Goal: Transaction & Acquisition: Purchase product/service

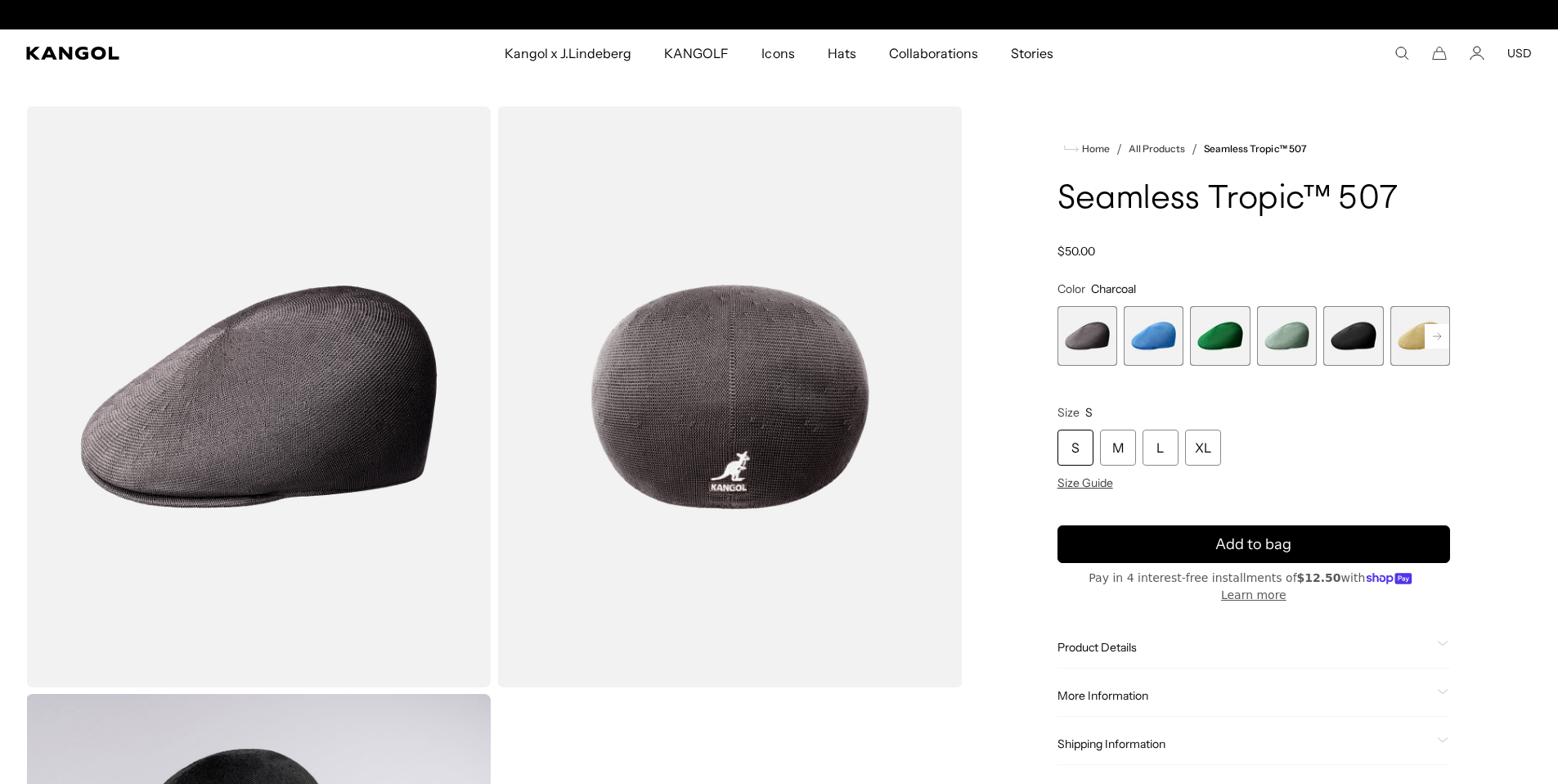
scroll to position [0, 337]
click at [1145, 345] on span "2 of 12" at bounding box center [1153, 335] width 60 height 60
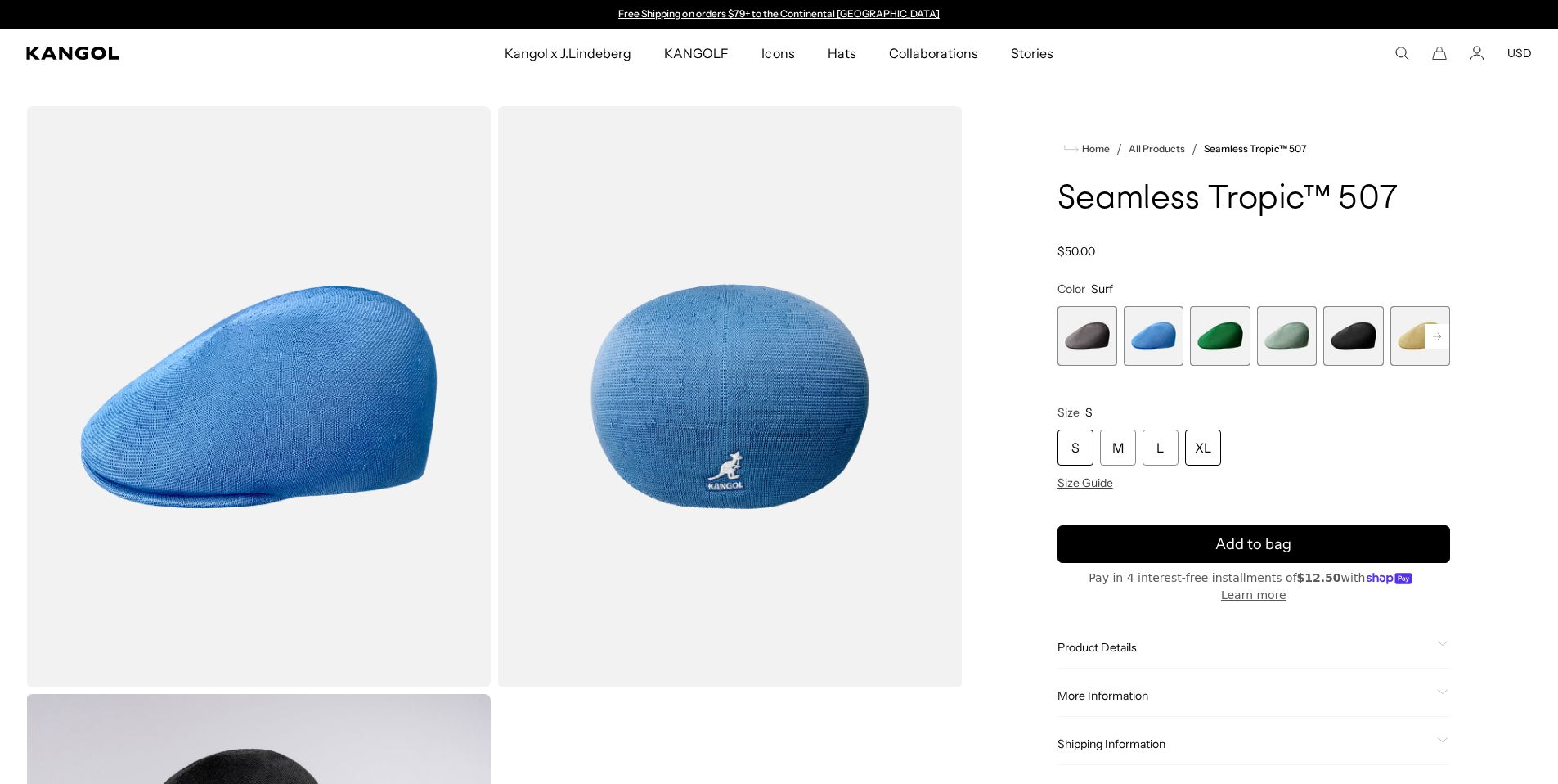
click at [1202, 454] on div "XL" at bounding box center [1203, 447] width 36 height 36
click at [1291, 340] on span "4 of 12" at bounding box center [1286, 335] width 60 height 60
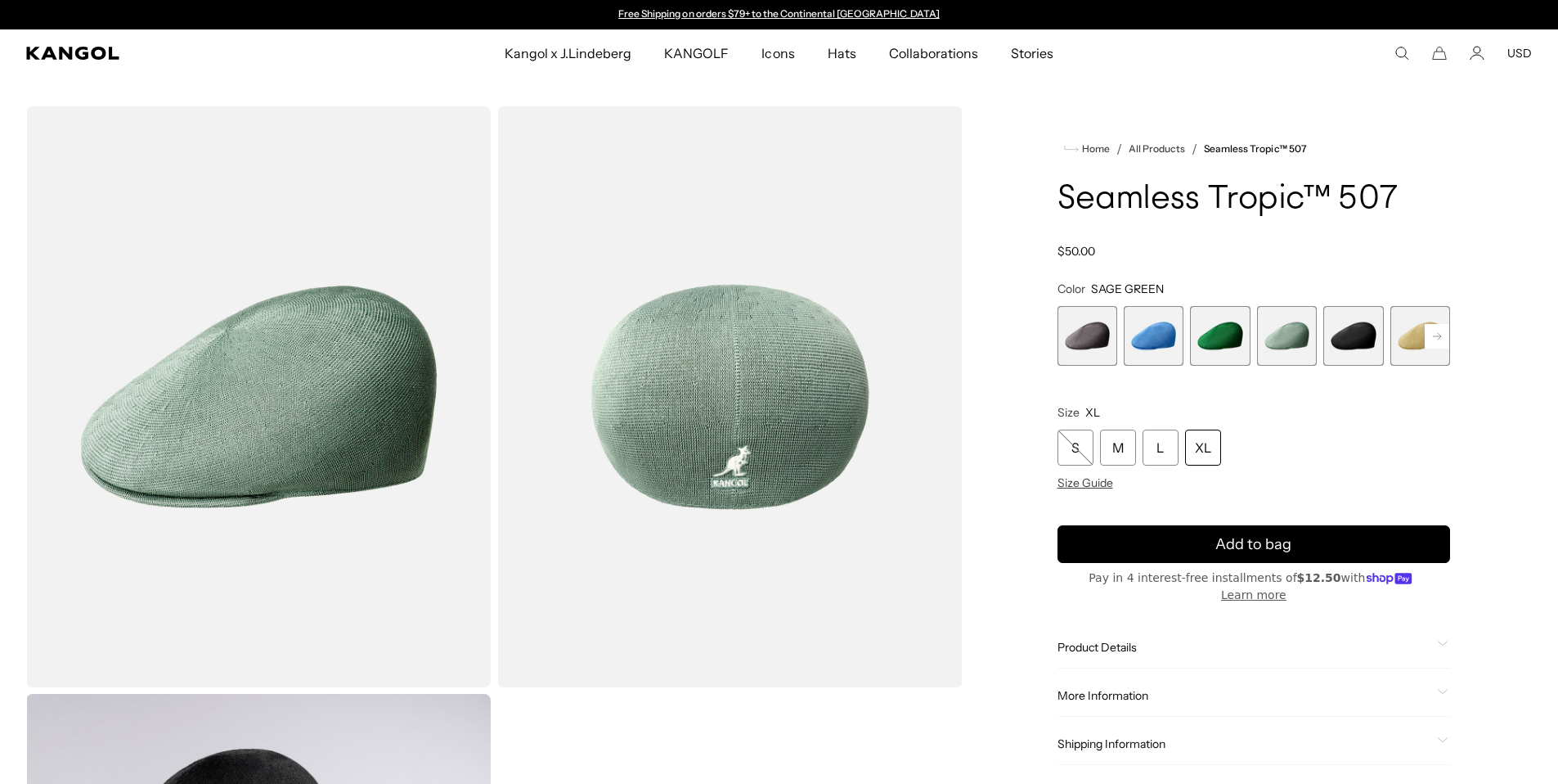
click at [1083, 340] on span "1 of 12" at bounding box center [1087, 335] width 60 height 60
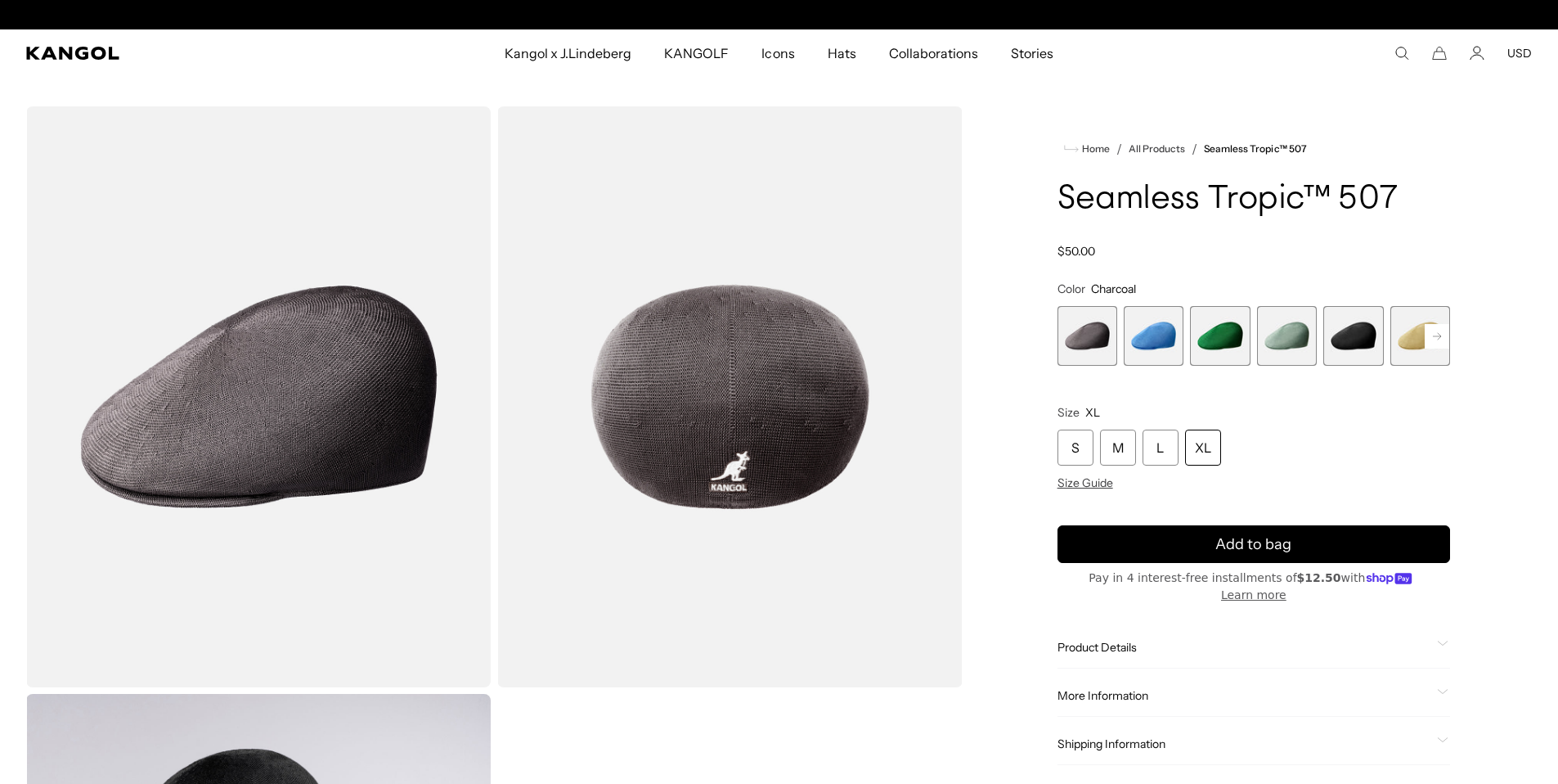
click at [1152, 336] on span "2 of 12" at bounding box center [1153, 335] width 60 height 60
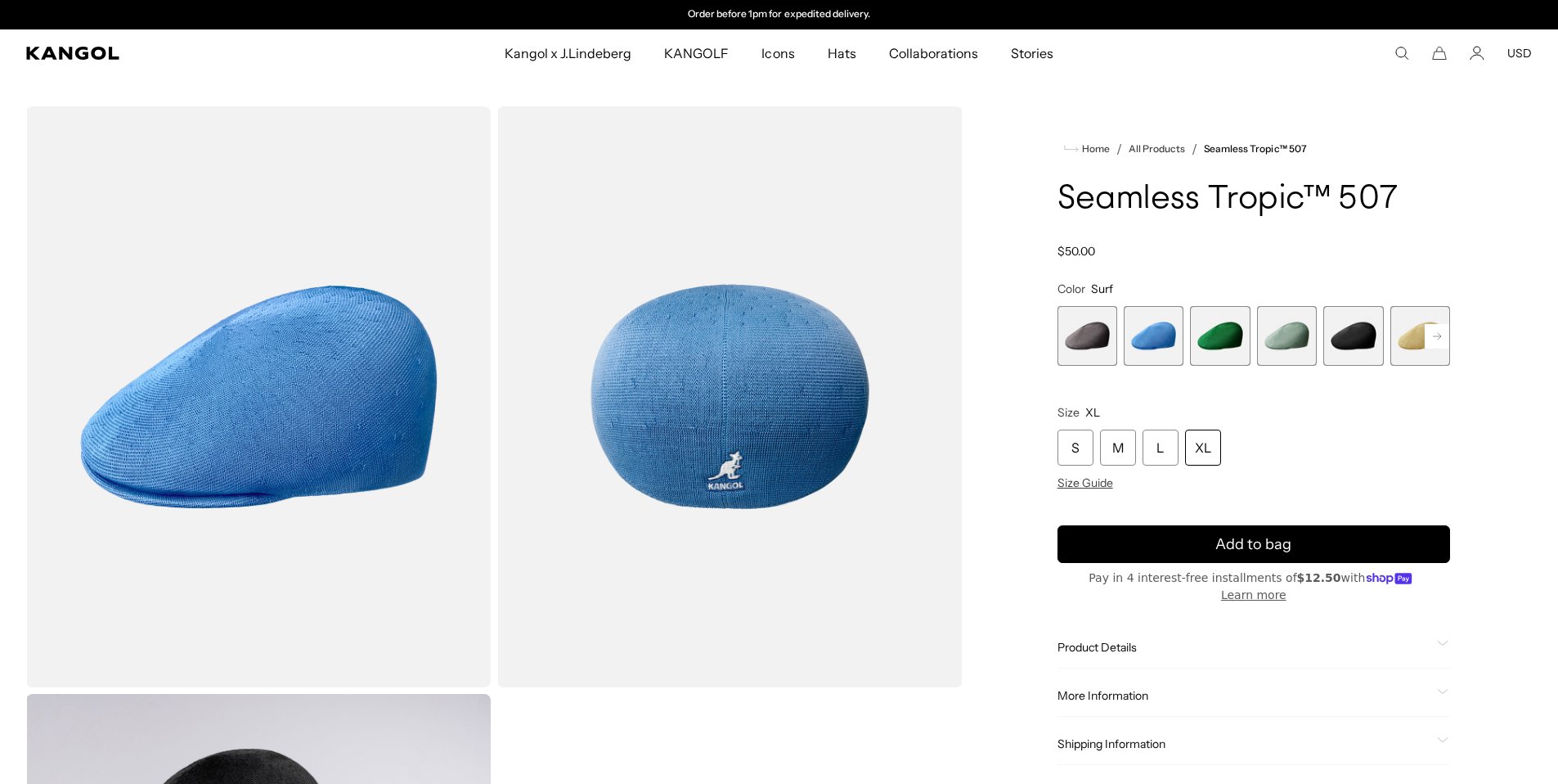
click at [1412, 337] on span "6 of 12" at bounding box center [1420, 335] width 60 height 60
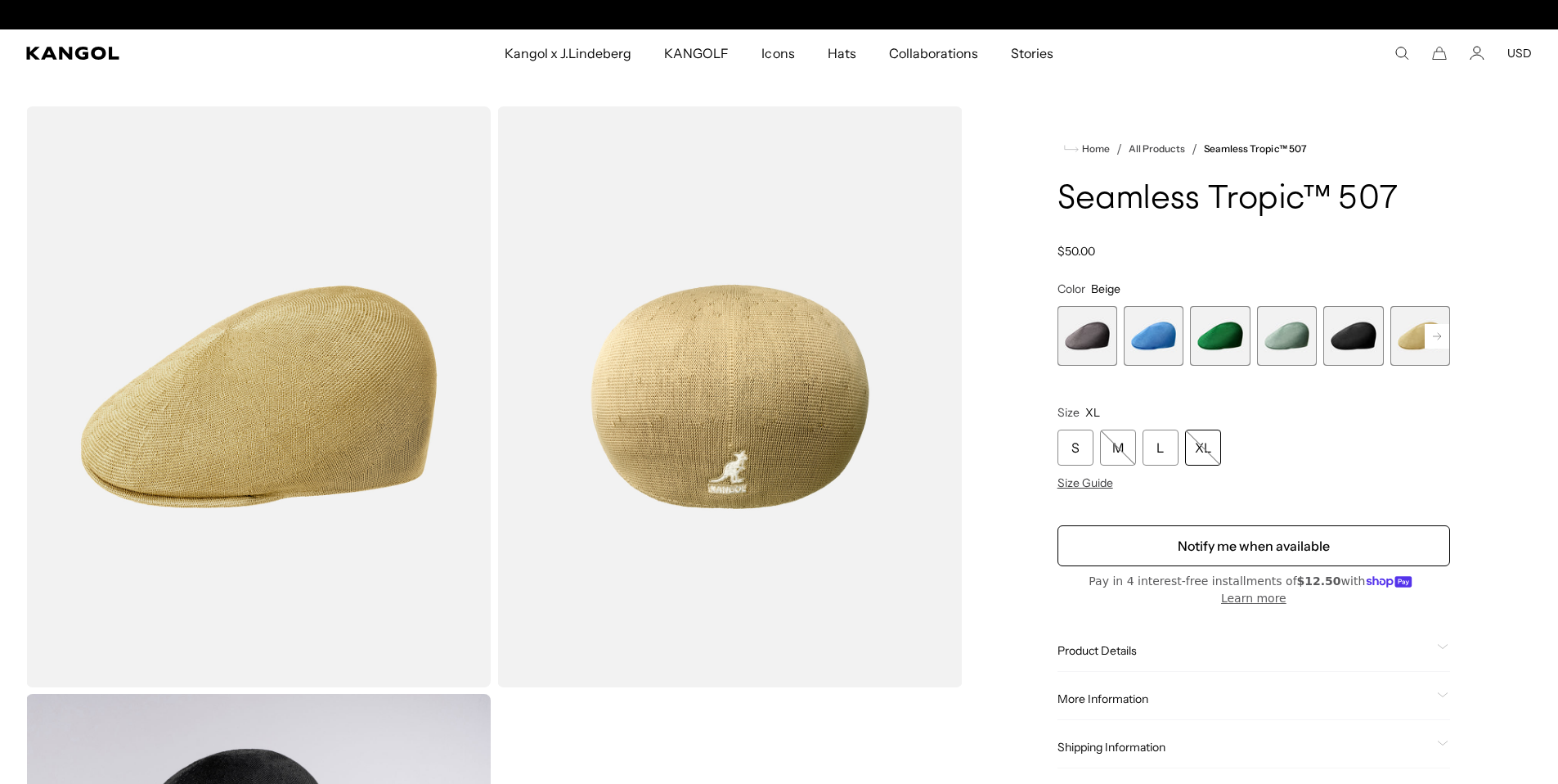
click at [1435, 337] on rect at bounding box center [1436, 335] width 24 height 24
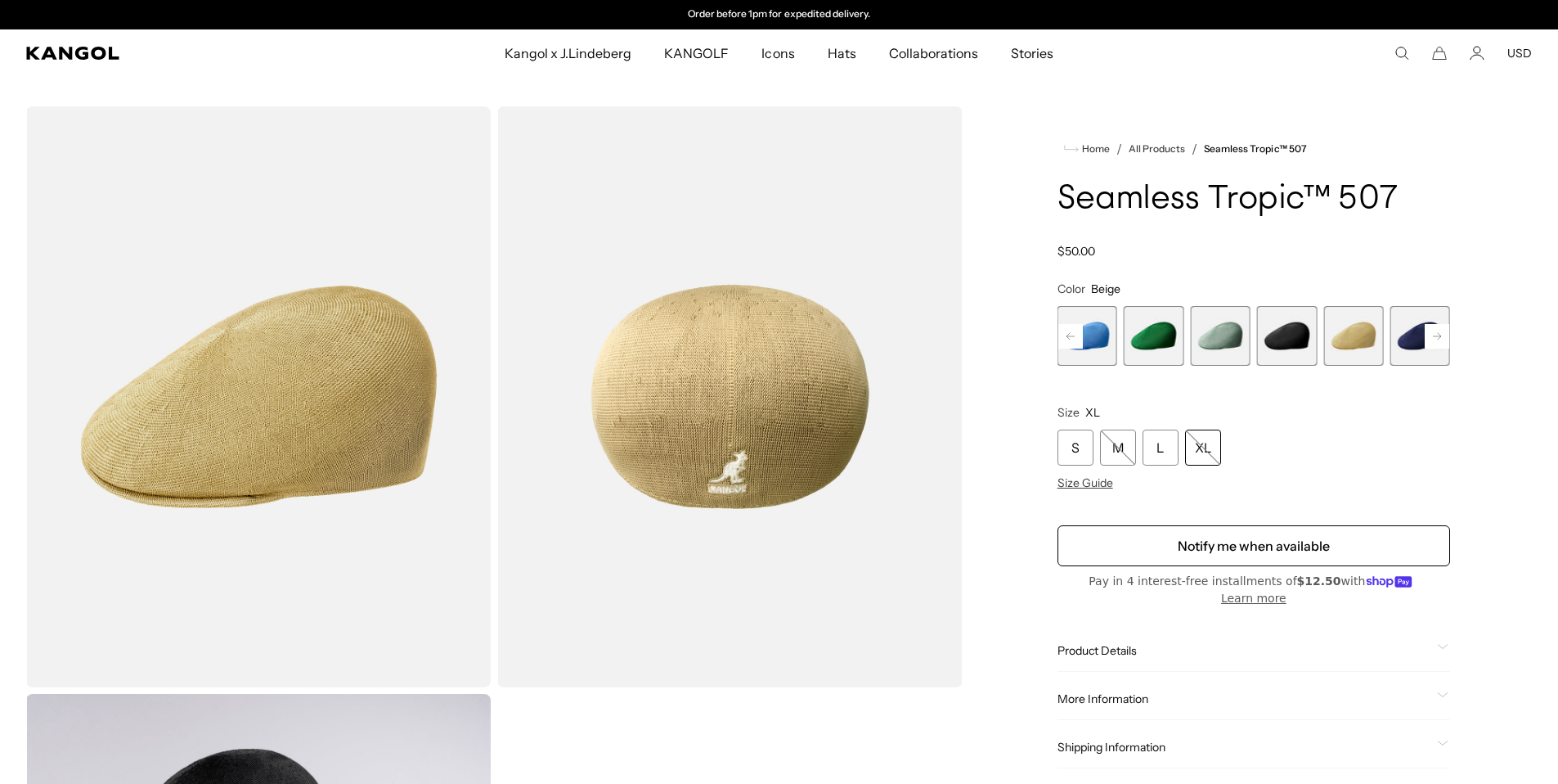
click at [1435, 337] on rect at bounding box center [1436, 335] width 24 height 24
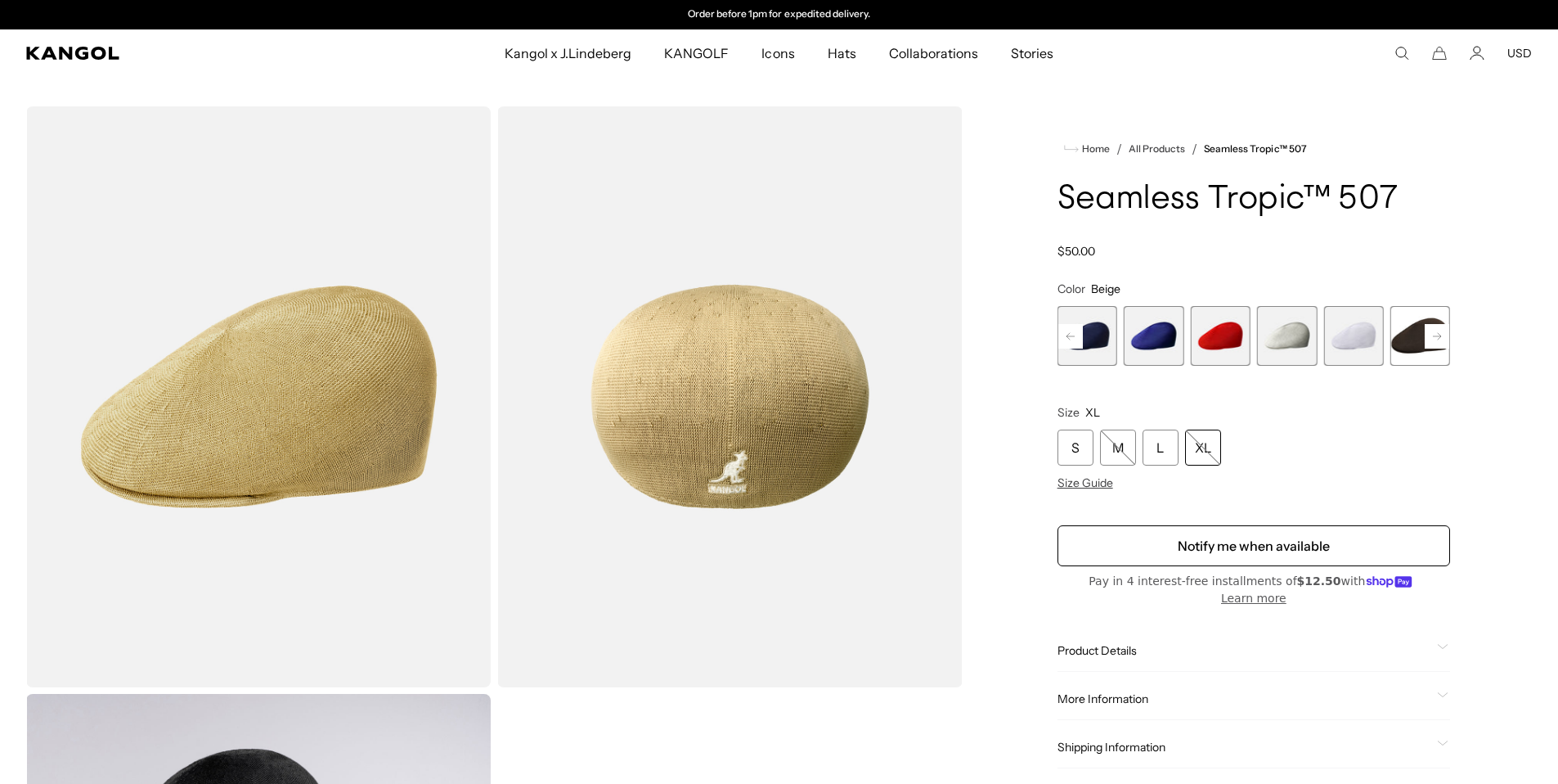
click at [1435, 337] on div "Previous Next Charcoal Variant sold out or unavailable Surf Variant sold out or…" at bounding box center [1254, 335] width 392 height 60
click at [1435, 337] on span "12 of 12" at bounding box center [1420, 335] width 60 height 60
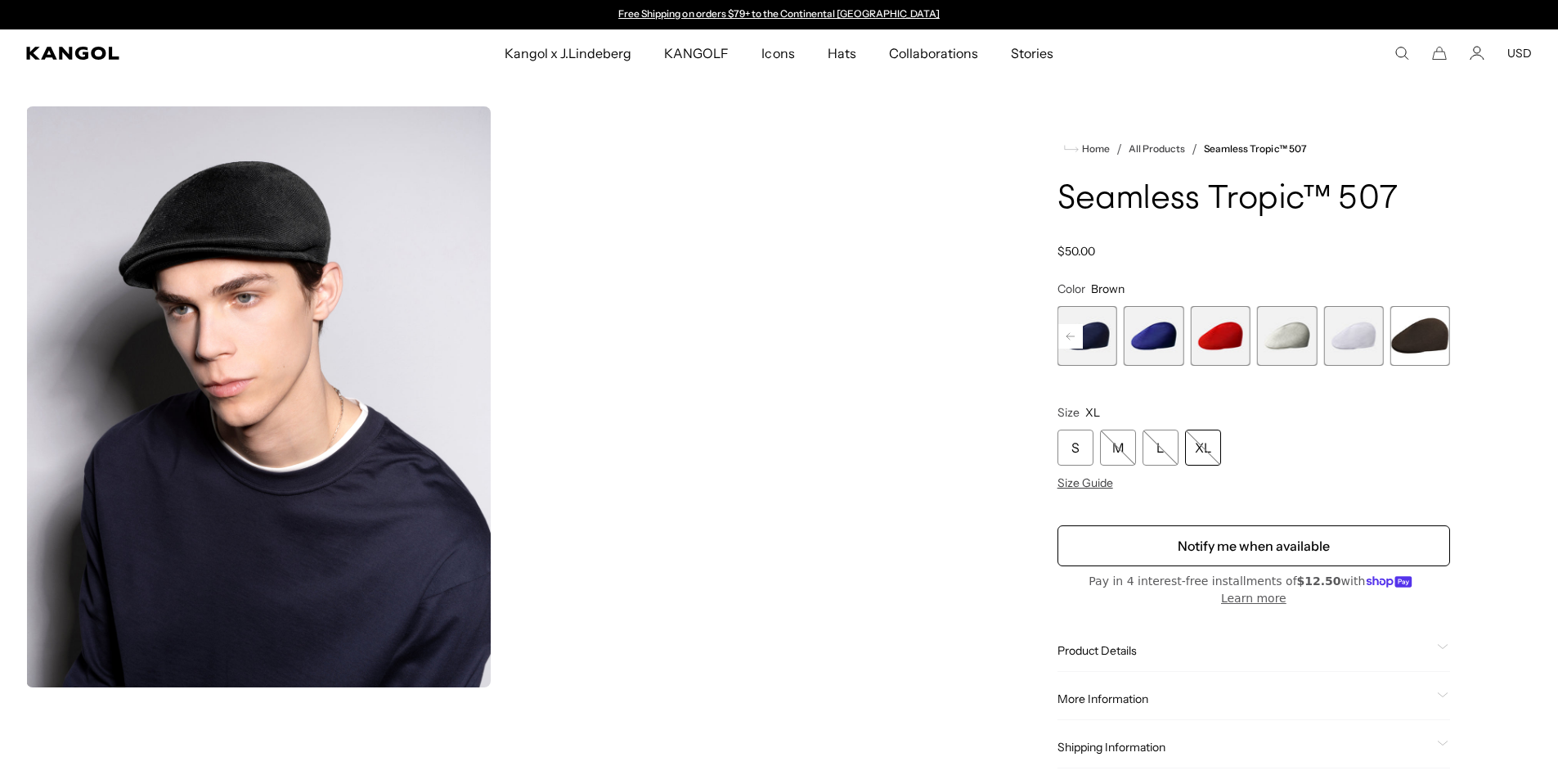
click at [1301, 335] on span "10 of 12" at bounding box center [1286, 335] width 60 height 60
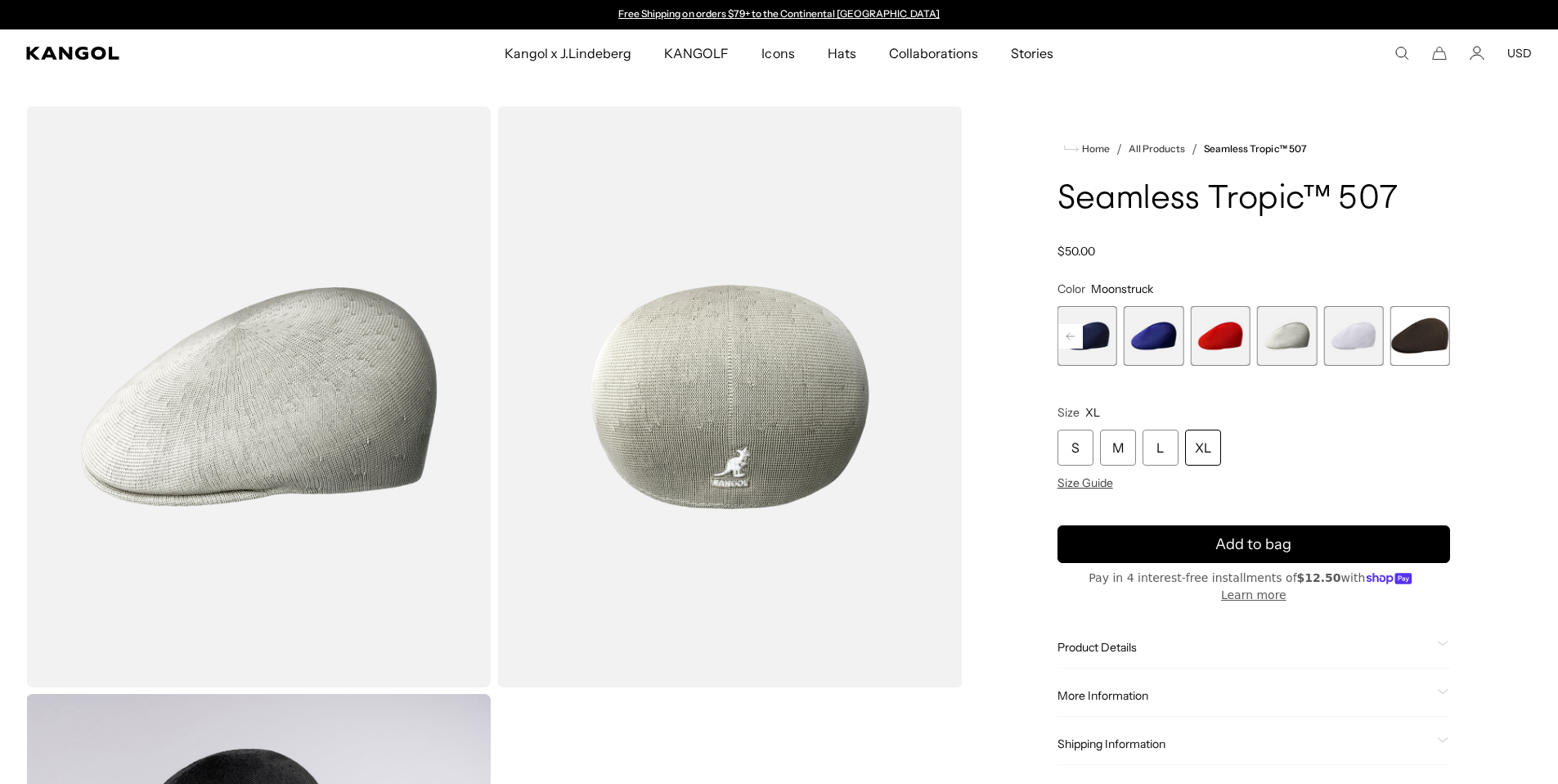
click at [1070, 325] on rect at bounding box center [1070, 335] width 24 height 24
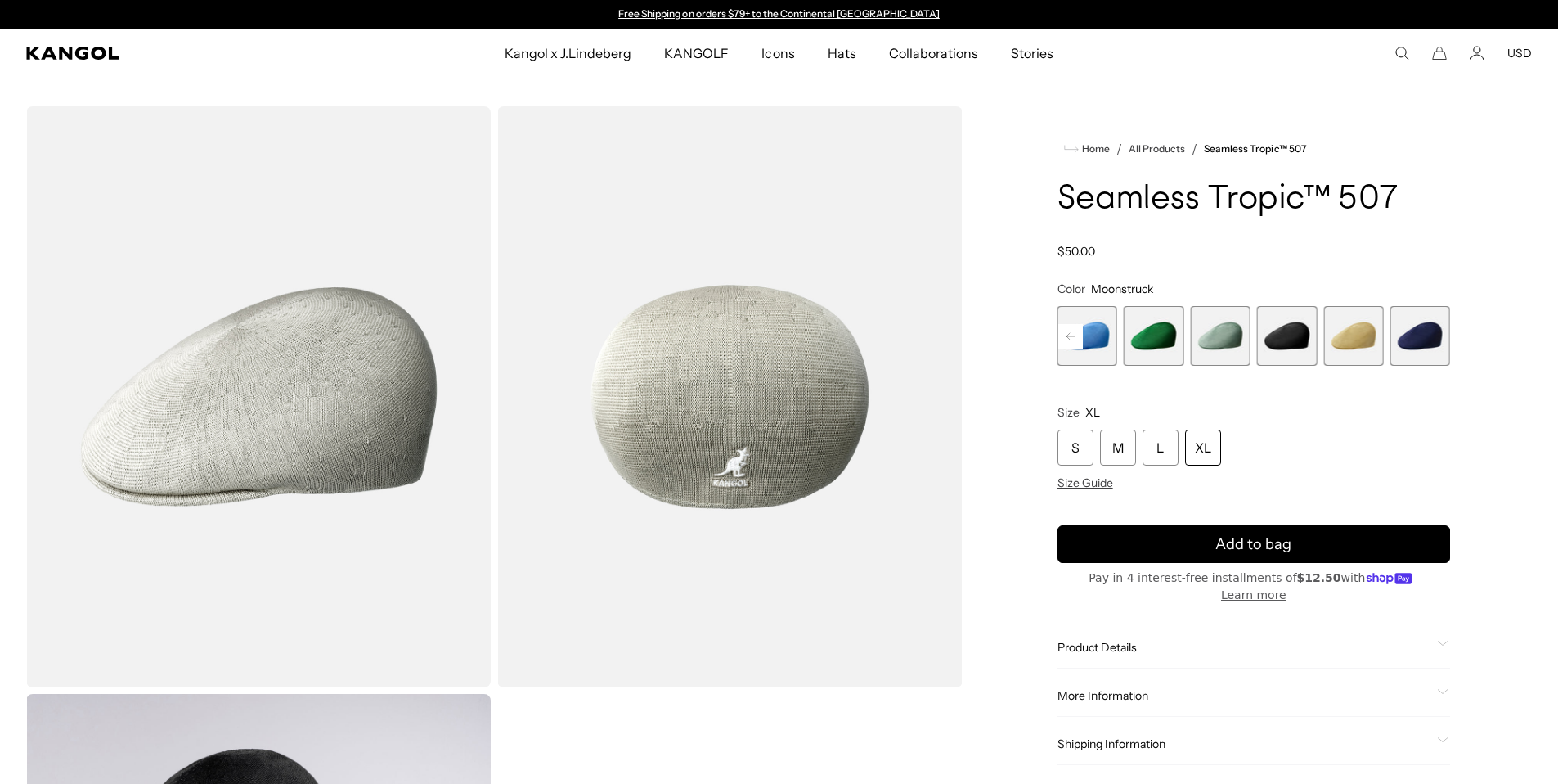
click at [1070, 325] on rect at bounding box center [1070, 335] width 24 height 24
click at [1070, 325] on div "Previous Next Charcoal Variant sold out or unavailable Surf Variant sold out or…" at bounding box center [1254, 335] width 392 height 60
click at [1070, 325] on span "1 of 12" at bounding box center [1087, 335] width 60 height 60
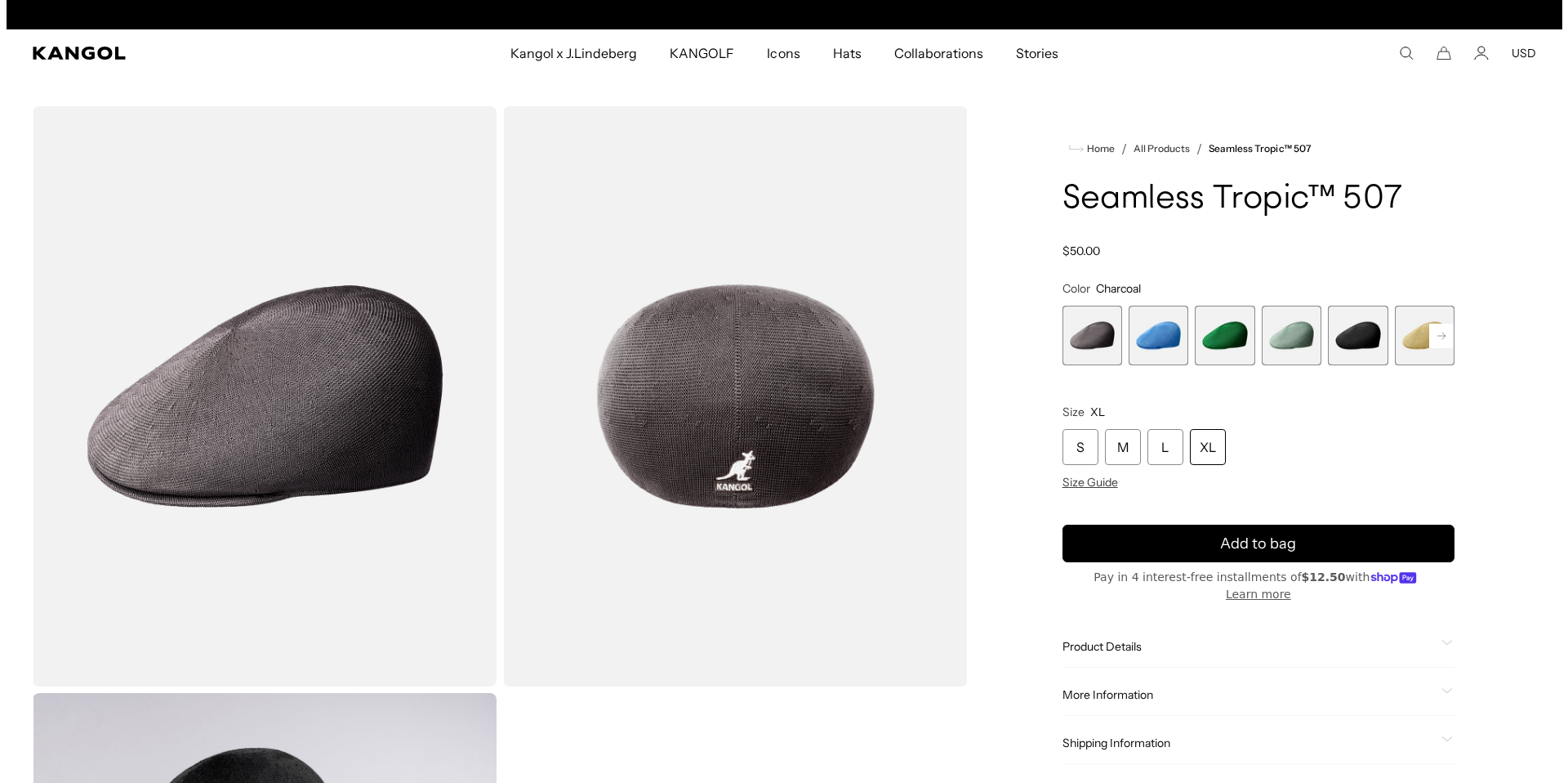
scroll to position [0, 337]
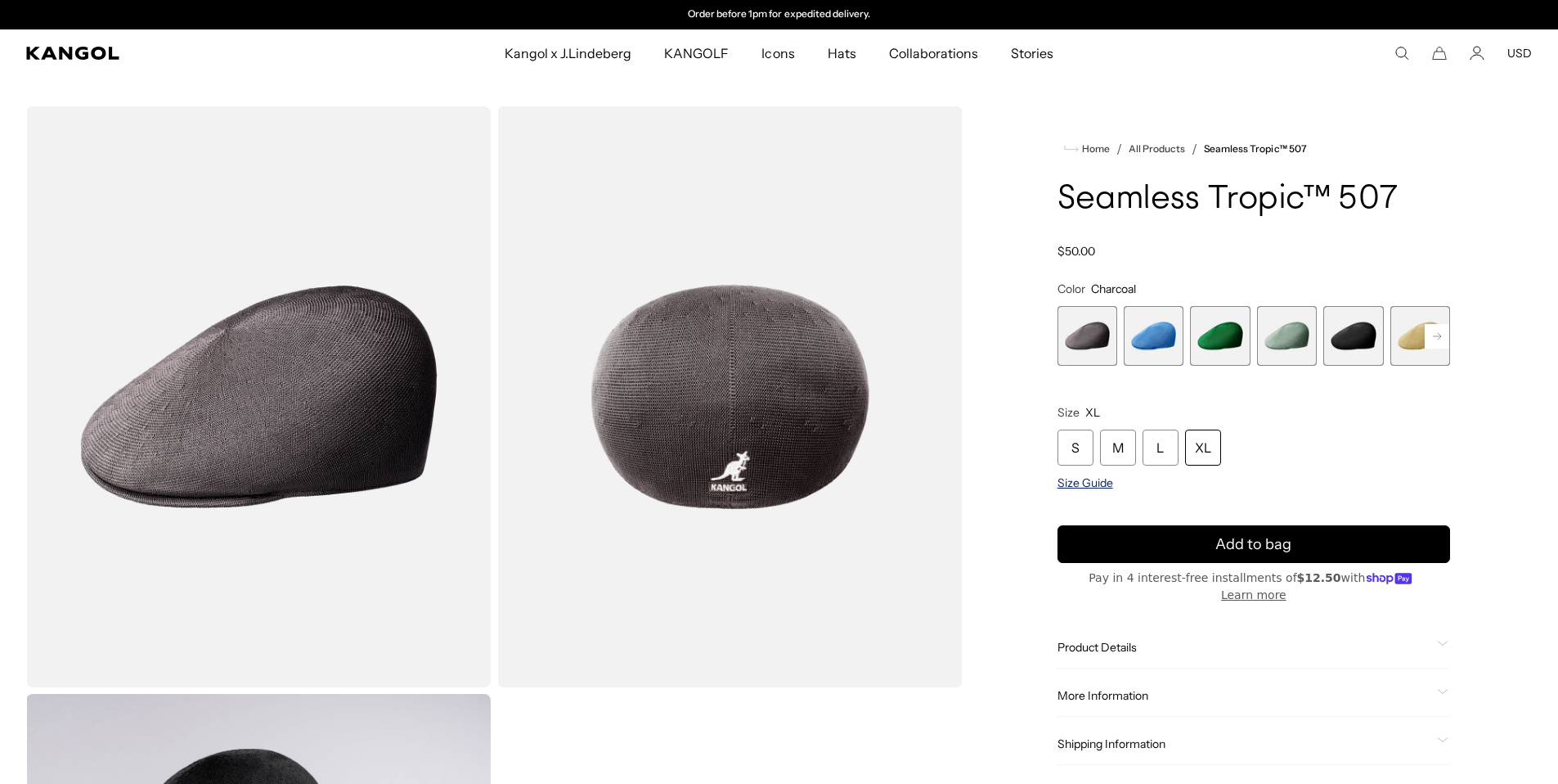
click at [1073, 479] on span "Size Guide" at bounding box center [1085, 483] width 55 height 15
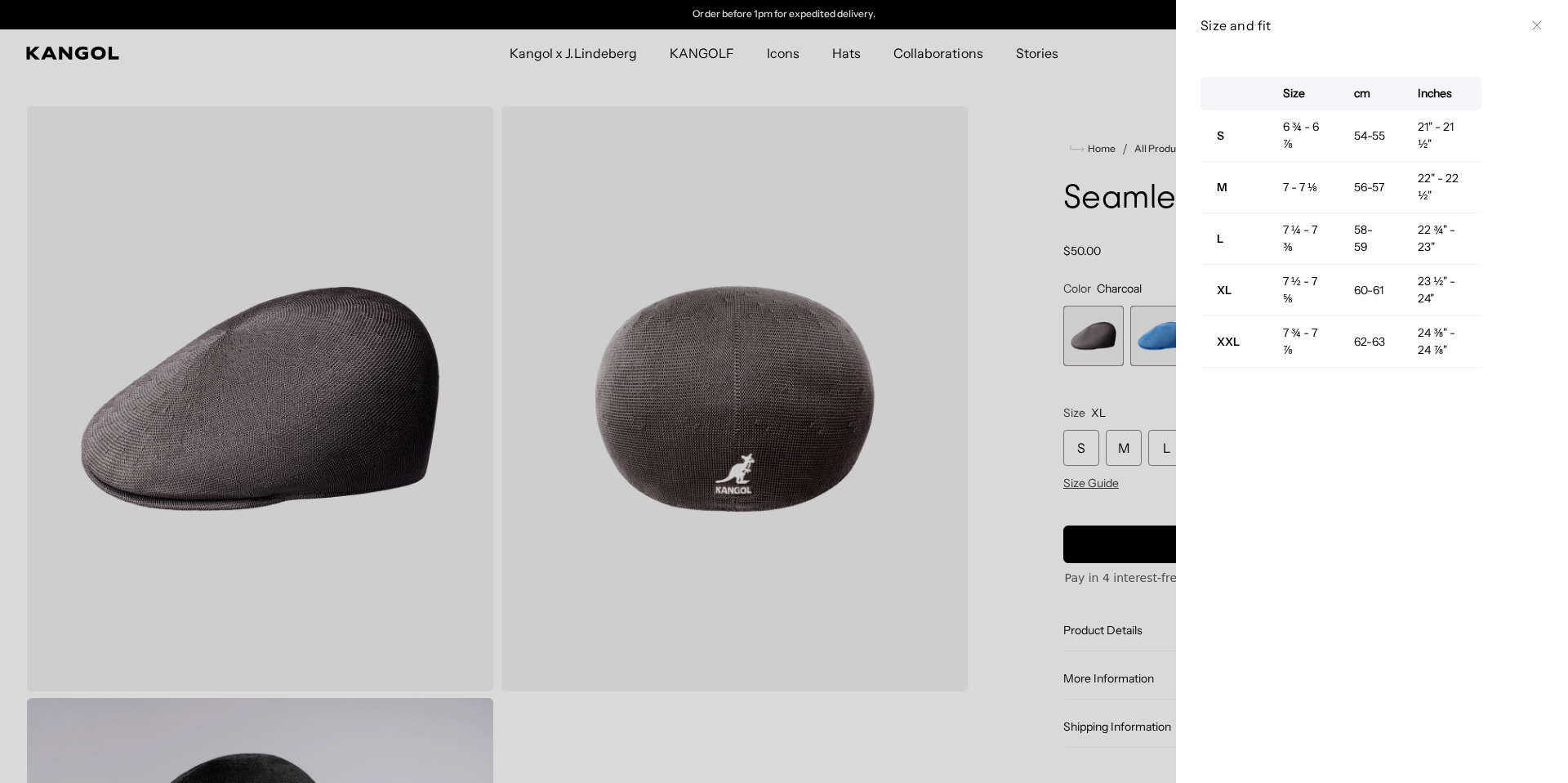
click at [1014, 473] on div at bounding box center [784, 391] width 1568 height 783
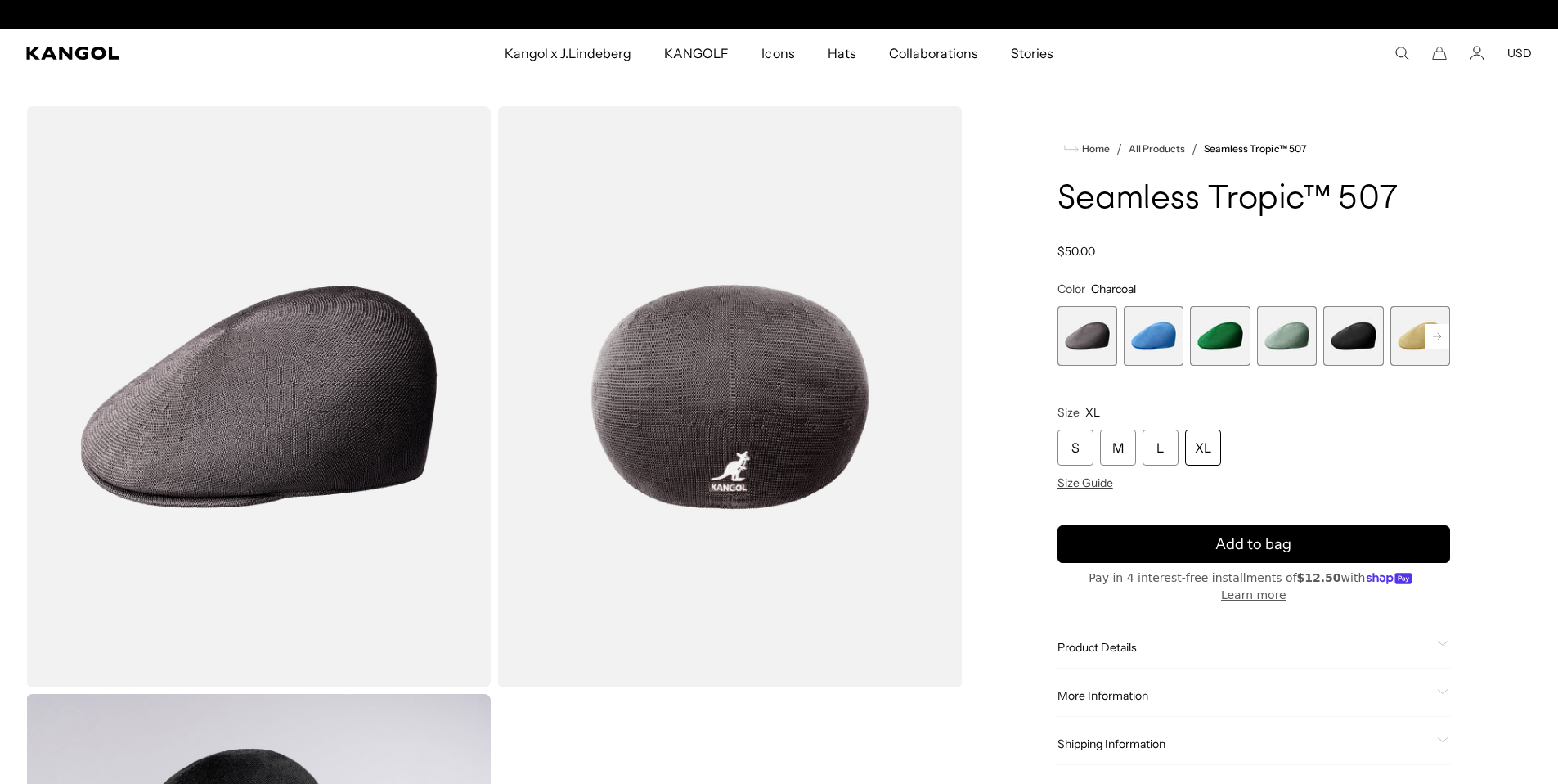
click at [1159, 322] on span "2 of 12" at bounding box center [1153, 335] width 60 height 60
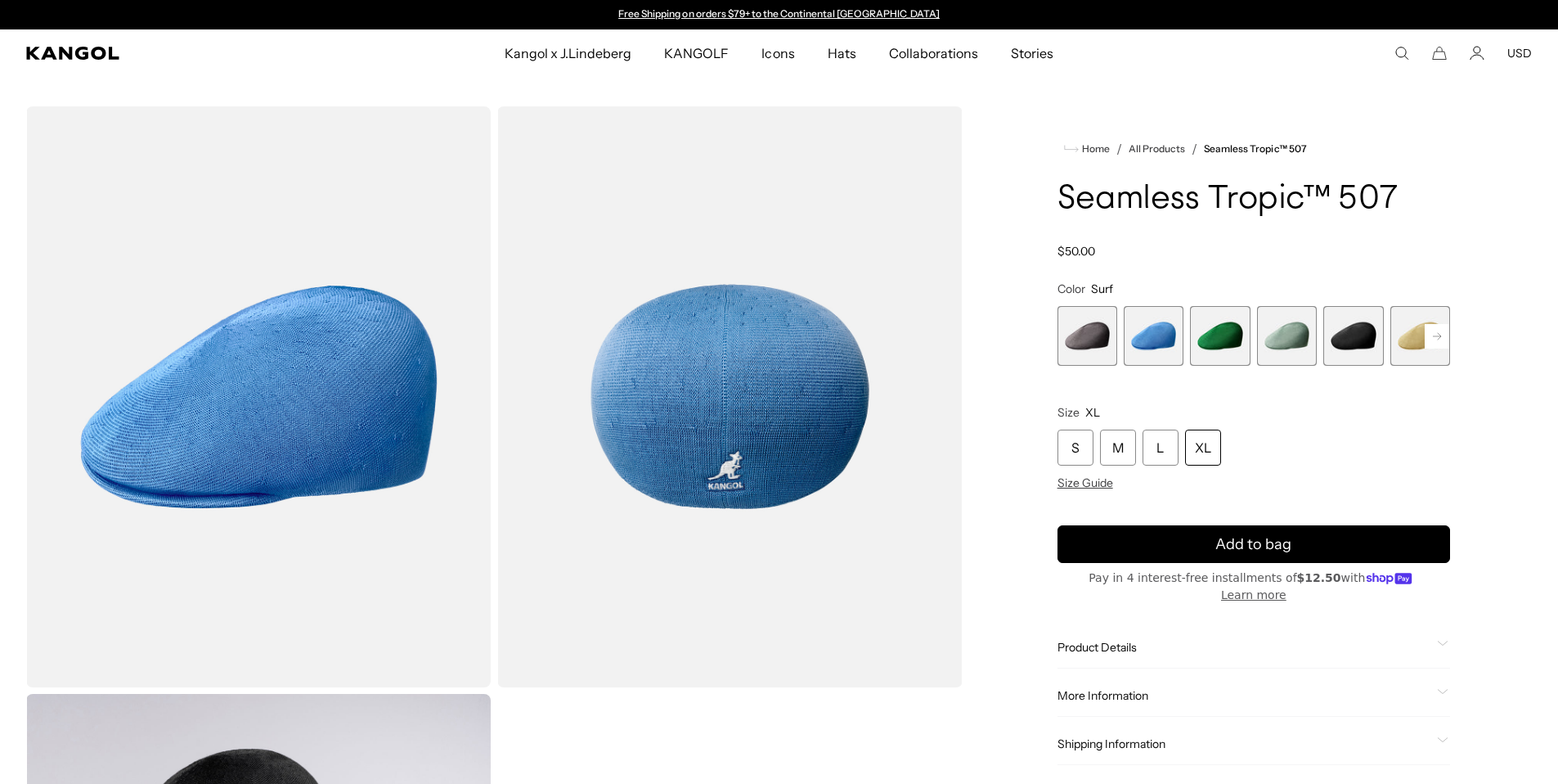
click at [1200, 447] on div "XL" at bounding box center [1203, 447] width 36 height 36
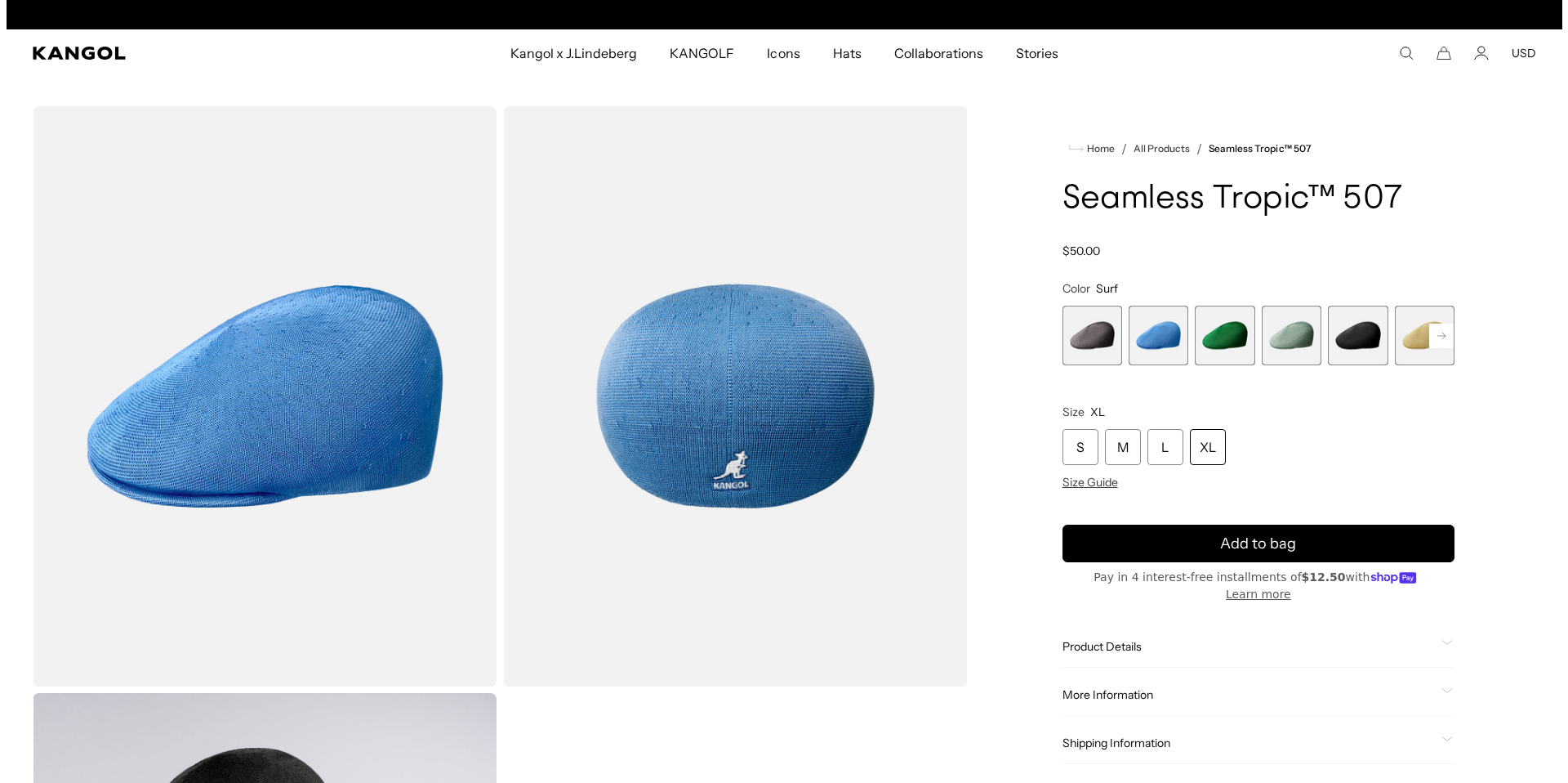
scroll to position [0, 337]
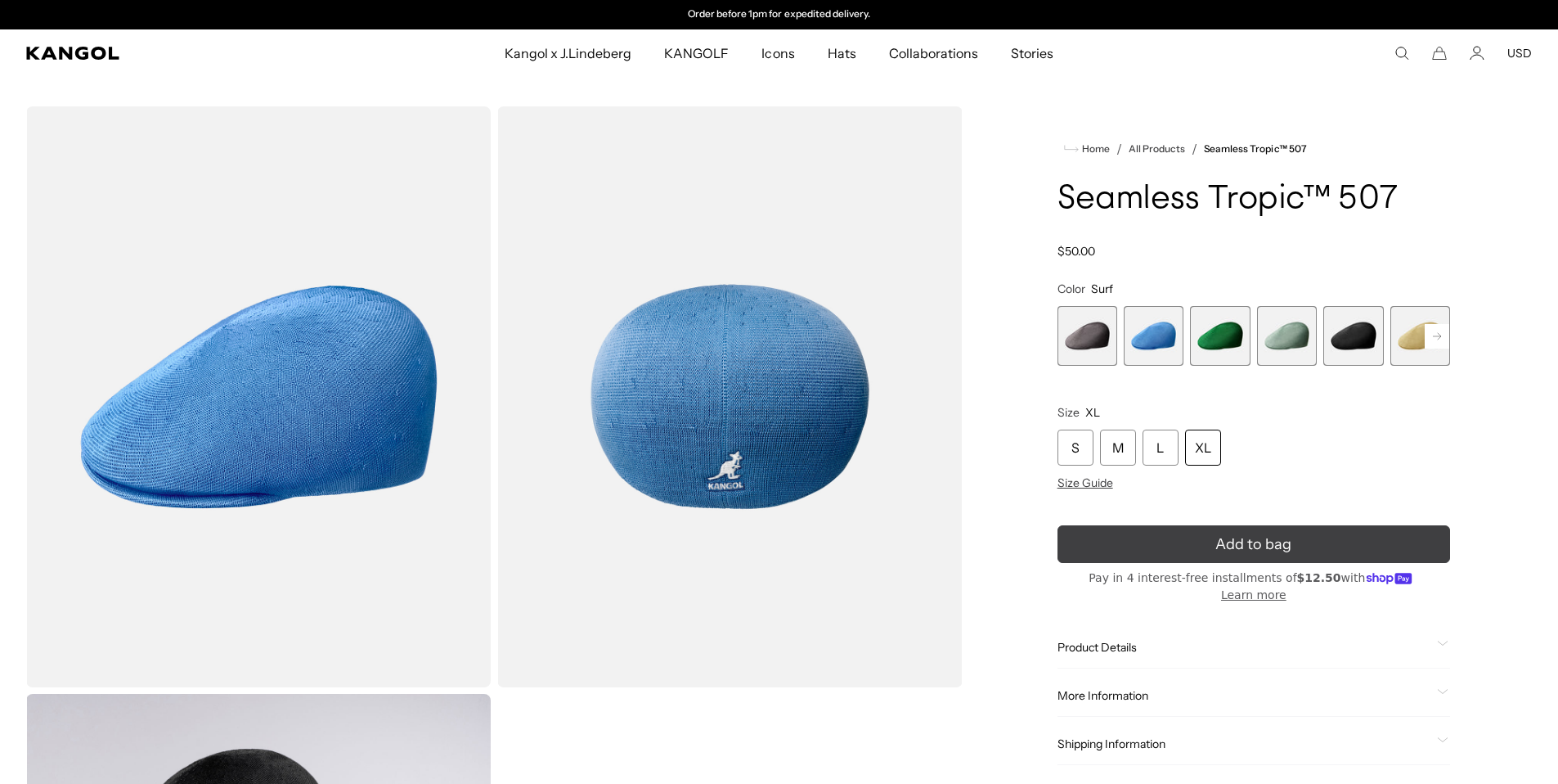
click at [1229, 557] on button "Add to bag" at bounding box center [1254, 543] width 392 height 38
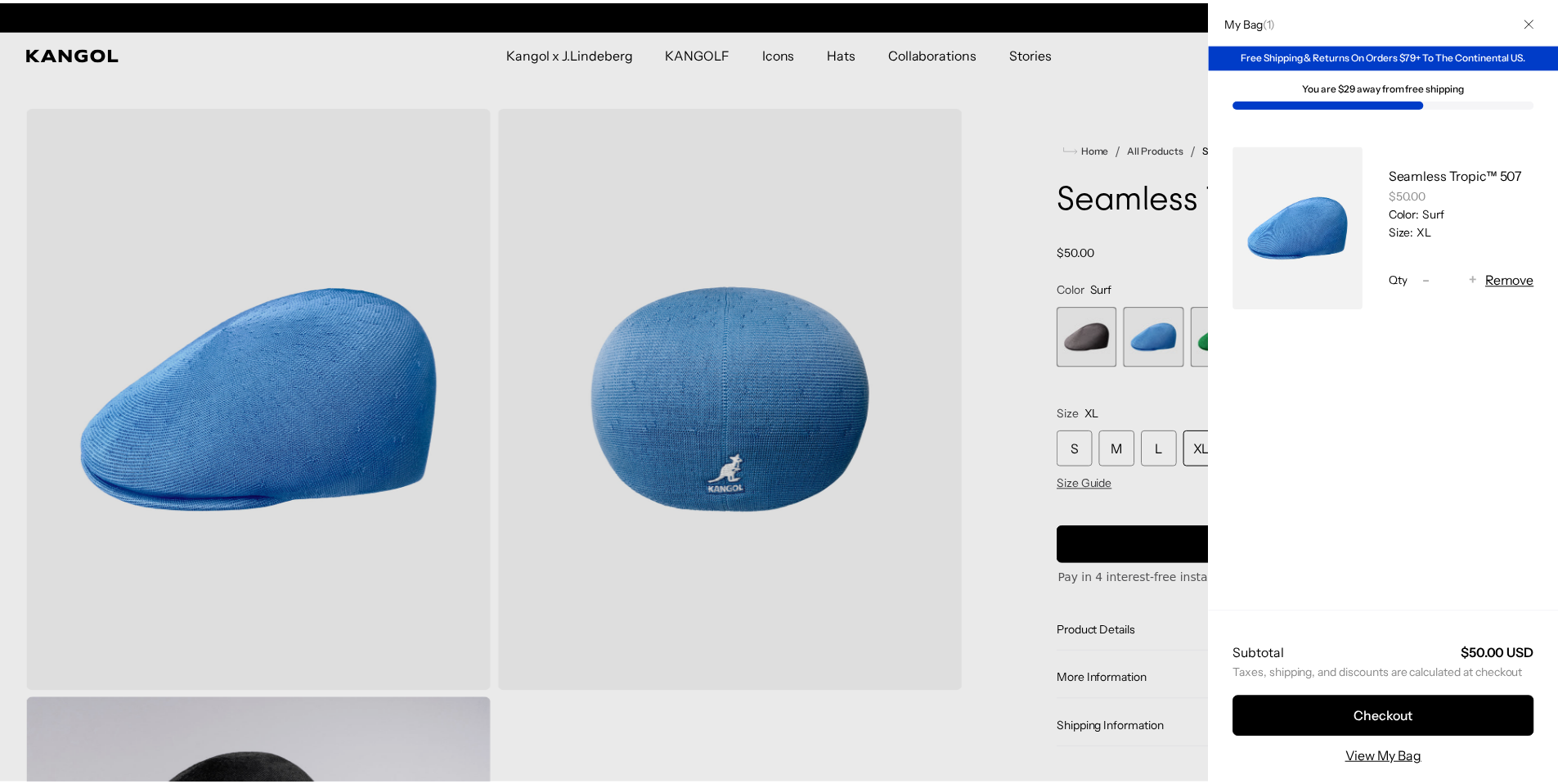
scroll to position [0, 0]
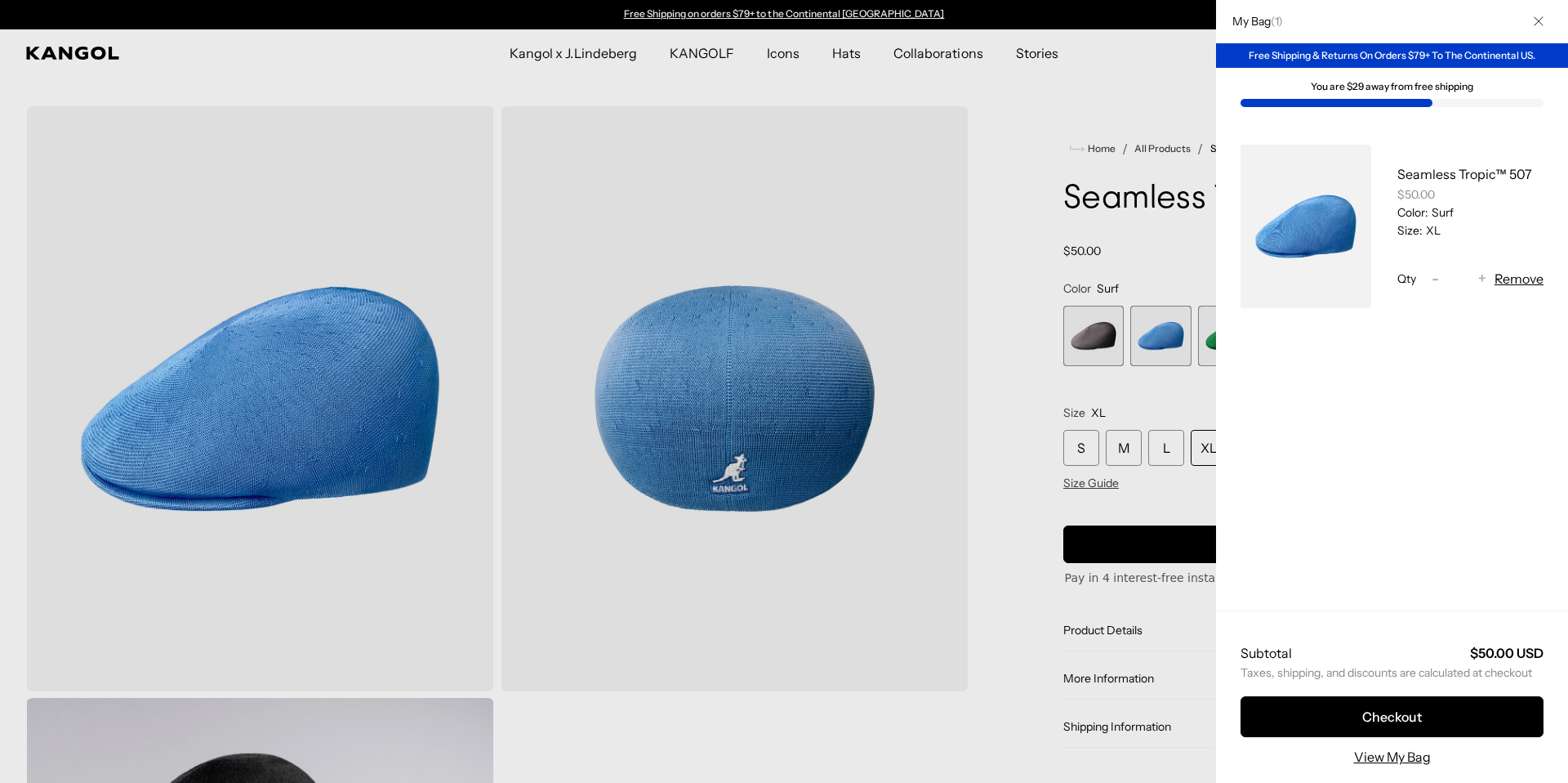
click at [981, 558] on div at bounding box center [784, 391] width 1568 height 783
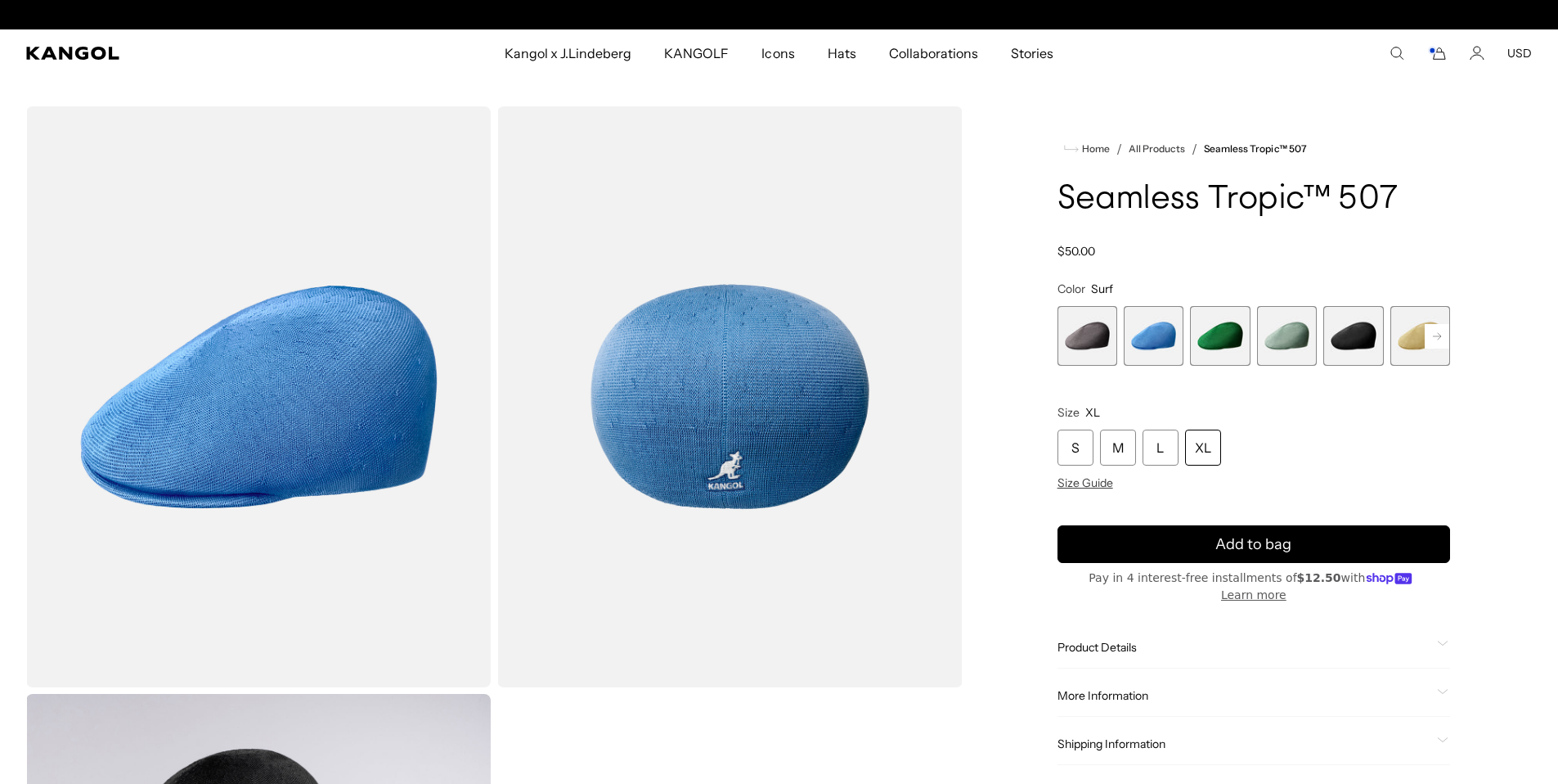
click at [1440, 333] on rect at bounding box center [1436, 335] width 24 height 24
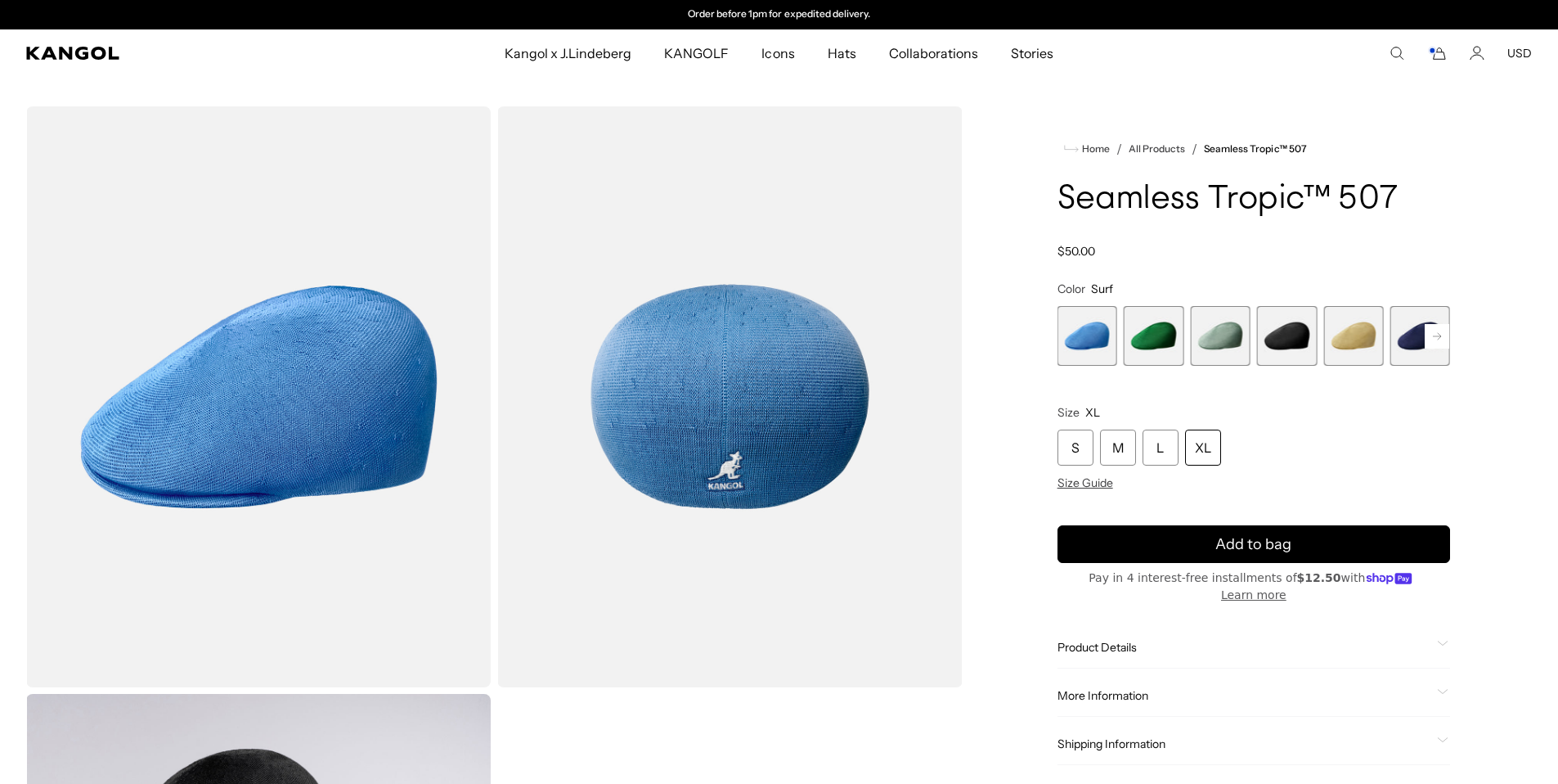
click at [1440, 333] on rect at bounding box center [1436, 335] width 24 height 24
click at [1371, 348] on span "10 of 12" at bounding box center [1353, 335] width 60 height 60
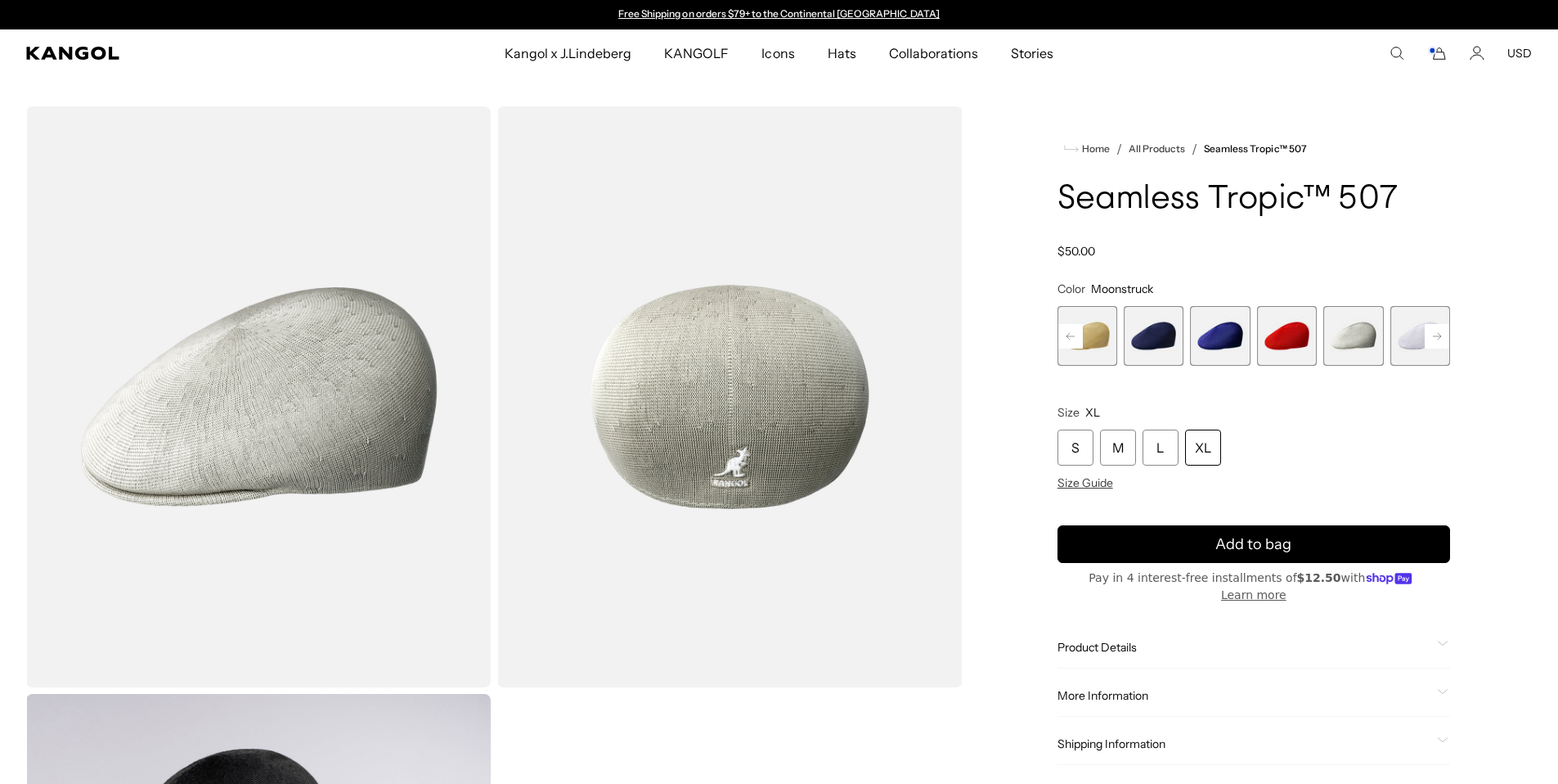
click at [1200, 450] on div "XL" at bounding box center [1203, 447] width 36 height 36
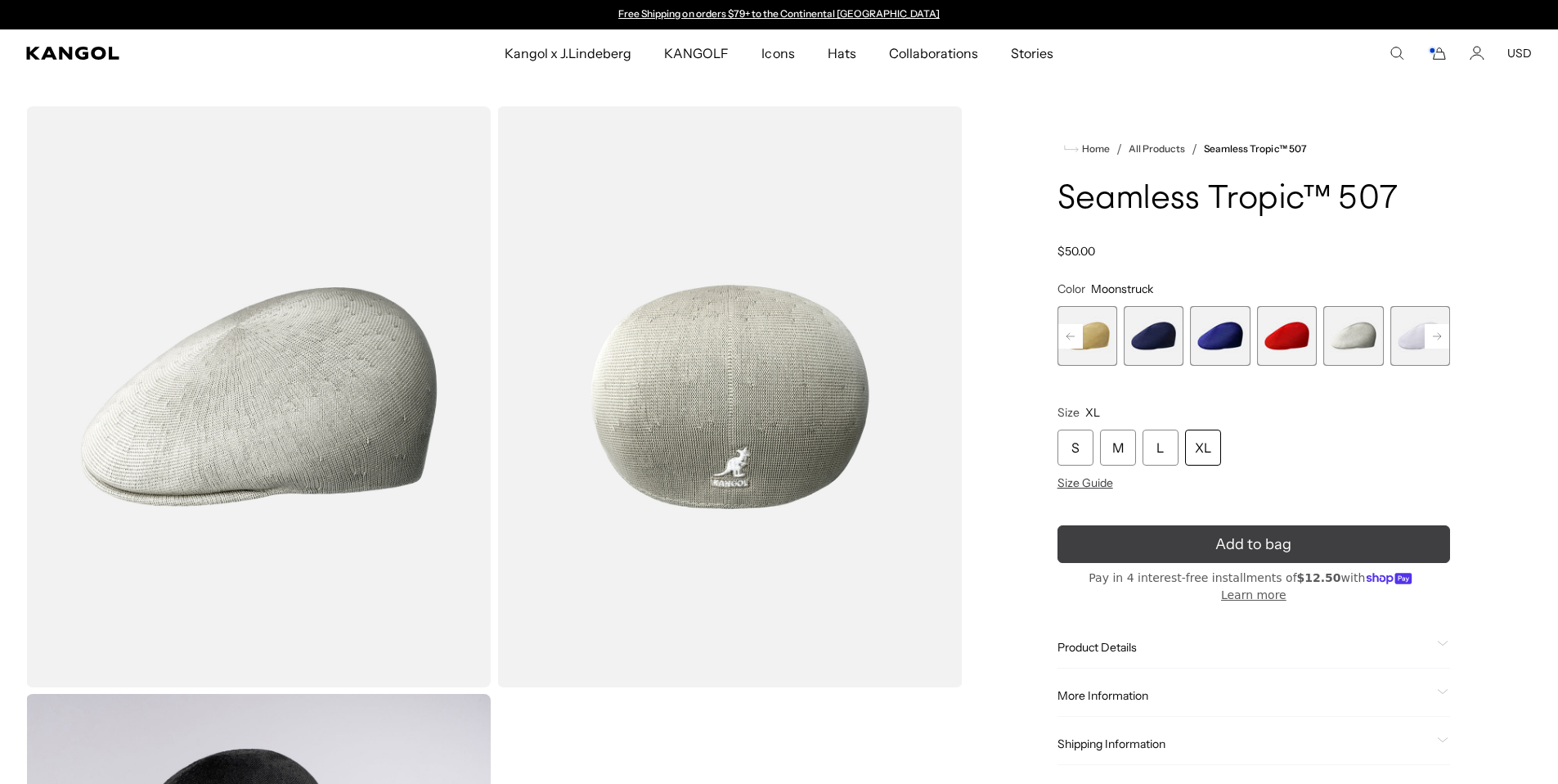
click at [1218, 533] on span "Add to bag" at bounding box center [1254, 544] width 76 height 22
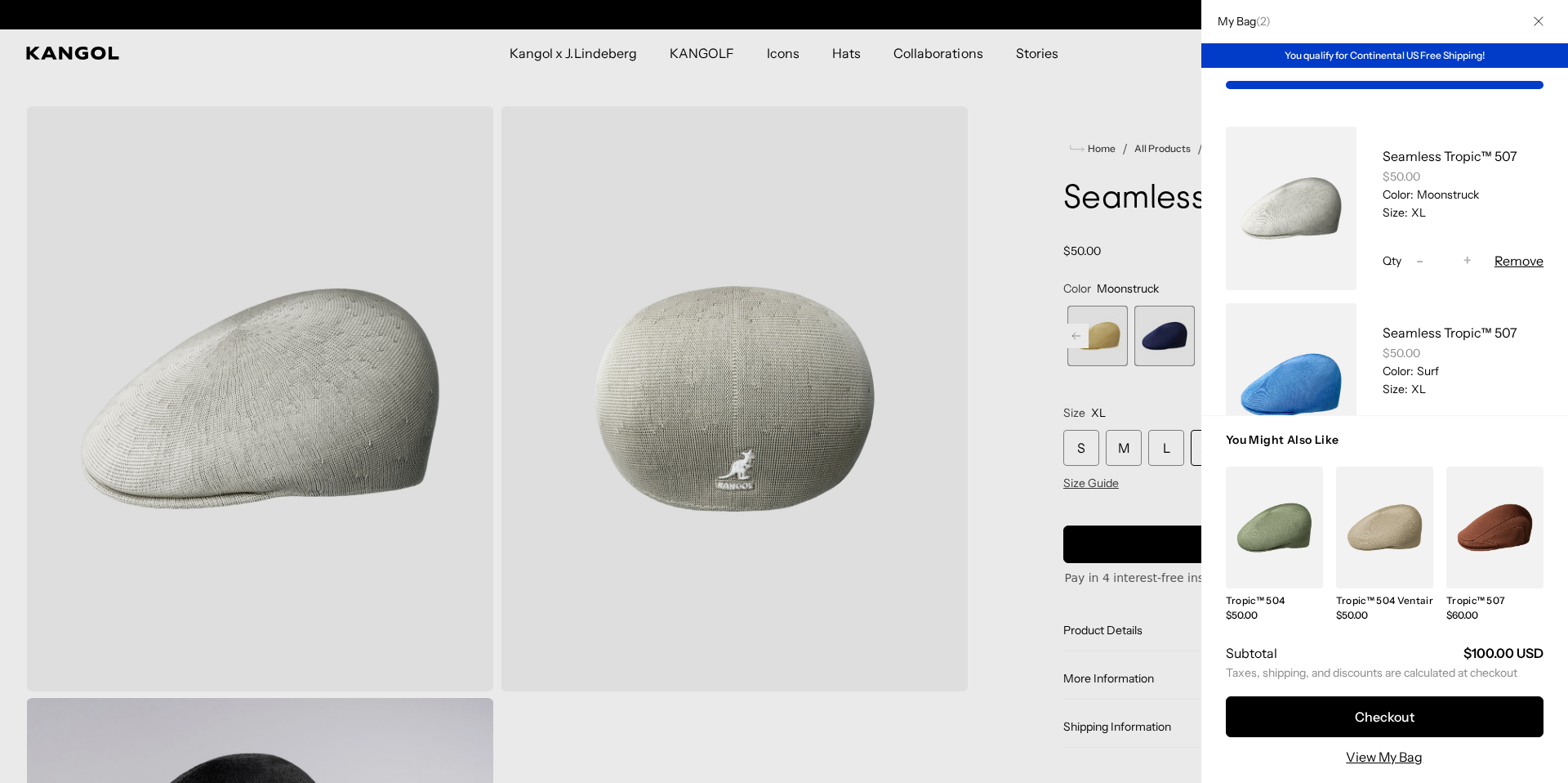
scroll to position [0, 337]
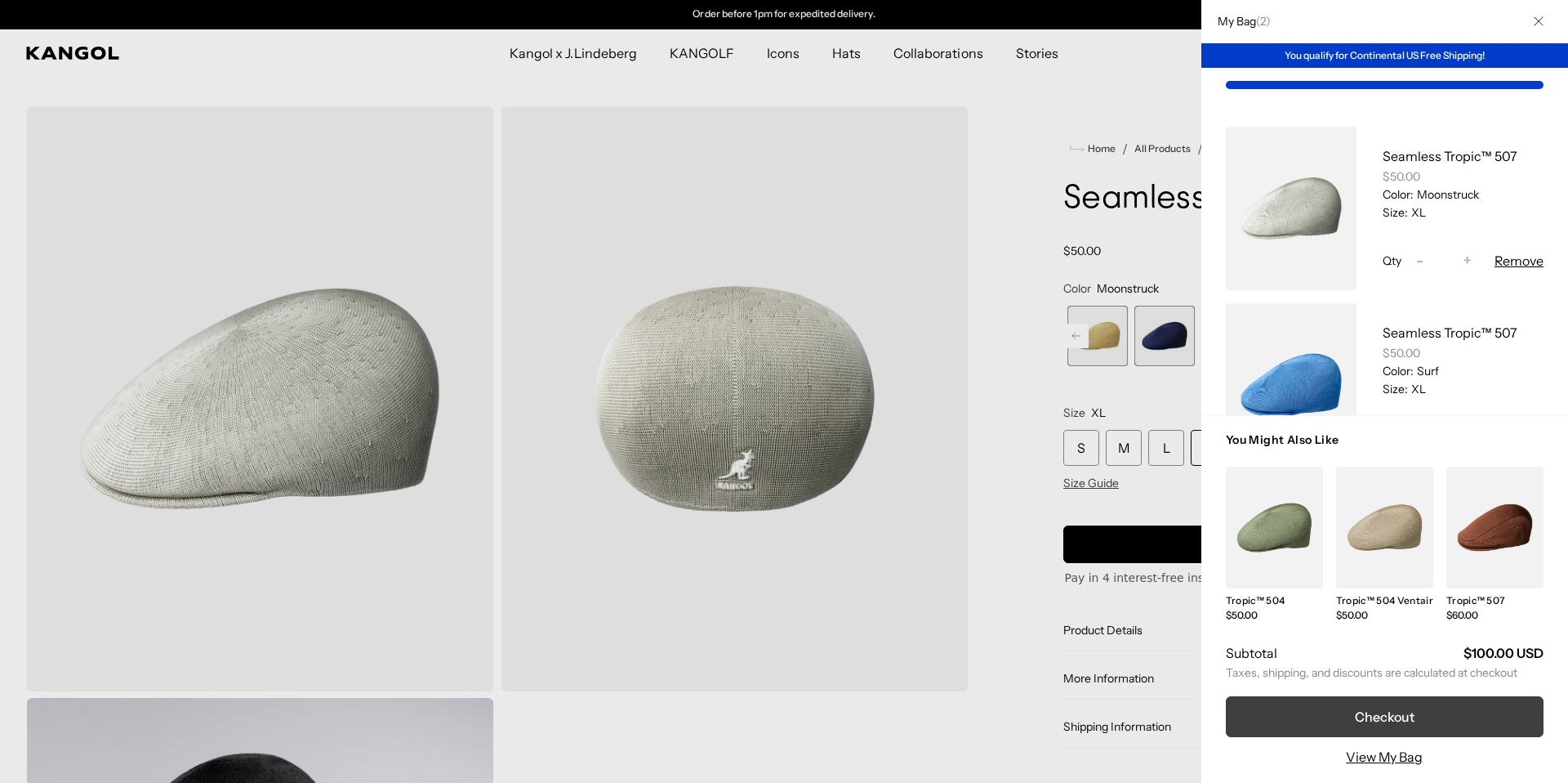
click at [1392, 702] on button "Checkout" at bounding box center [1384, 716] width 317 height 41
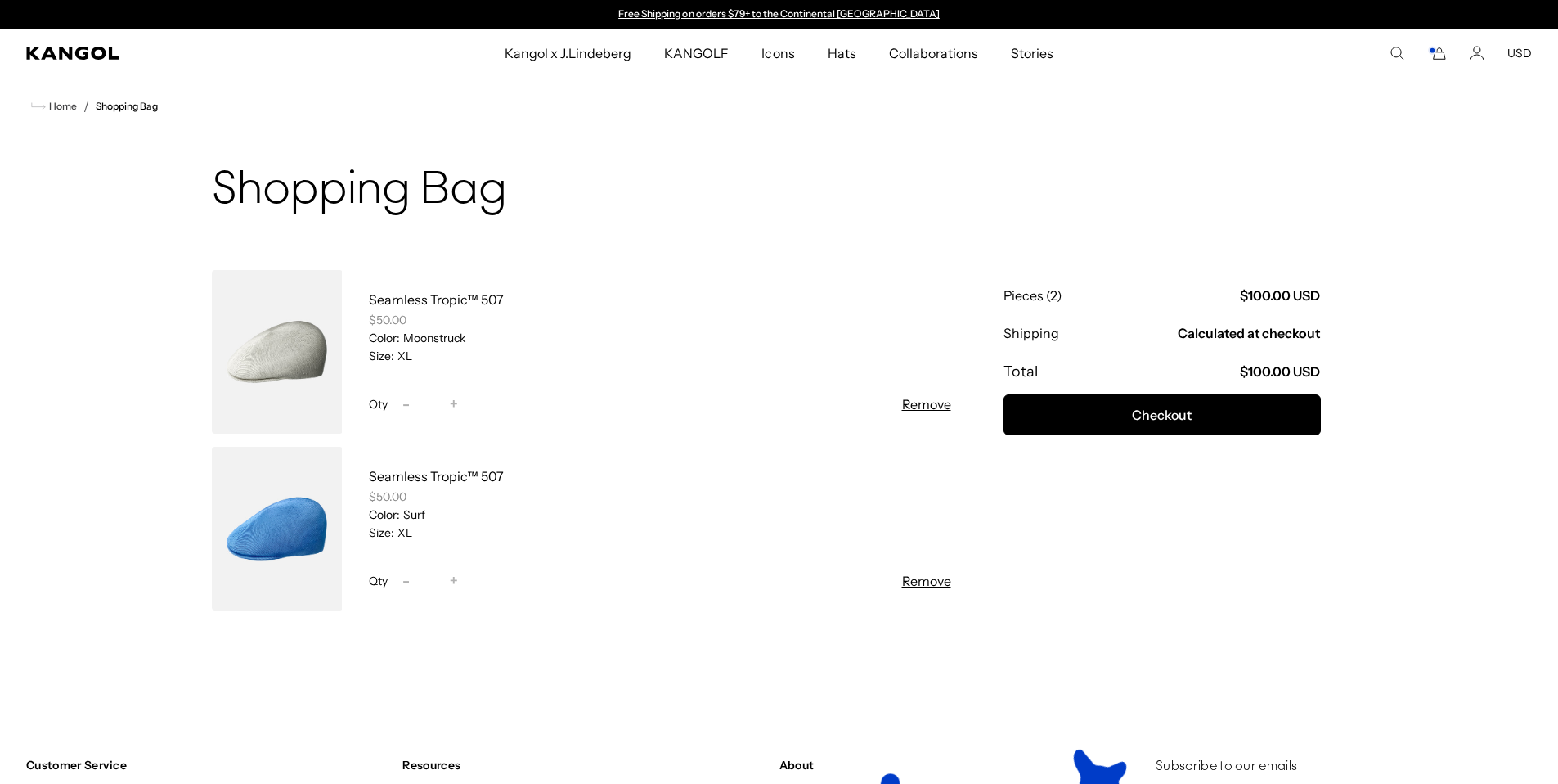
click at [915, 402] on button "Remove" at bounding box center [927, 403] width 49 height 19
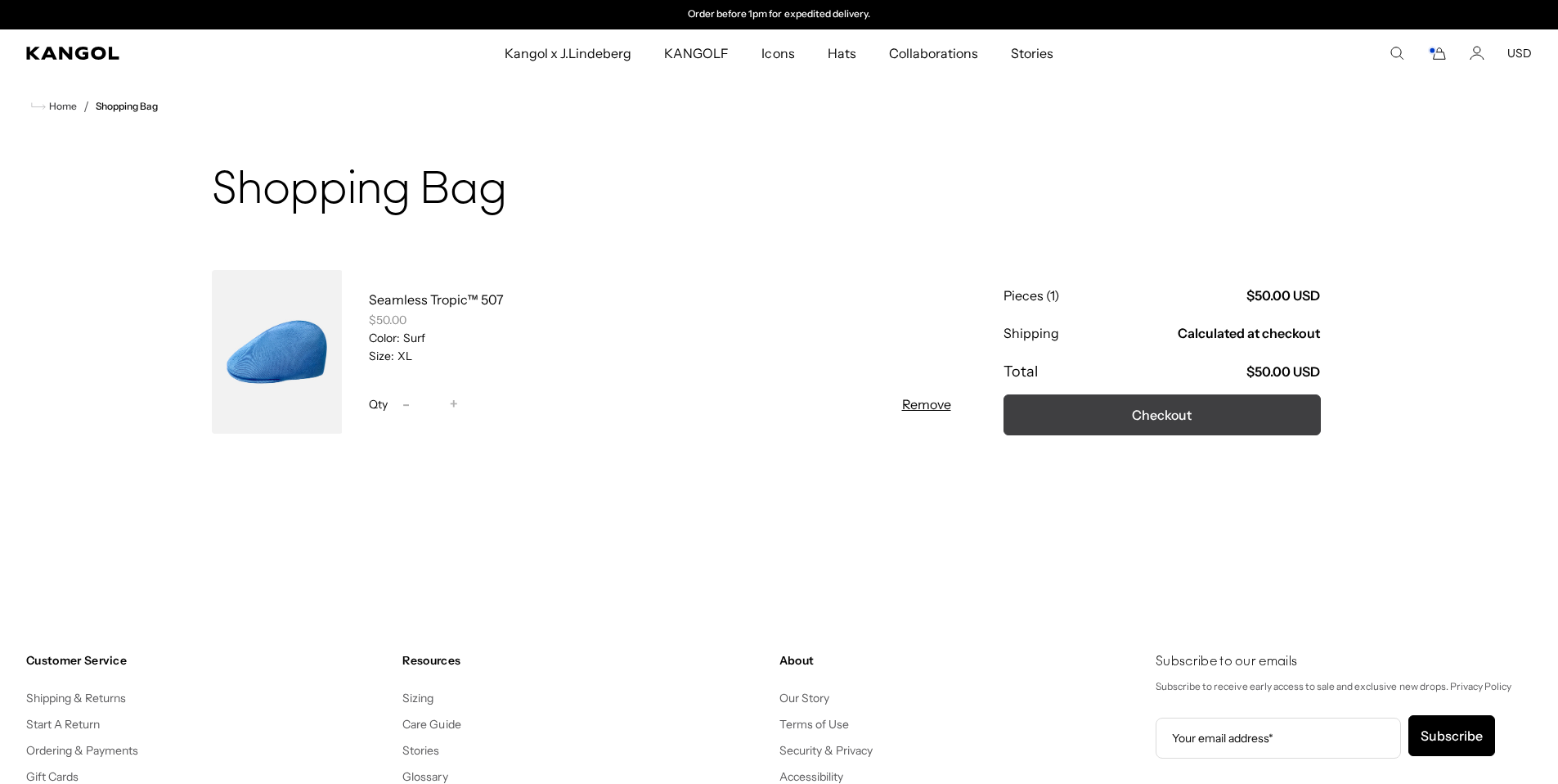
click at [1085, 414] on button "Checkout" at bounding box center [1162, 414] width 317 height 41
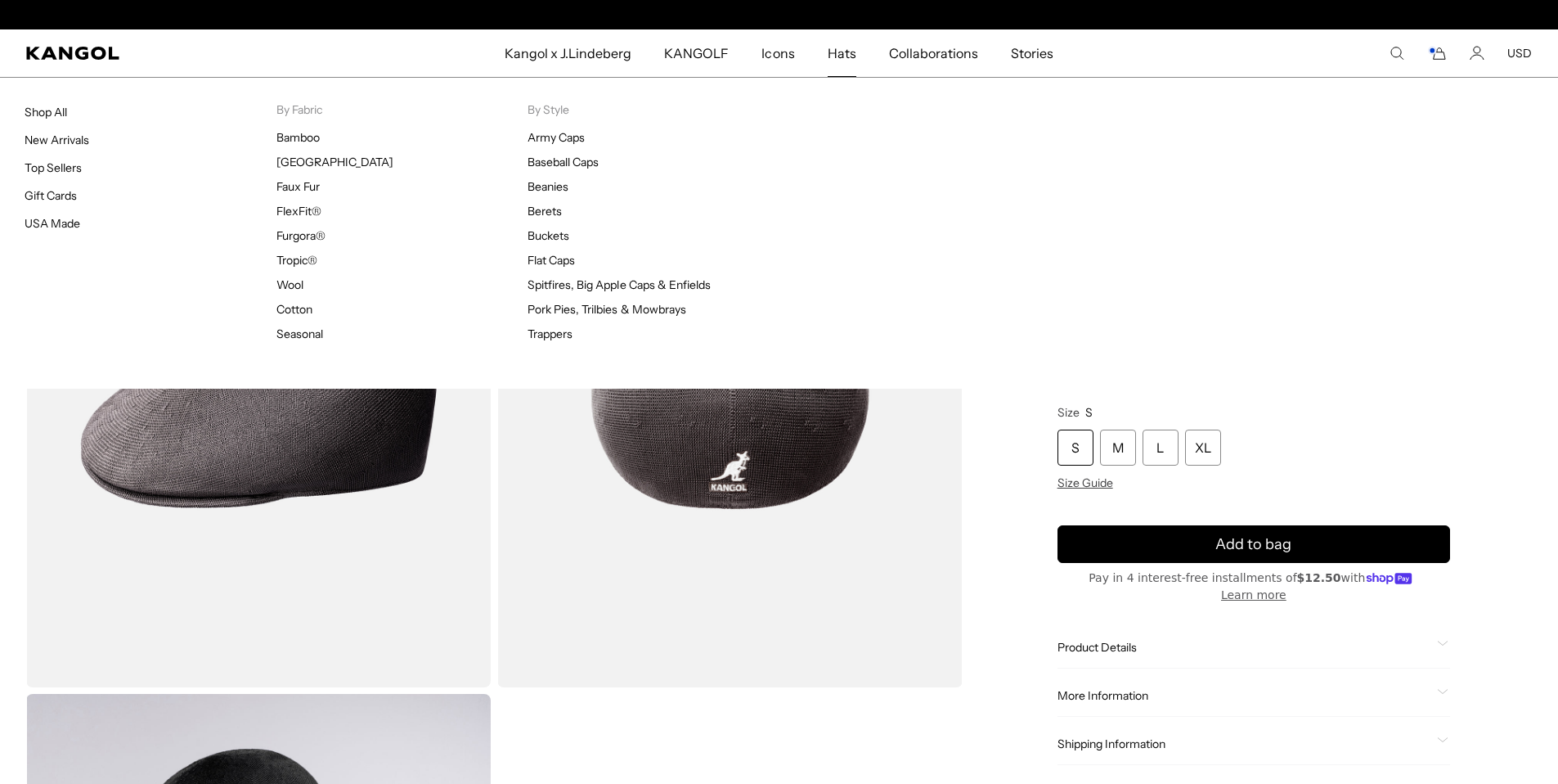
scroll to position [0, 337]
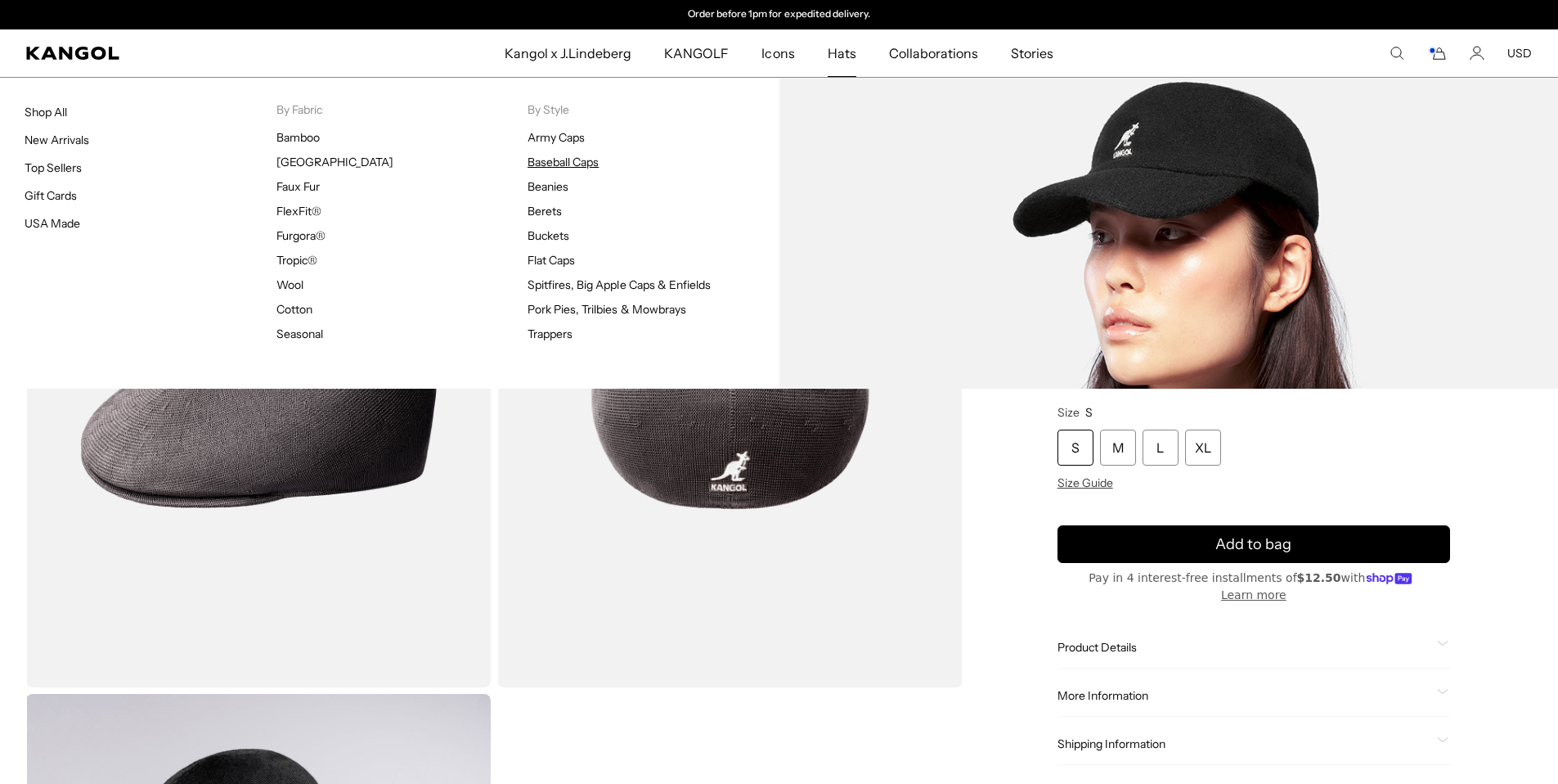
click at [559, 165] on link "Baseball Caps" at bounding box center [563, 162] width 71 height 15
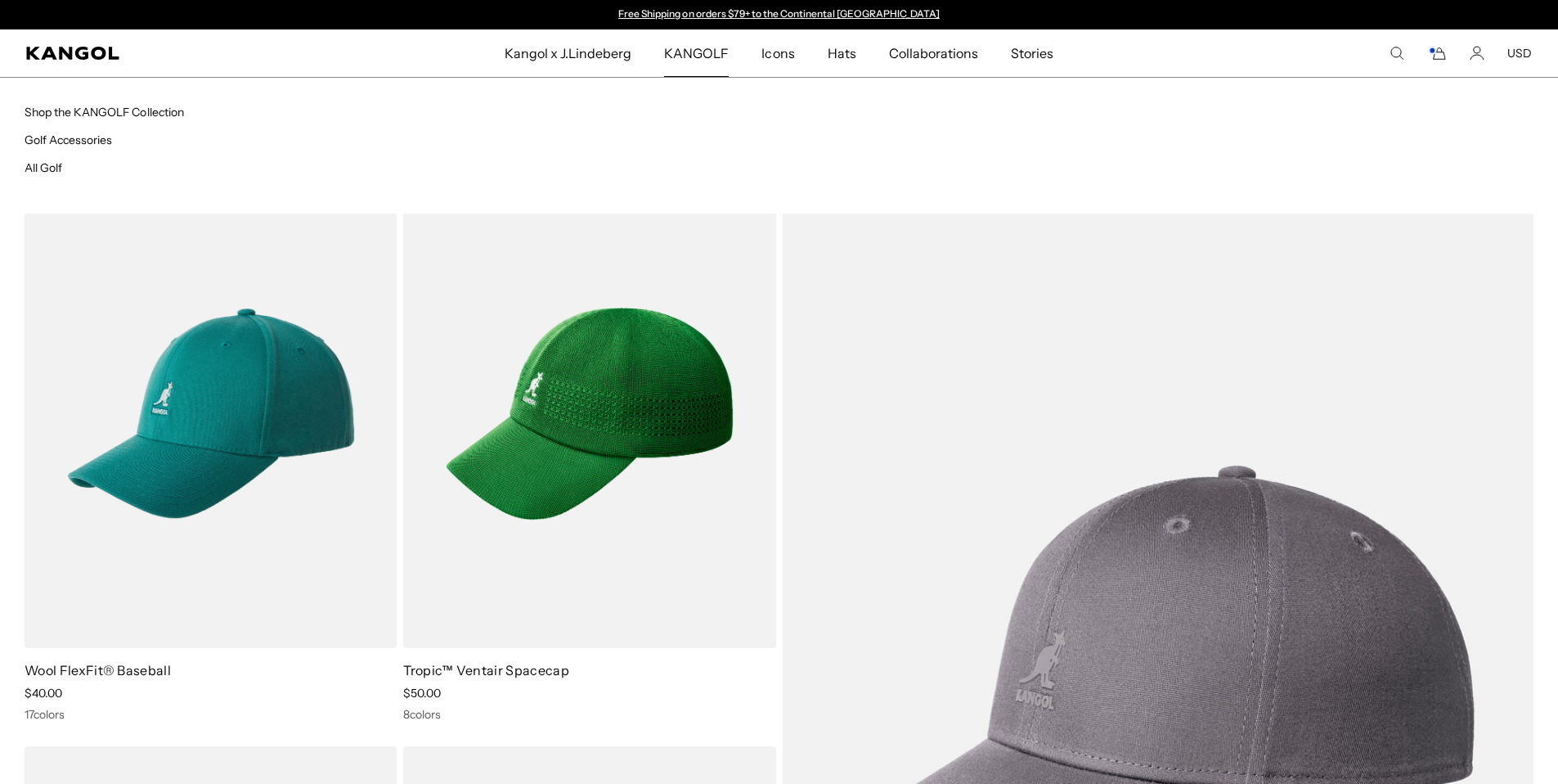
click at [696, 49] on span "KANGOLF" at bounding box center [696, 53] width 65 height 48
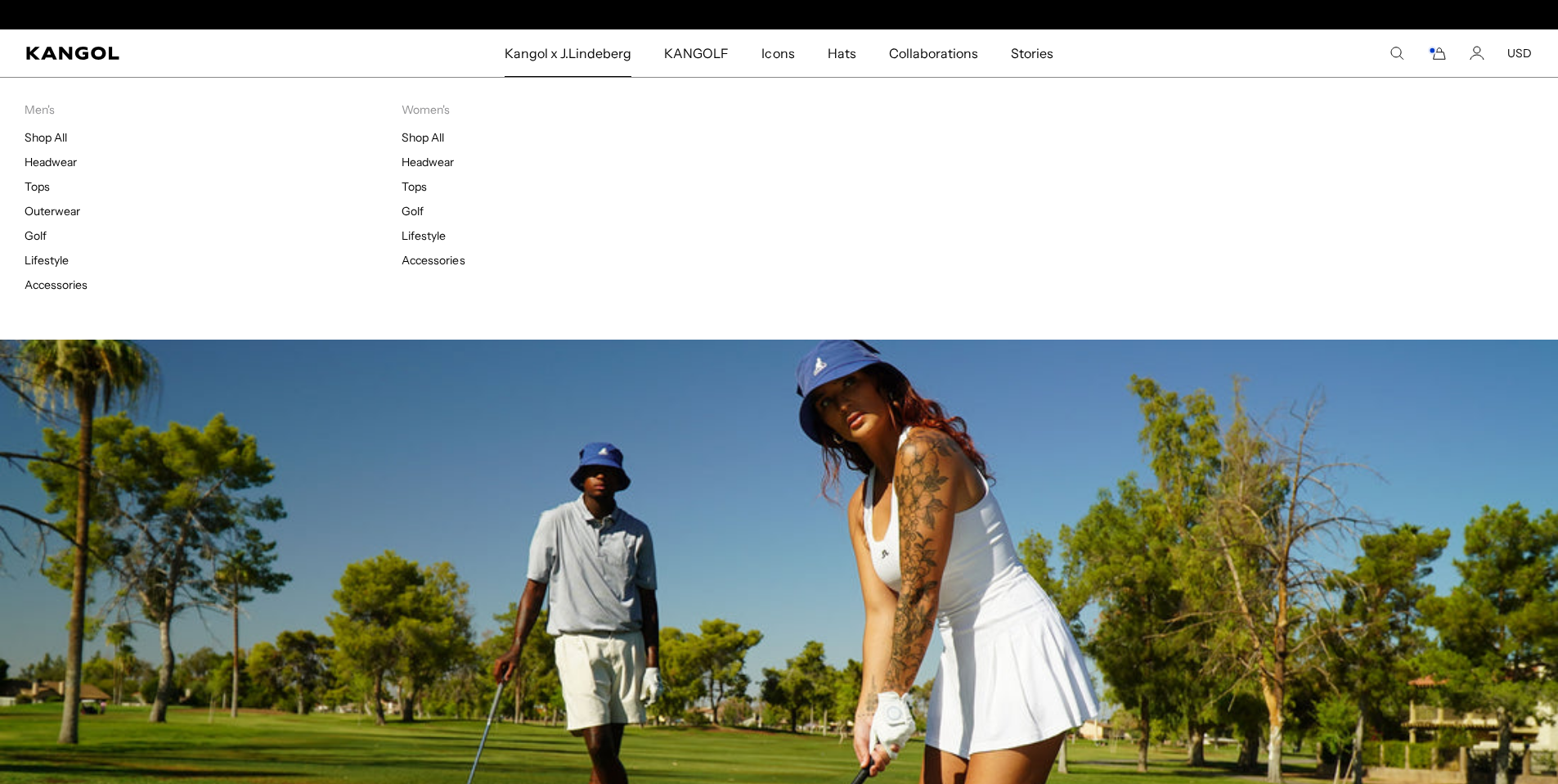
scroll to position [0, 337]
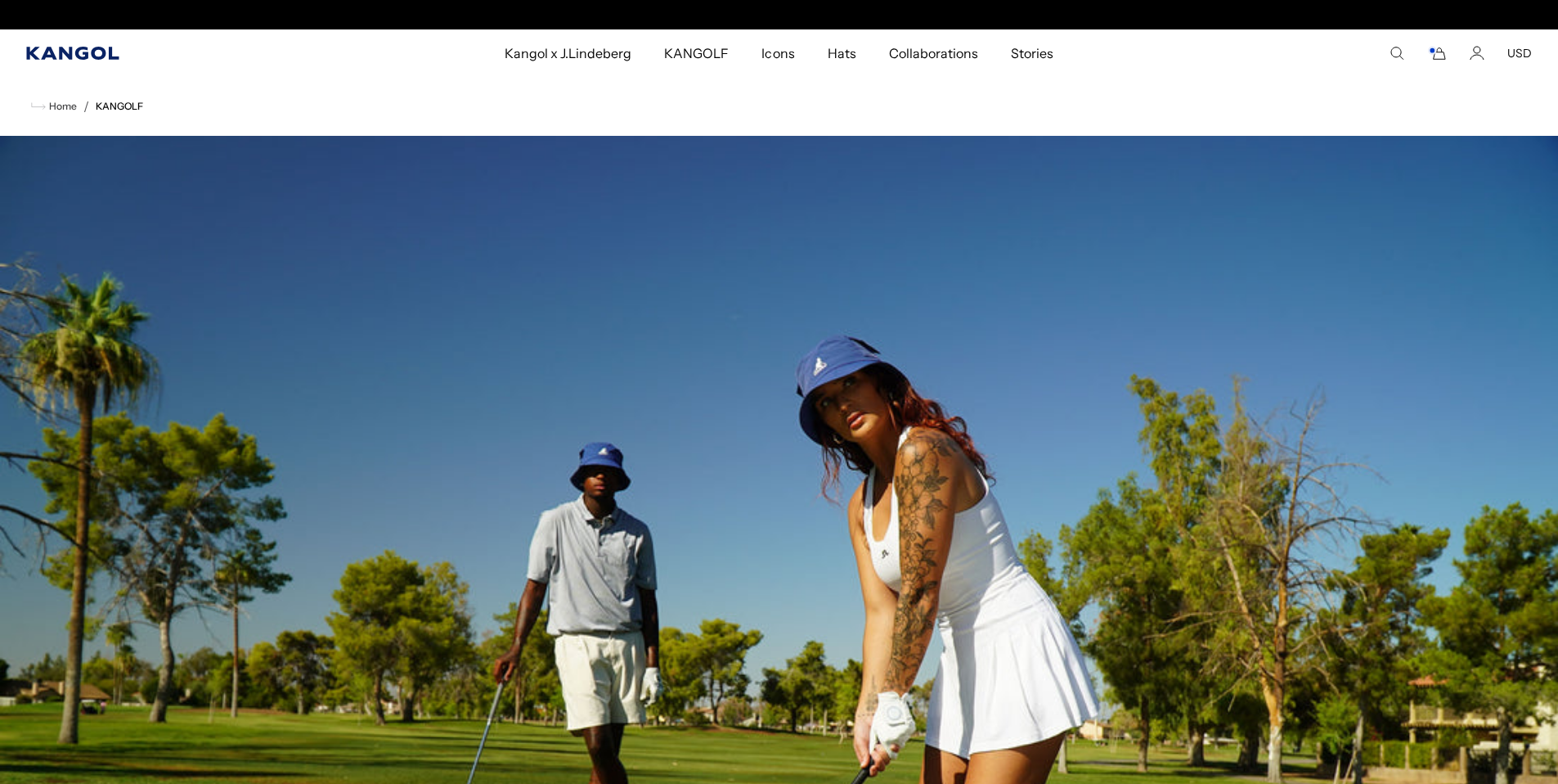
click at [109, 59] on icon "Kangol" at bounding box center [72, 54] width 92 height 13
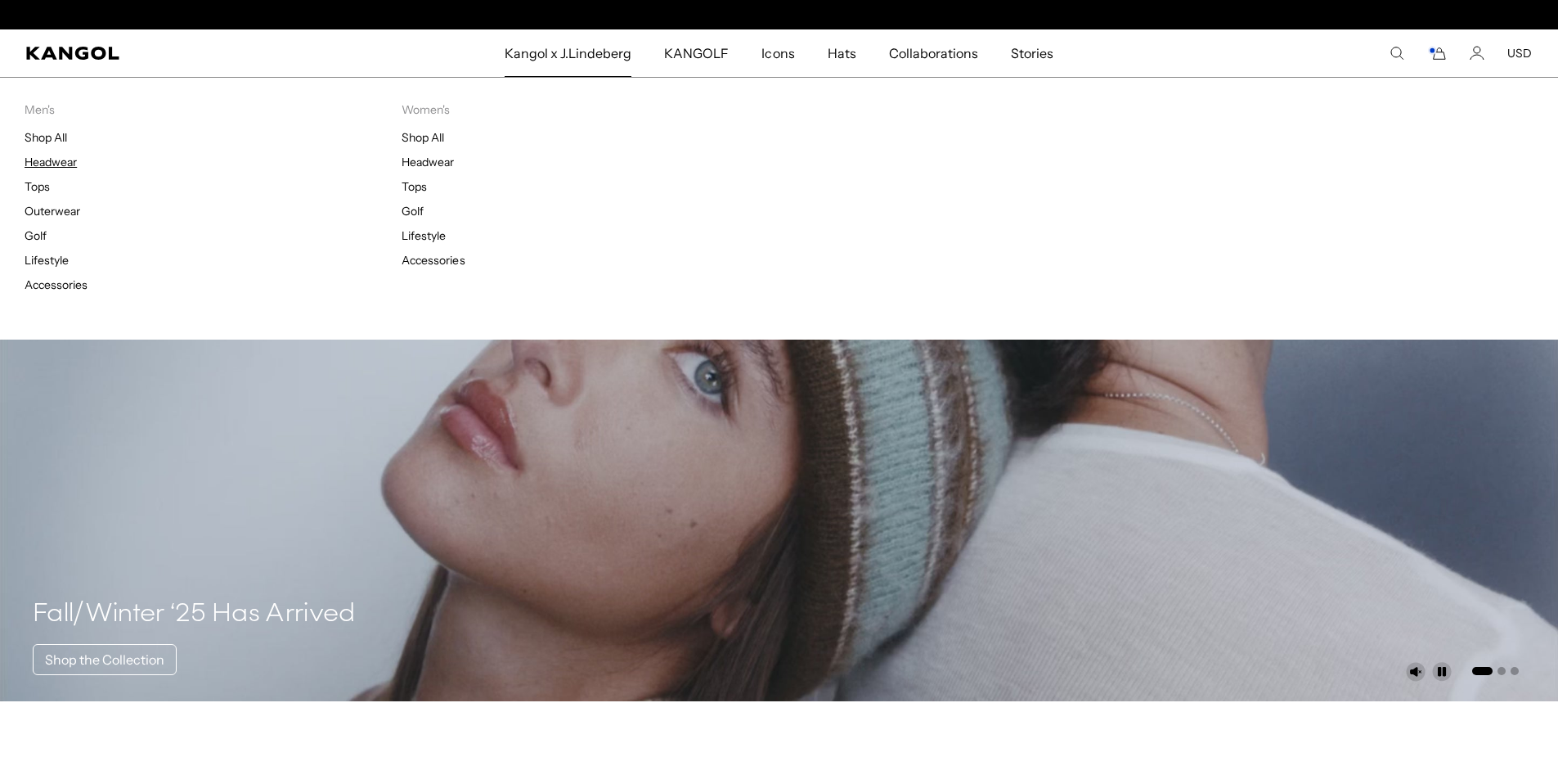
scroll to position [0, 337]
click at [67, 285] on link "Accessories" at bounding box center [55, 285] width 63 height 15
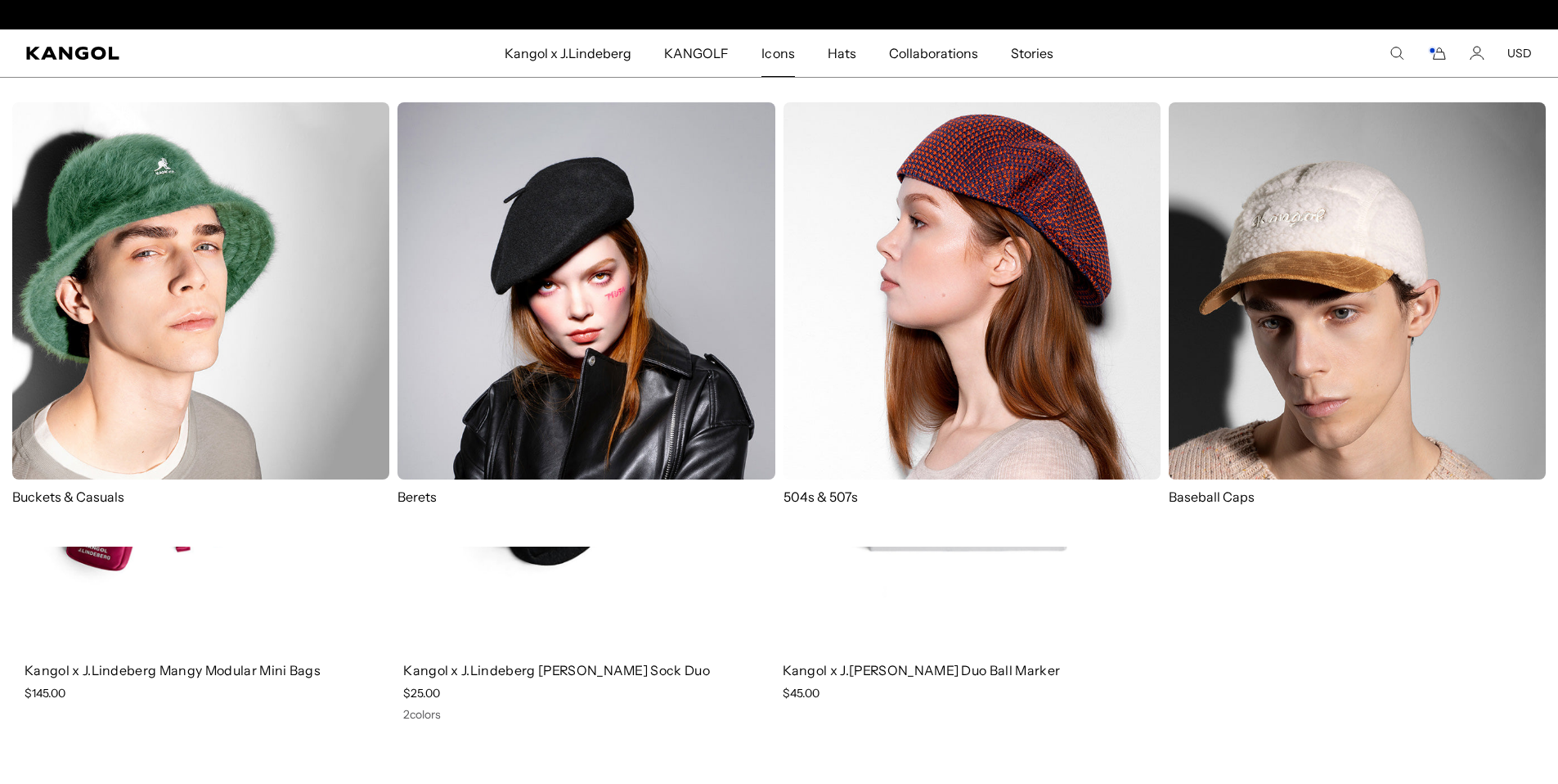
scroll to position [0, 337]
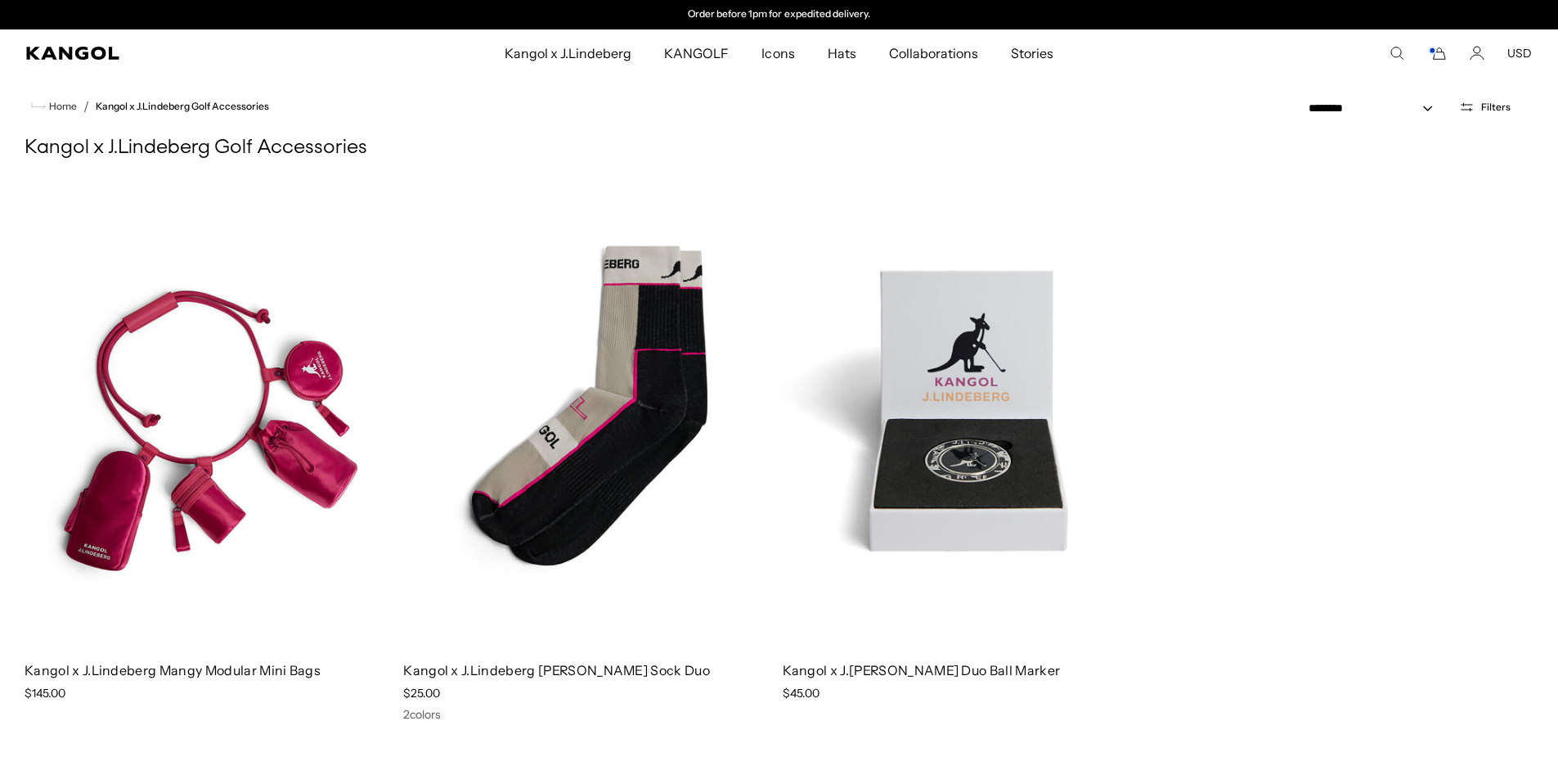
click at [104, 60] on comp-header "Kangol x J.Lindeberg Kangol x J.Lindeberg Men's Shop All Headwear Tops Outerwea…" at bounding box center [779, 53] width 1558 height 48
click at [105, 58] on icon "Kangol" at bounding box center [73, 54] width 94 height 13
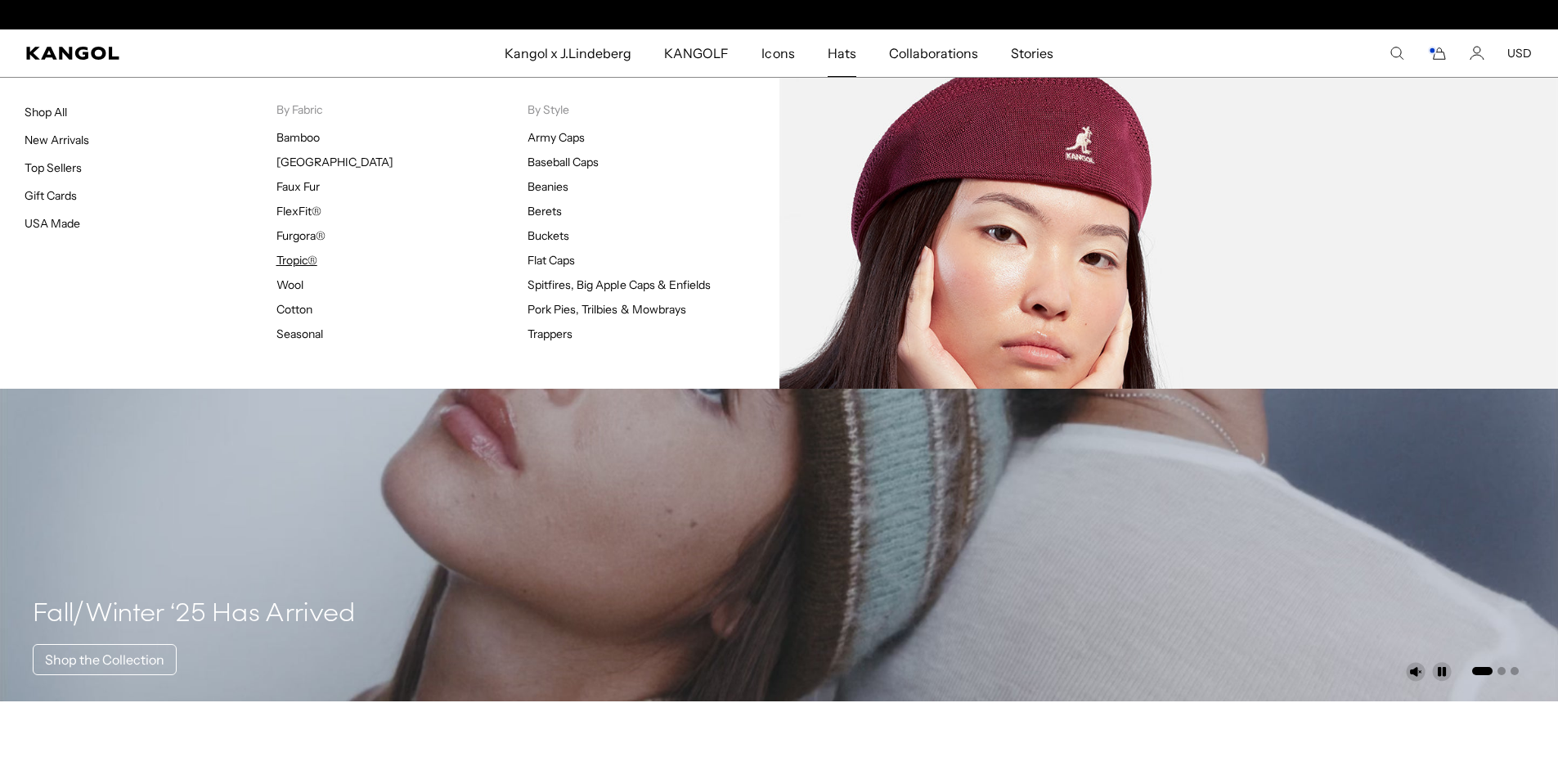
scroll to position [0, 337]
click at [303, 263] on link "Tropic®" at bounding box center [297, 260] width 41 height 15
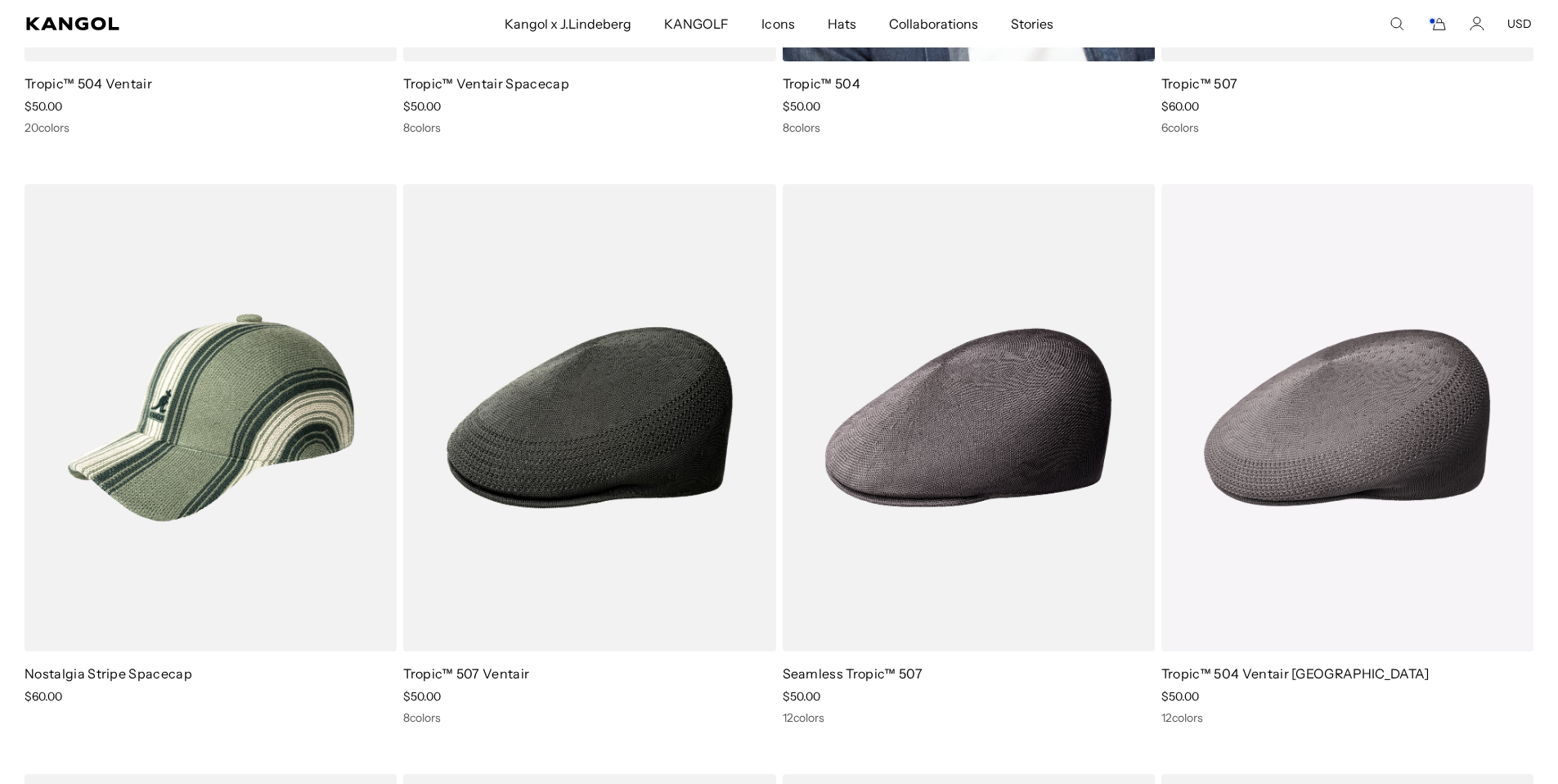
scroll to position [610, 0]
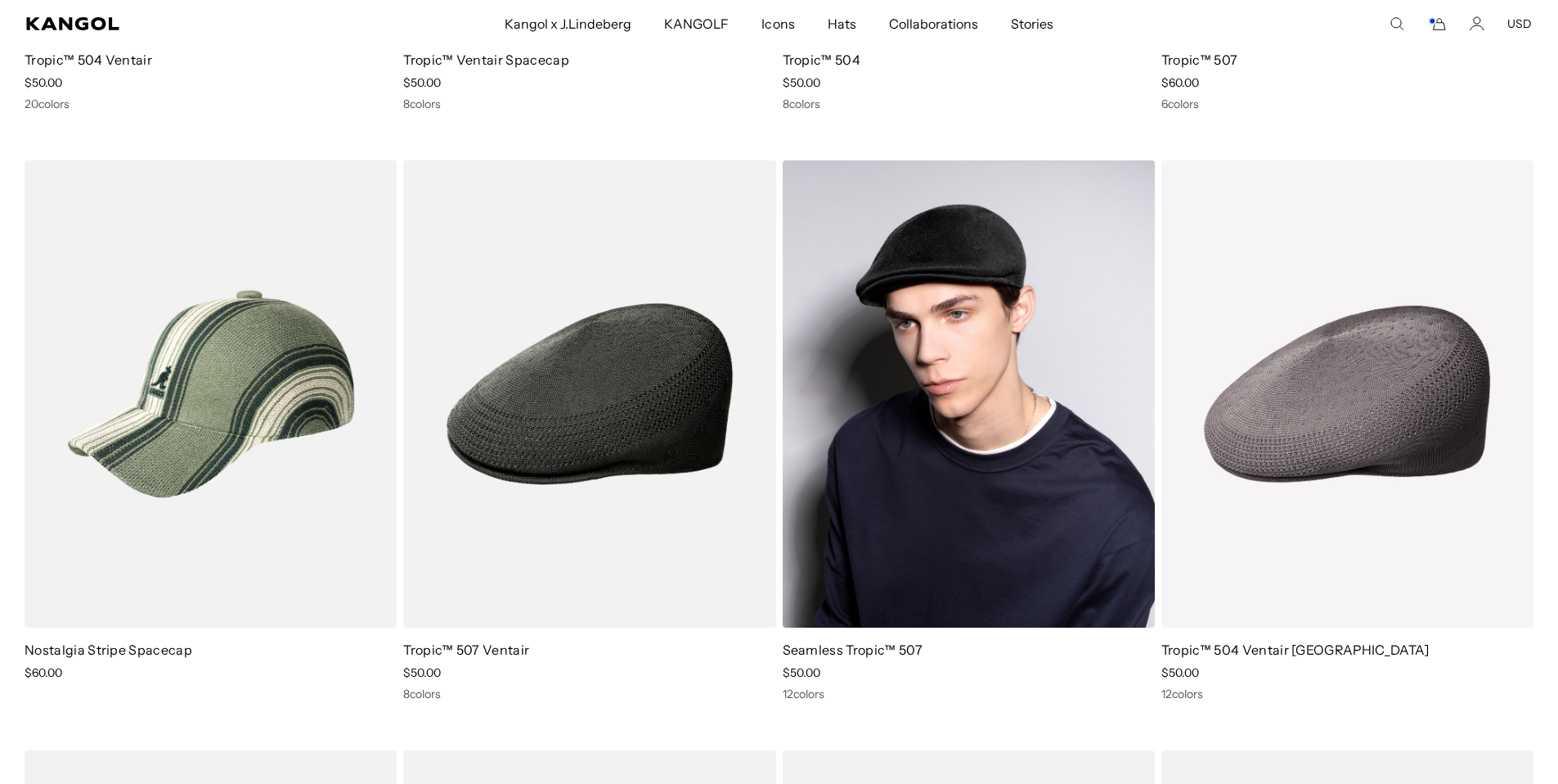
click at [1013, 366] on img at bounding box center [969, 394] width 372 height 468
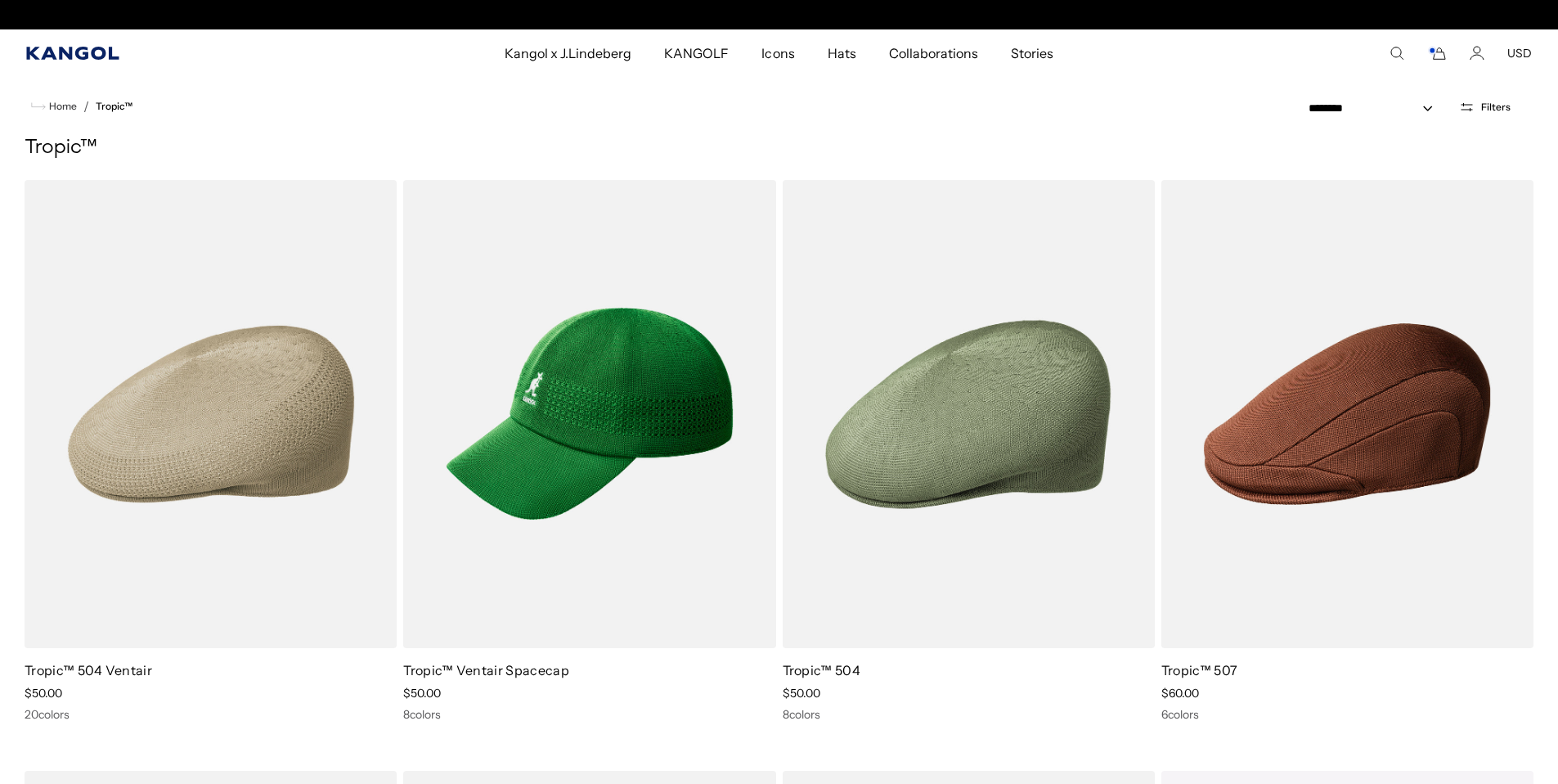
scroll to position [0, 337]
click at [80, 50] on icon "Kangol" at bounding box center [73, 54] width 94 height 13
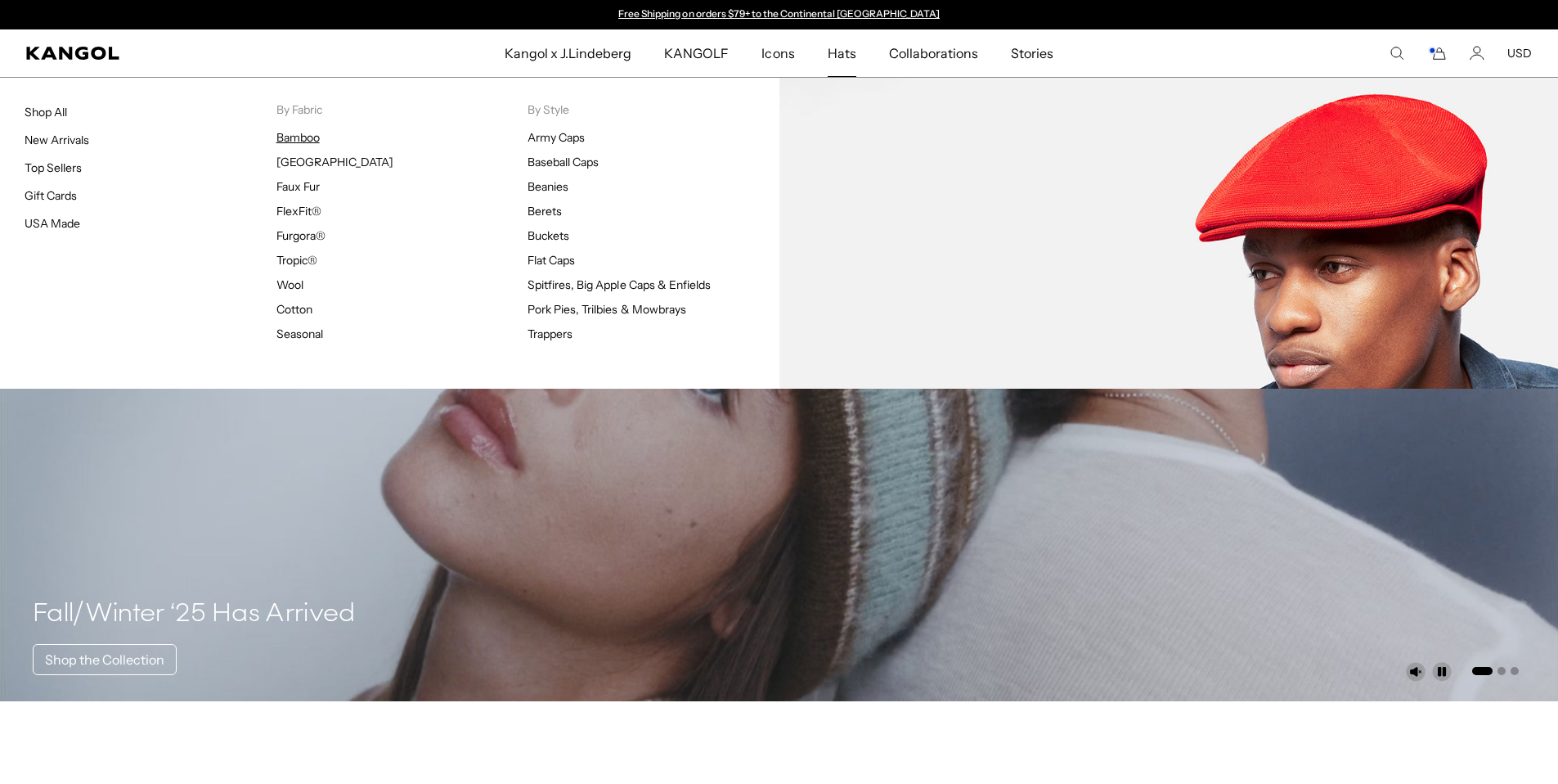
click at [318, 137] on link "Bamboo" at bounding box center [299, 138] width 44 height 15
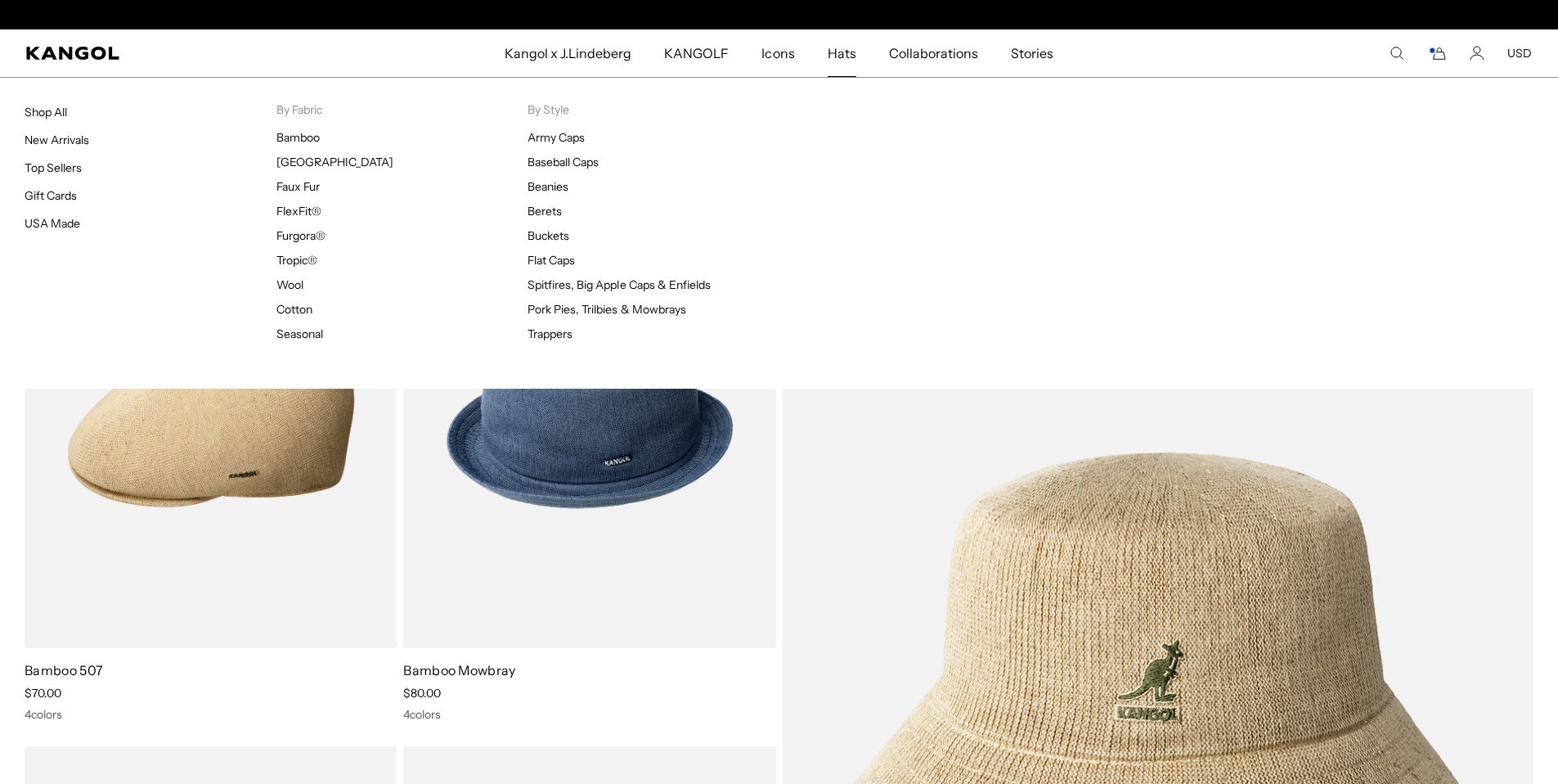
scroll to position [0, 337]
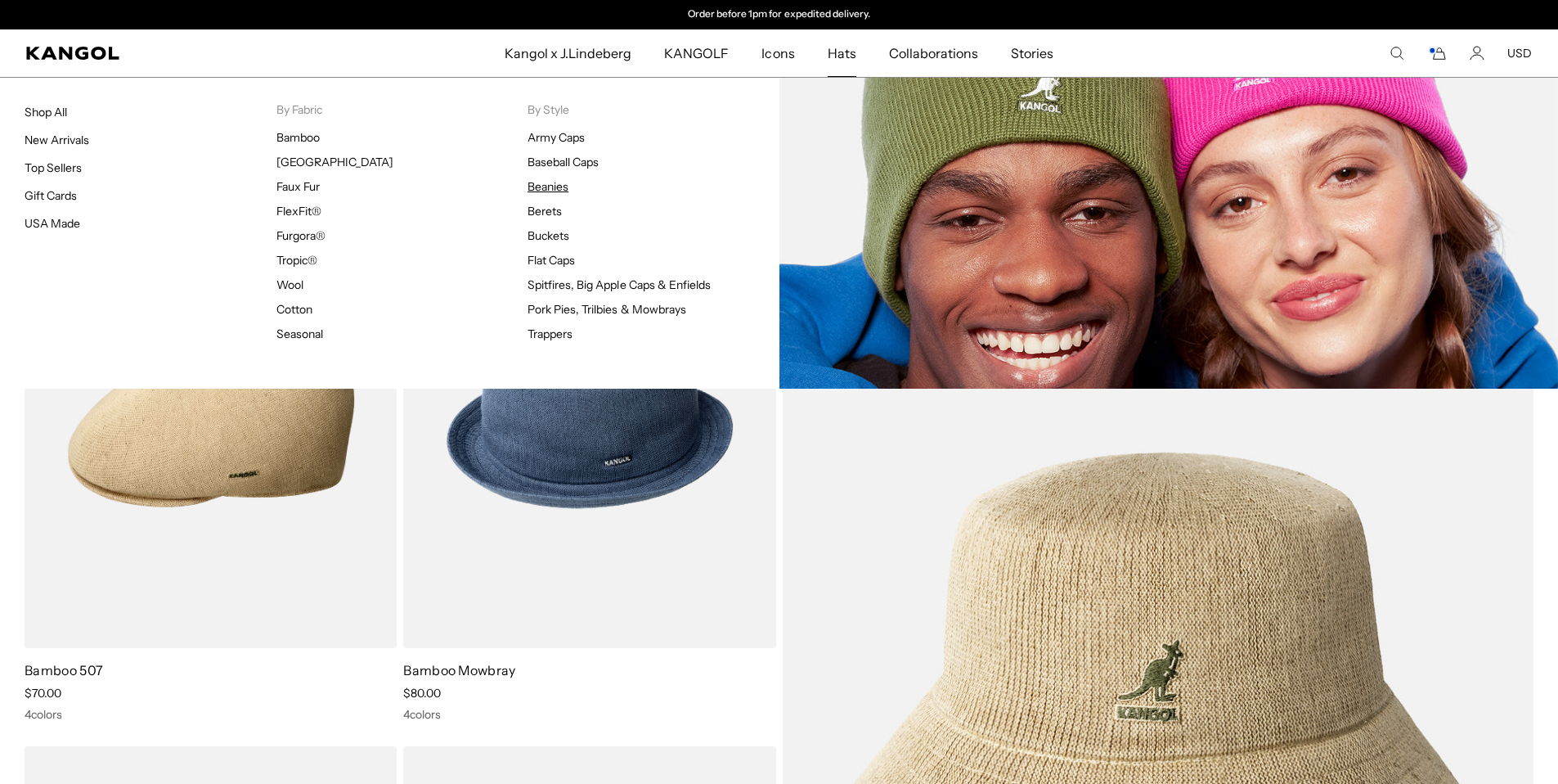
click at [563, 191] on link "Beanies" at bounding box center [548, 187] width 41 height 15
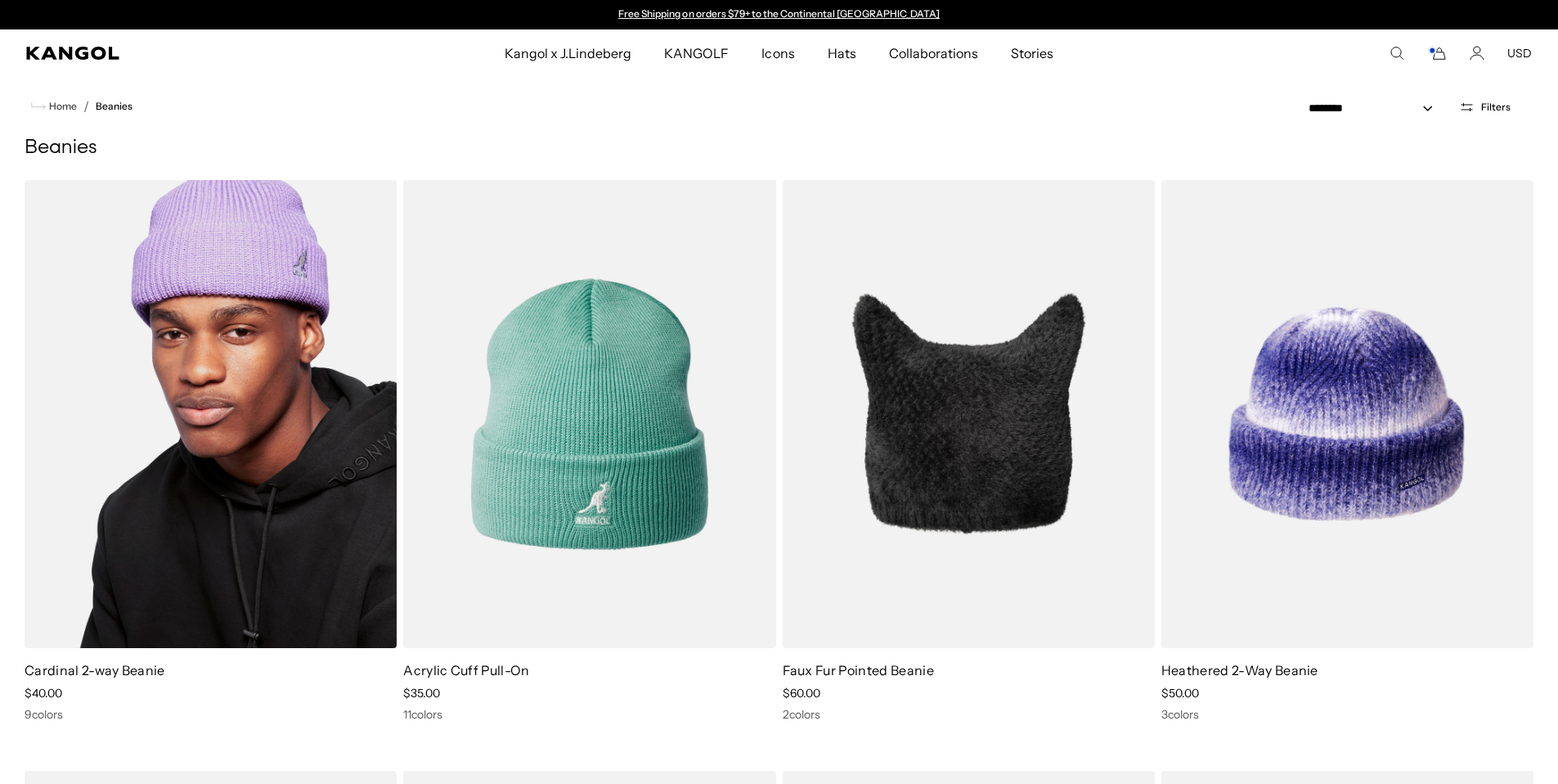
click at [285, 396] on img at bounding box center [210, 414] width 372 height 468
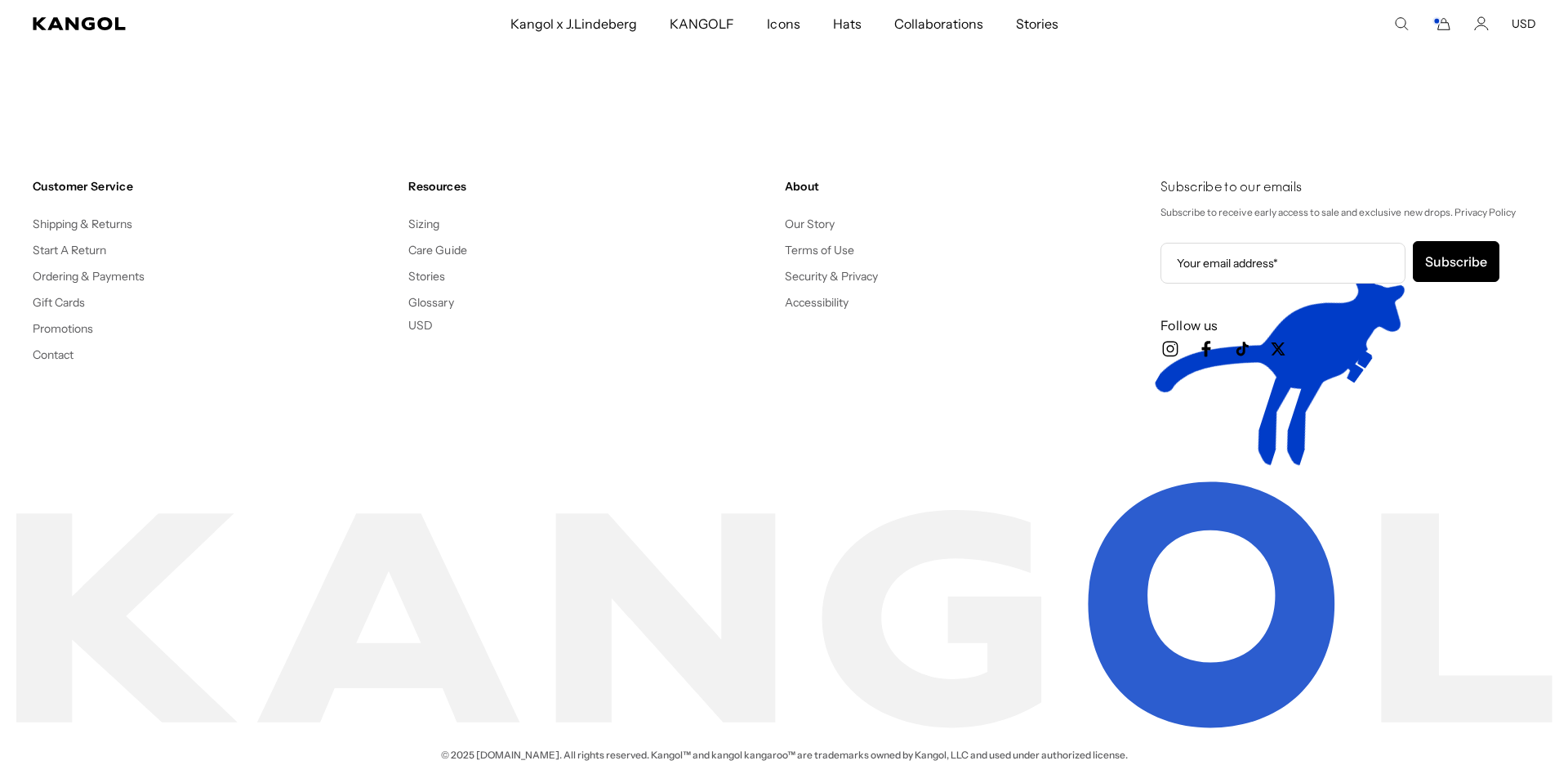
scroll to position [3572, 0]
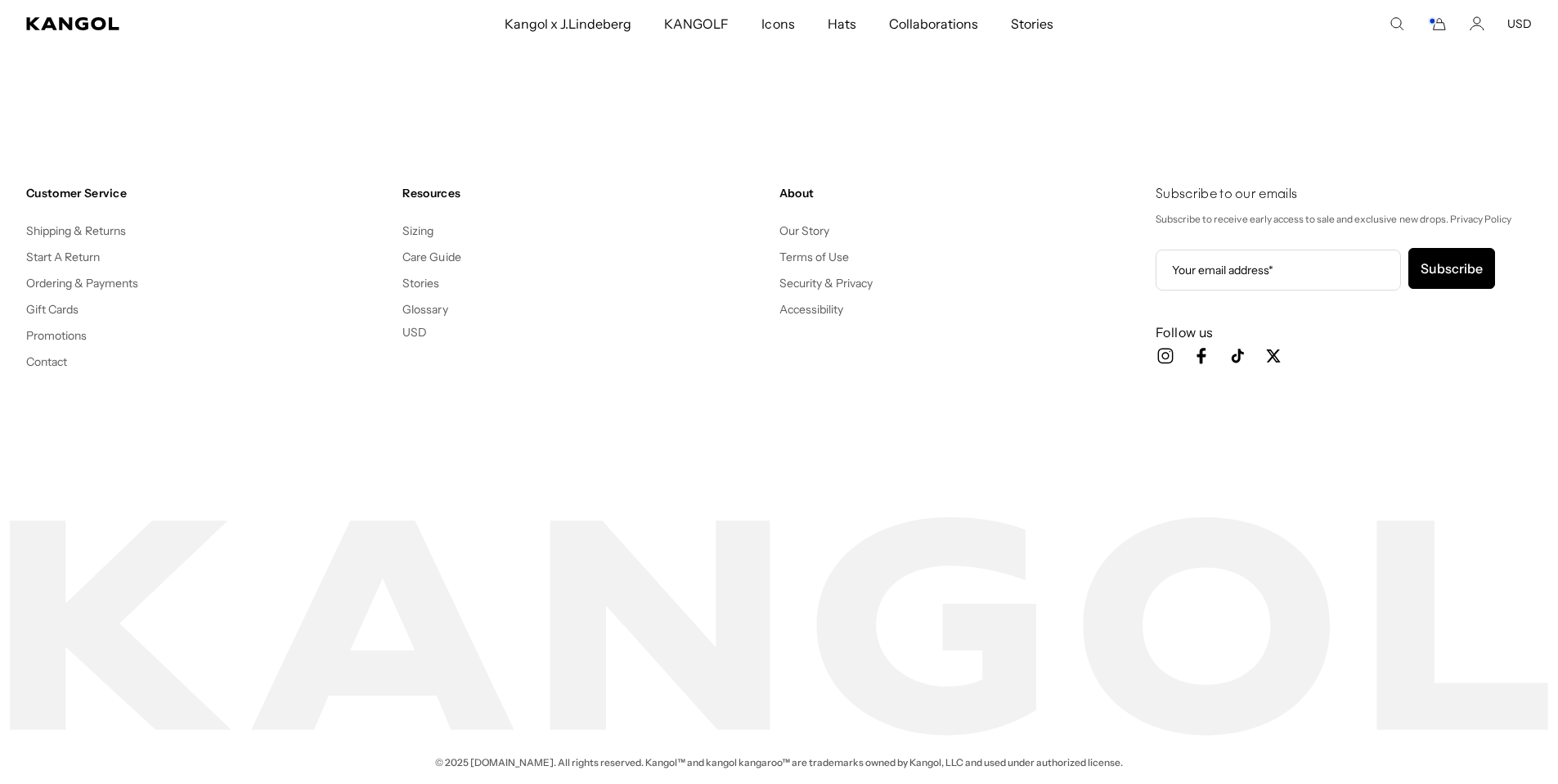
click at [1436, 20] on rect "Cart" at bounding box center [1432, 21] width 7 height 7
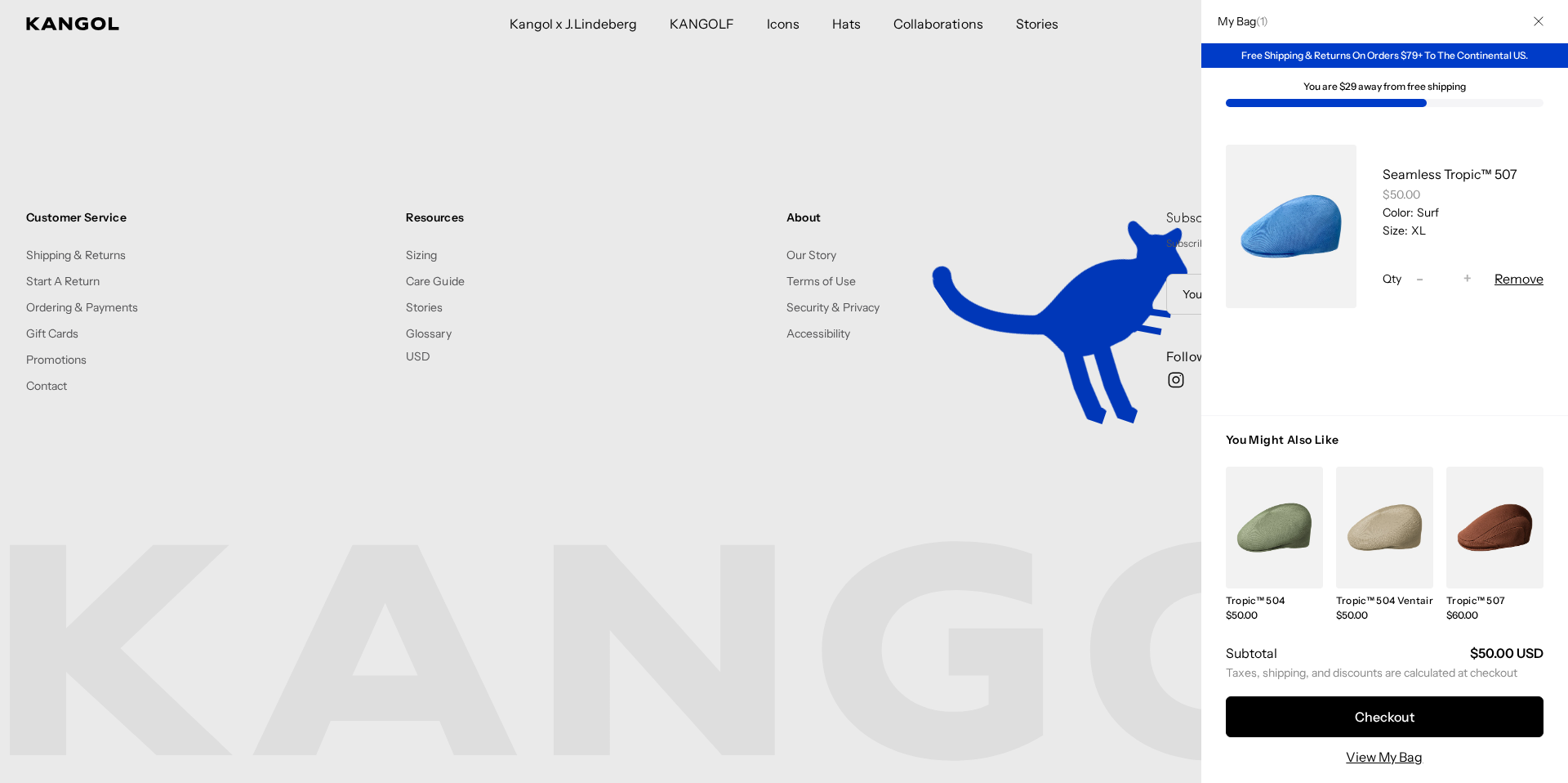
scroll to position [0, 0]
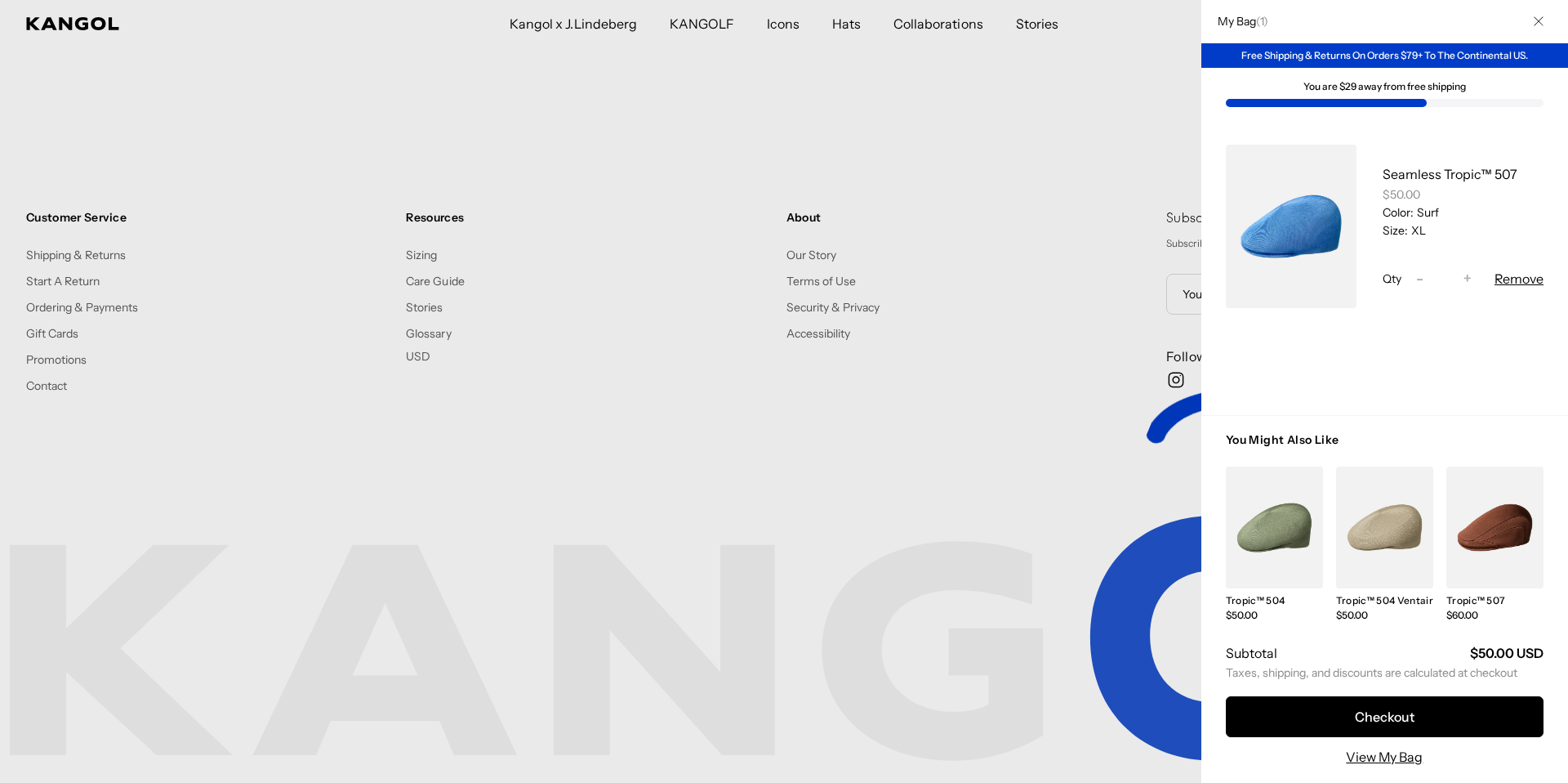
click at [1301, 214] on link "My Bag" at bounding box center [1291, 226] width 131 height 163
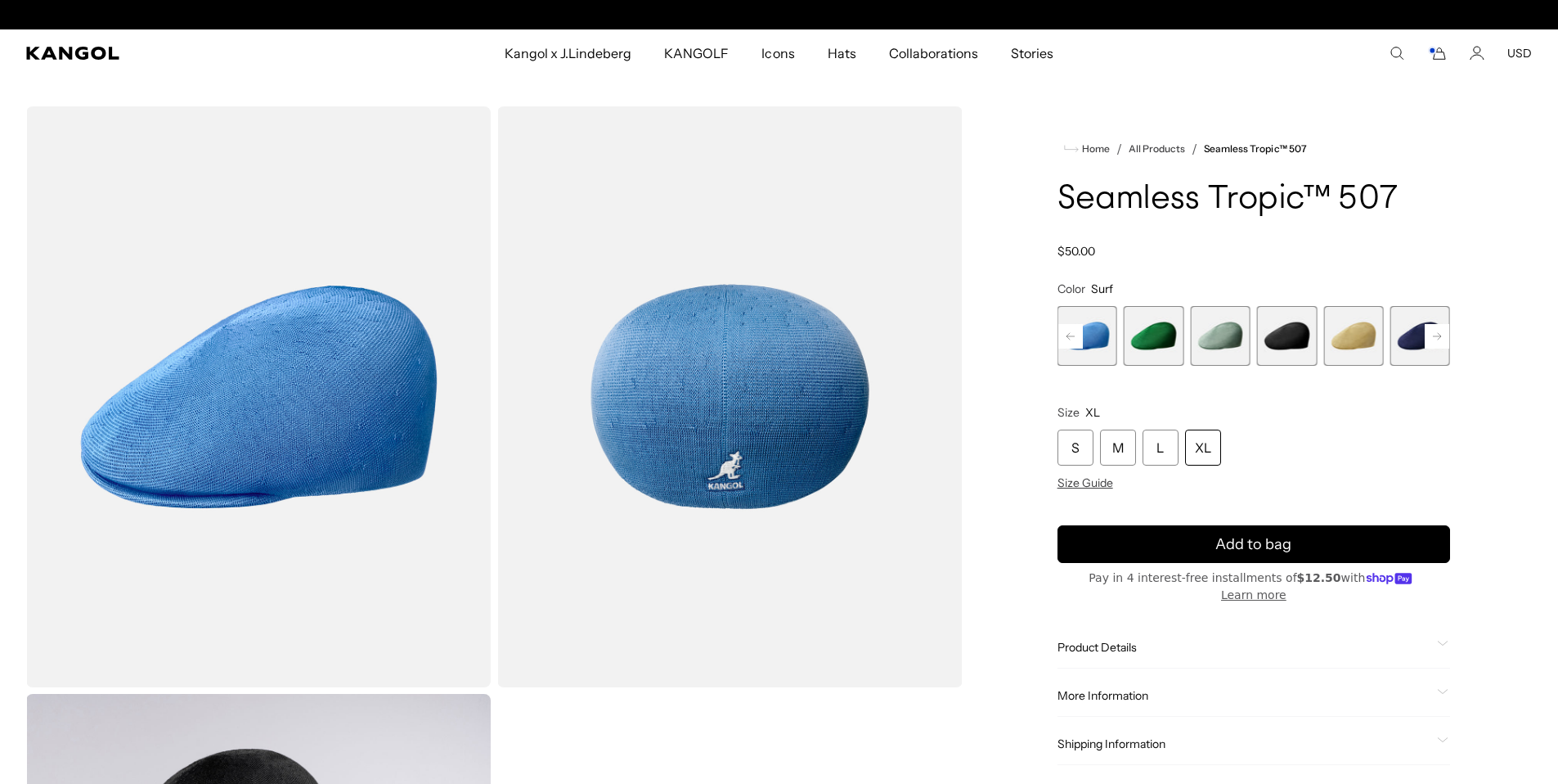
scroll to position [0, 337]
click at [1435, 335] on rect at bounding box center [1436, 335] width 24 height 24
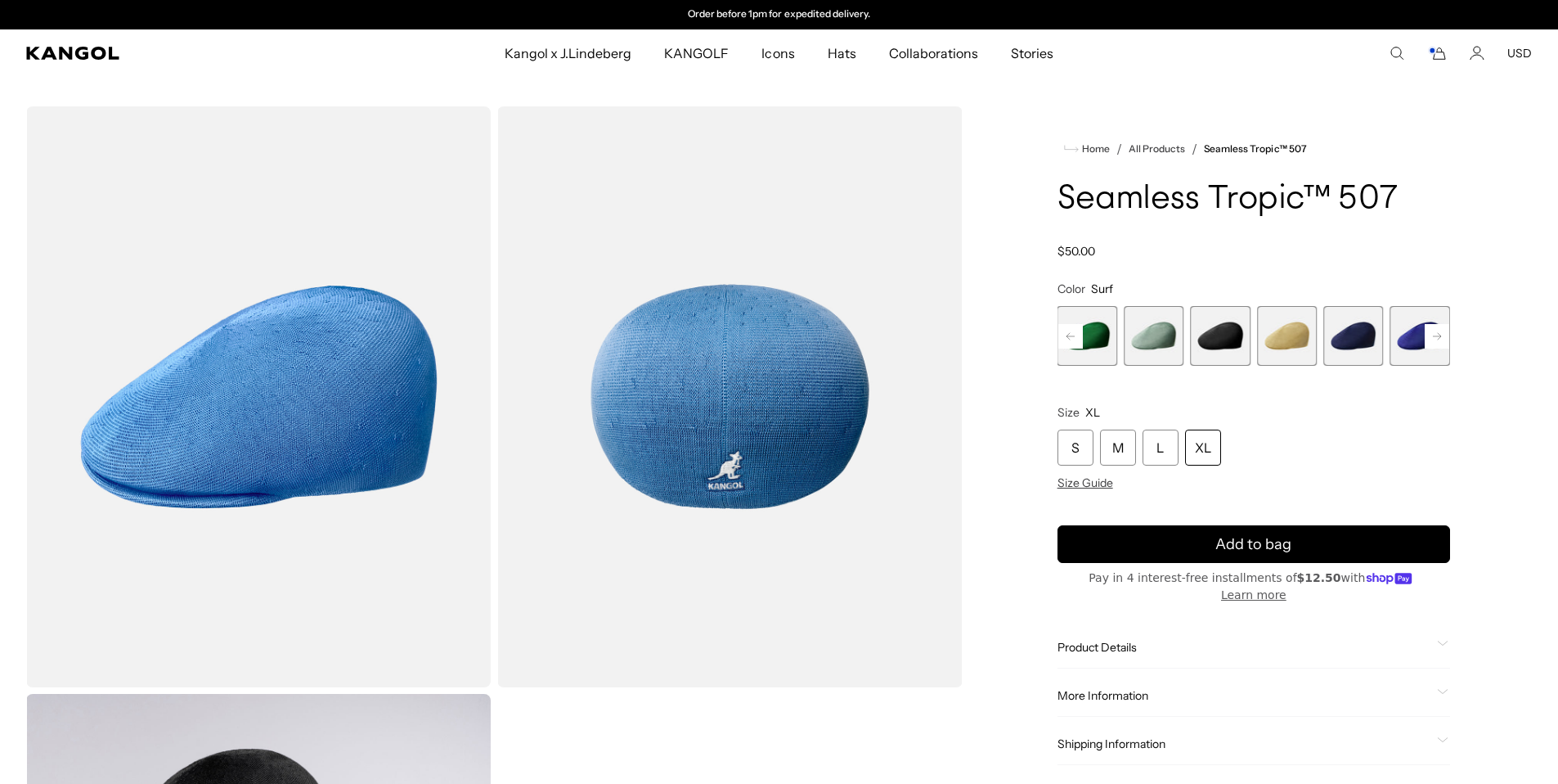
click at [1435, 335] on rect at bounding box center [1436, 335] width 24 height 24
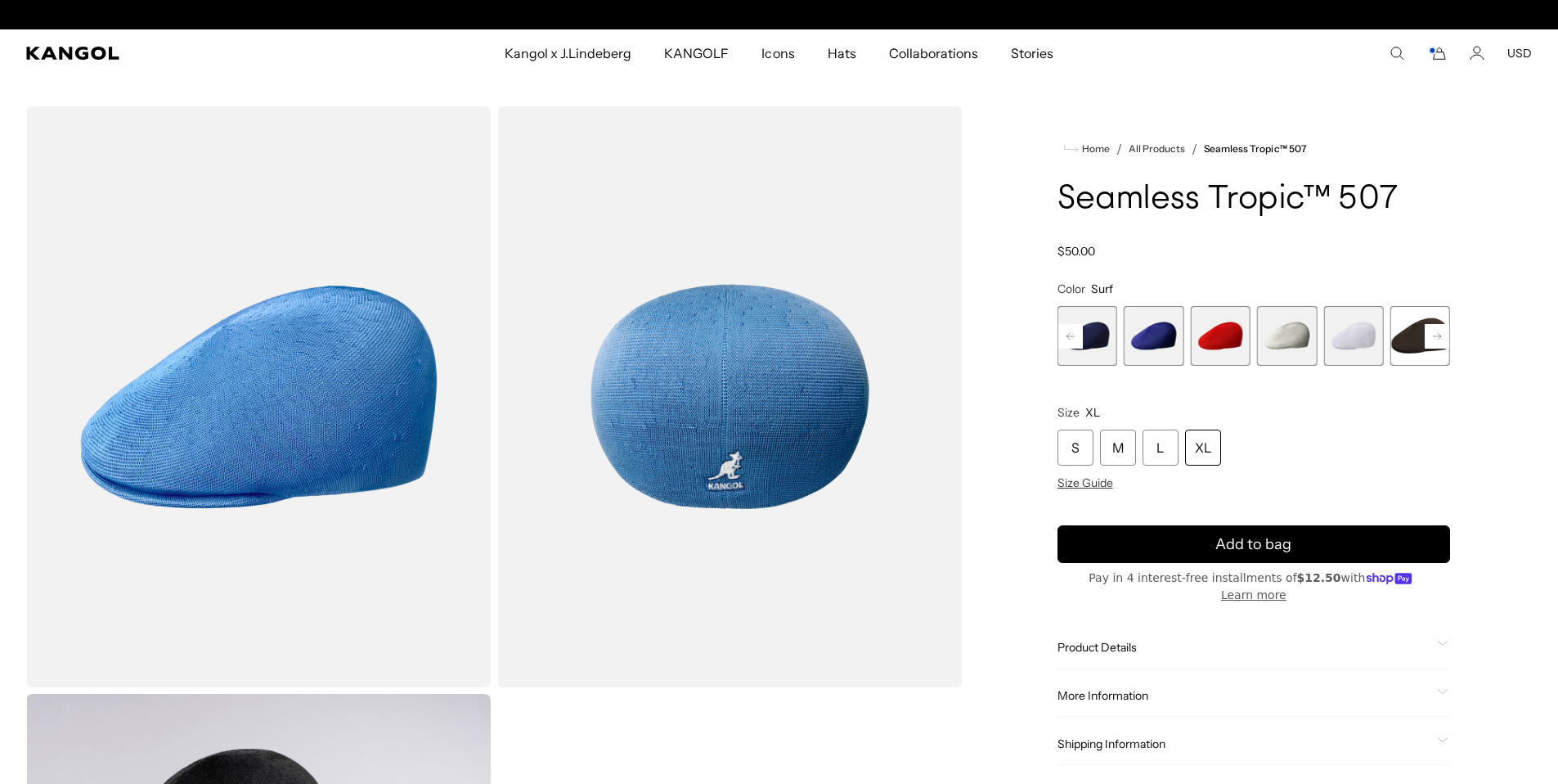
scroll to position [0, 0]
click at [1284, 330] on span "10 of 12" at bounding box center [1286, 335] width 60 height 60
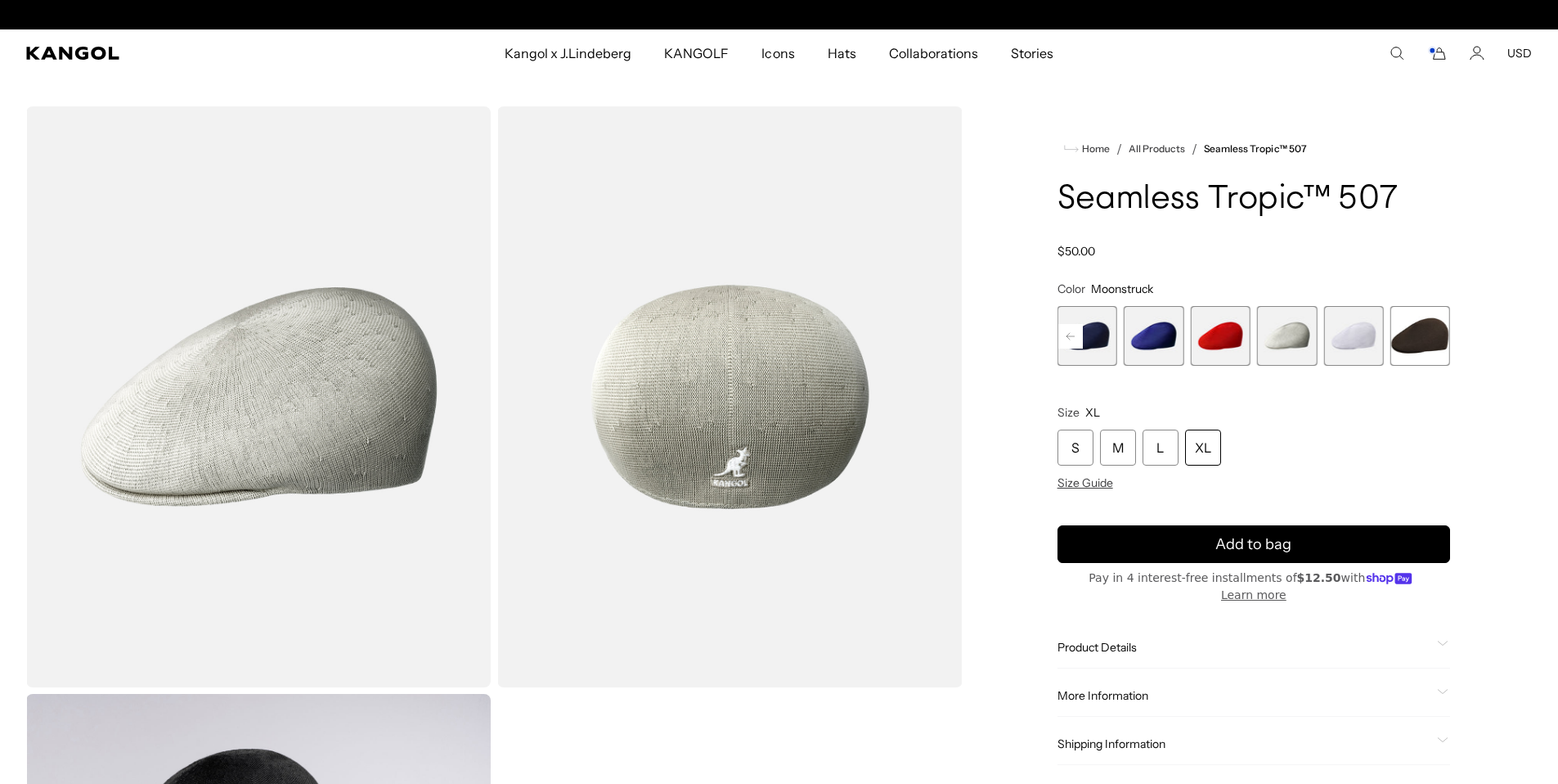
scroll to position [0, 337]
click at [1190, 440] on div "XL" at bounding box center [1203, 447] width 36 height 36
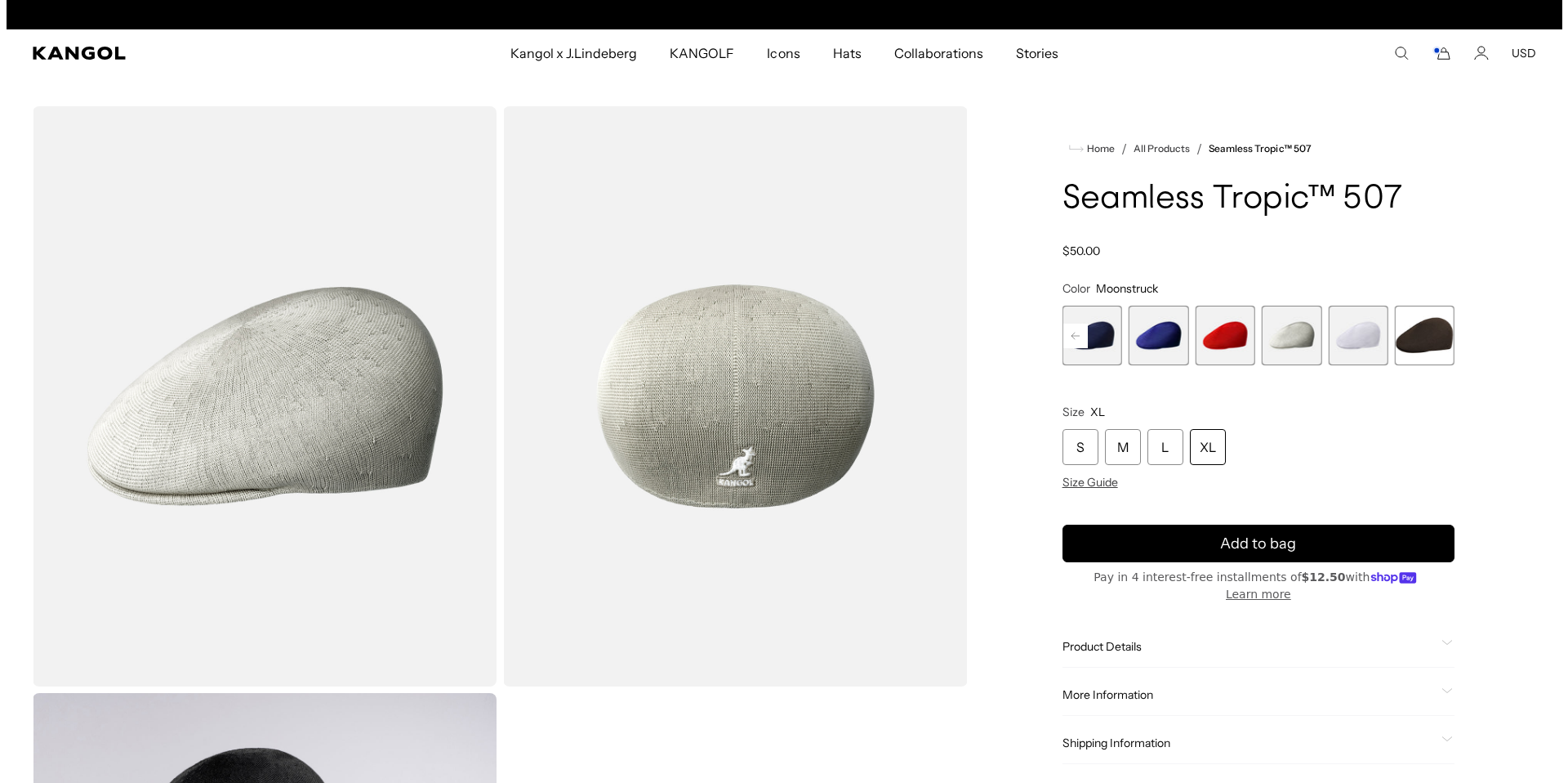
scroll to position [0, 0]
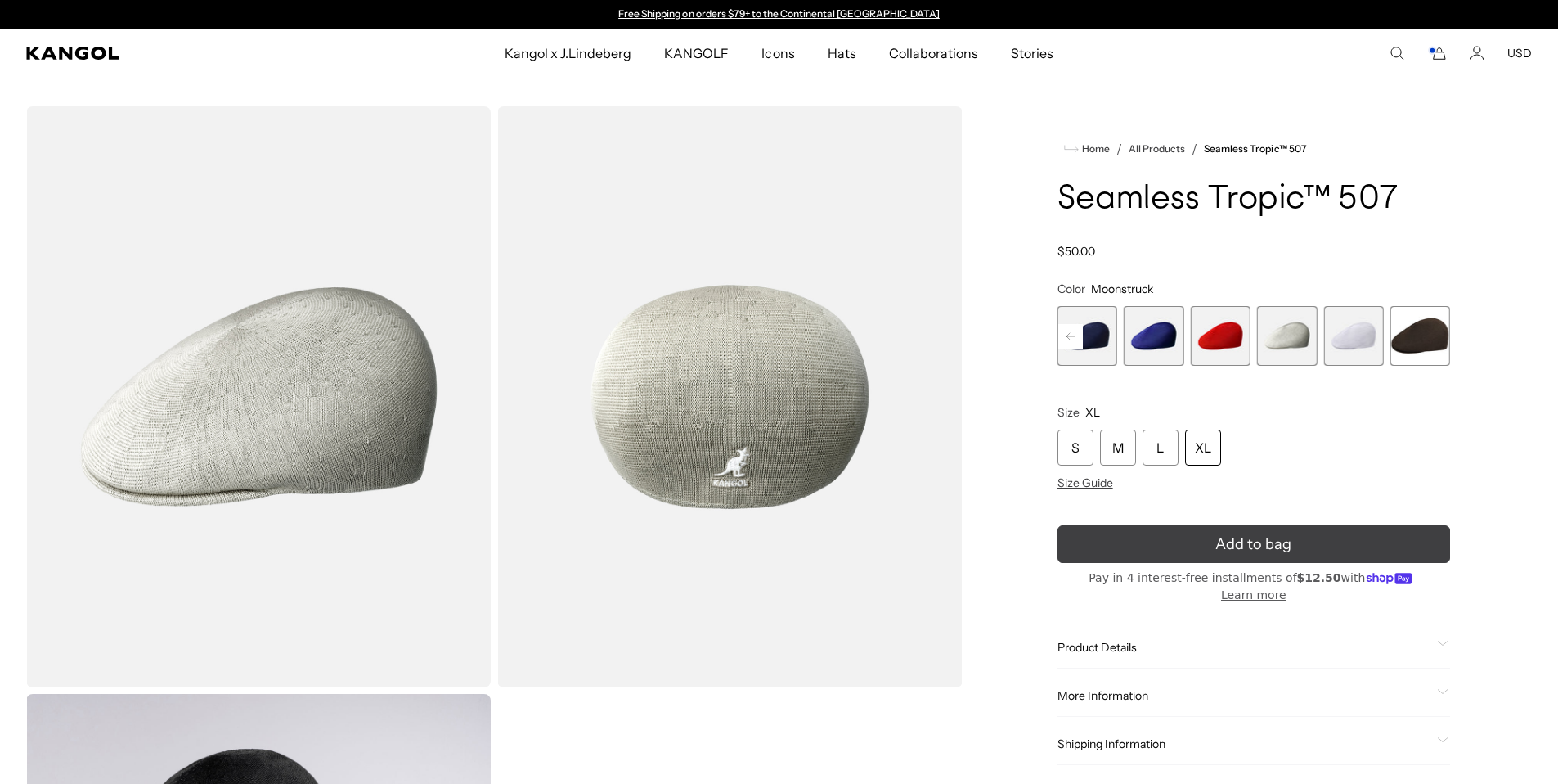
click at [1197, 549] on button "Add to bag" at bounding box center [1254, 543] width 392 height 38
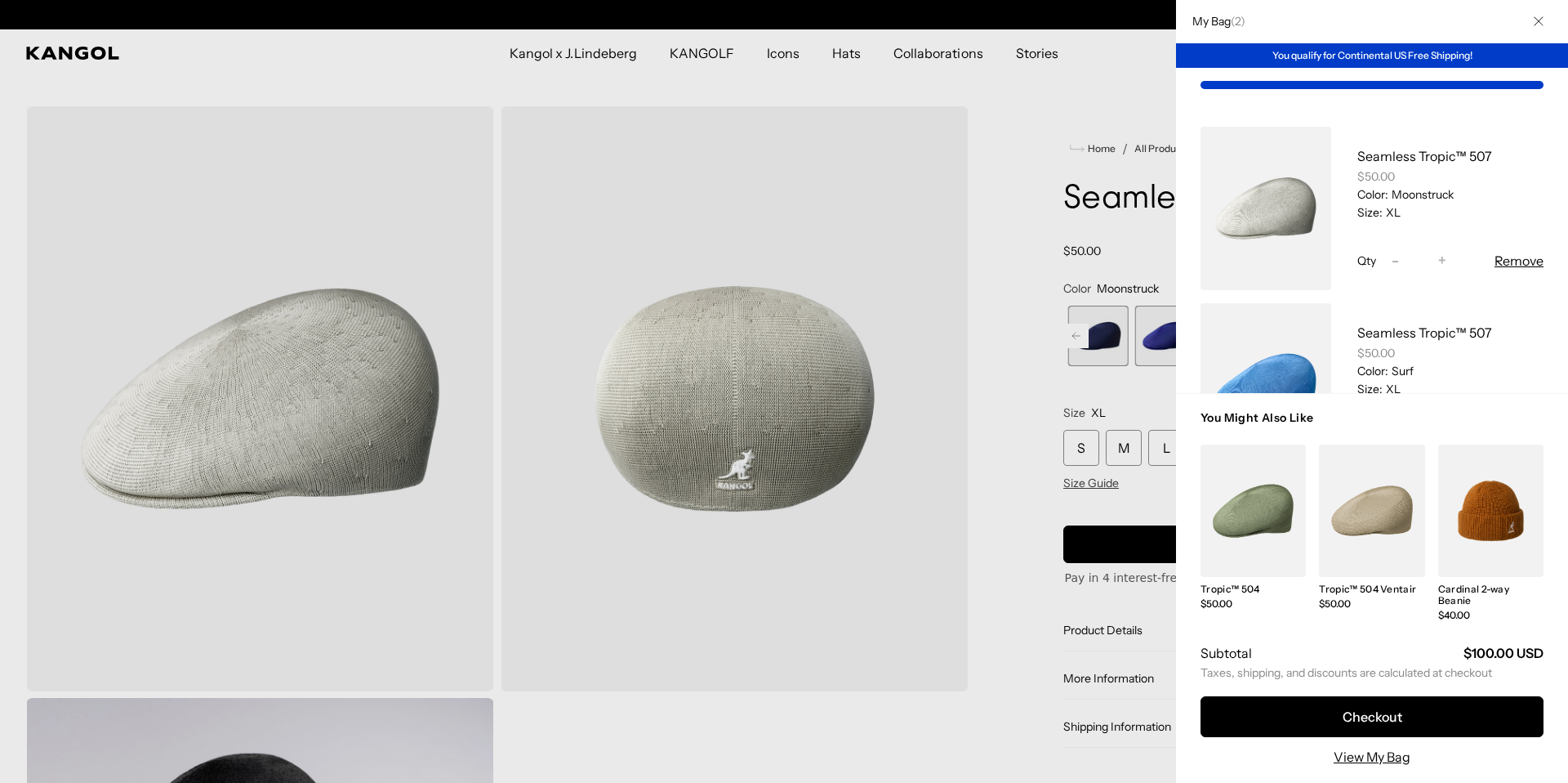
click at [905, 178] on div at bounding box center [784, 391] width 1568 height 783
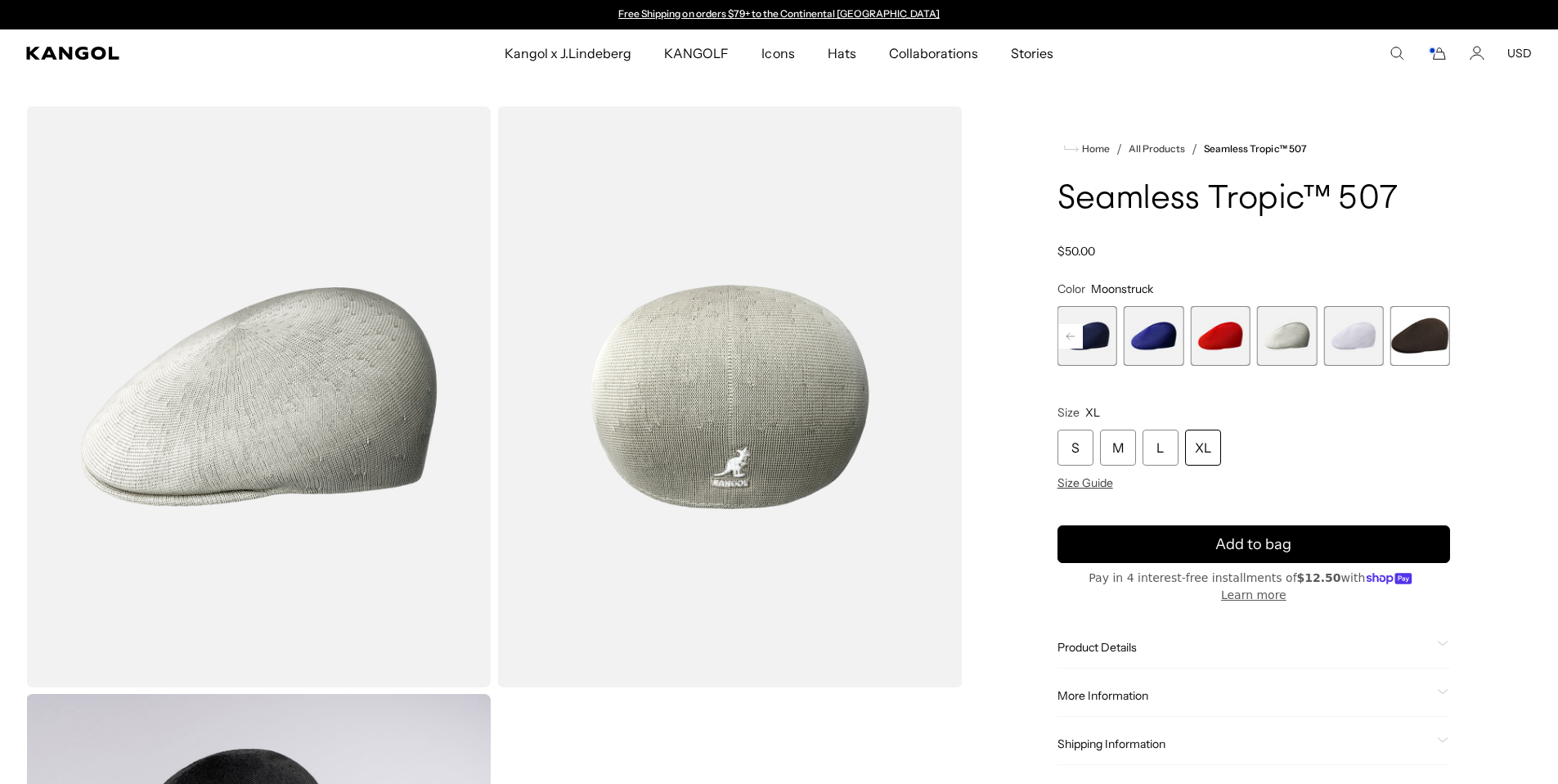
click at [780, 9] on link "Free Shipping on orders $79+ to the Continental [GEOGRAPHIC_DATA]" at bounding box center [778, 13] width 321 height 13
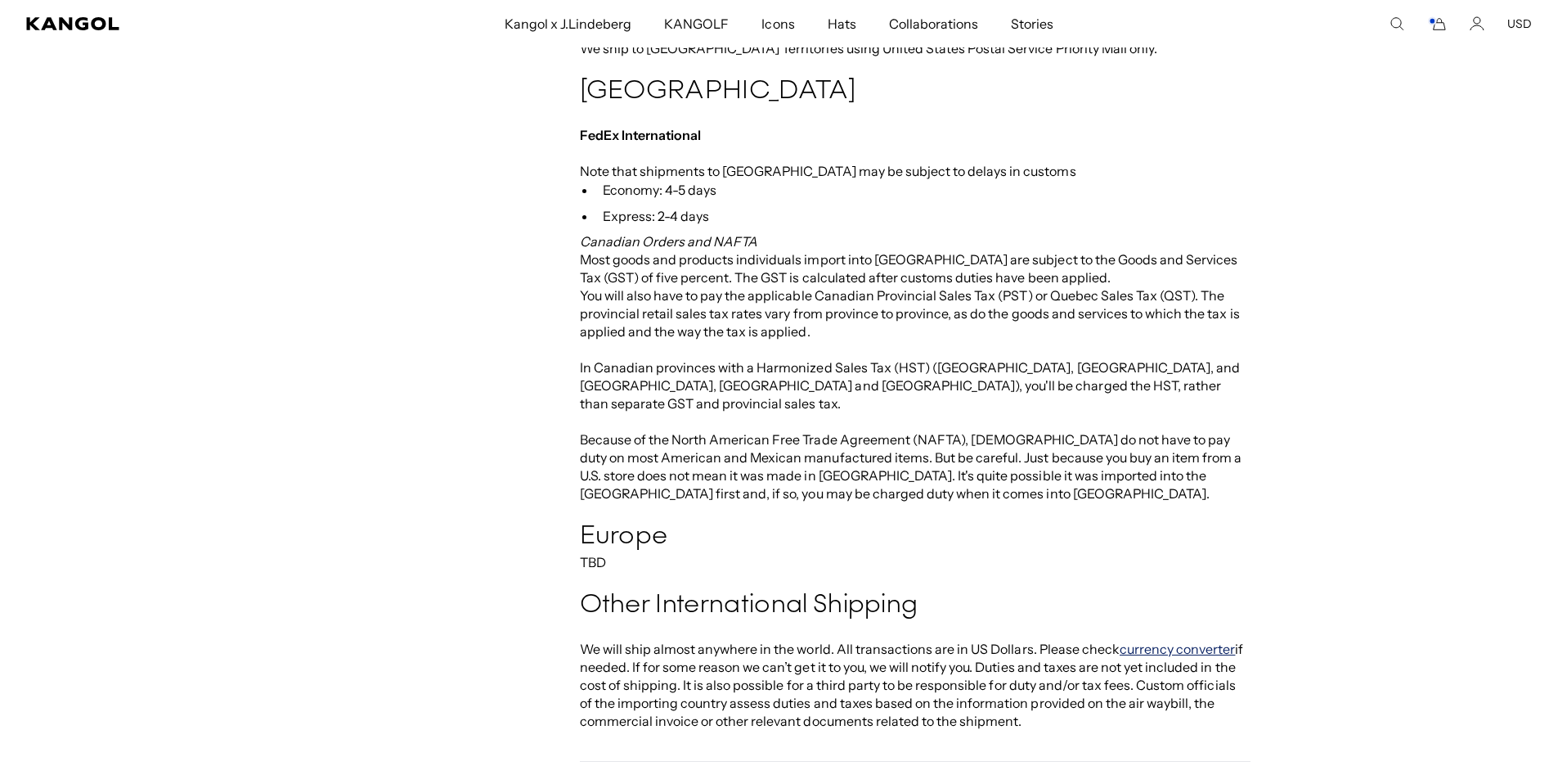
click at [1171, 641] on link "currency converter" at bounding box center [1177, 649] width 117 height 17
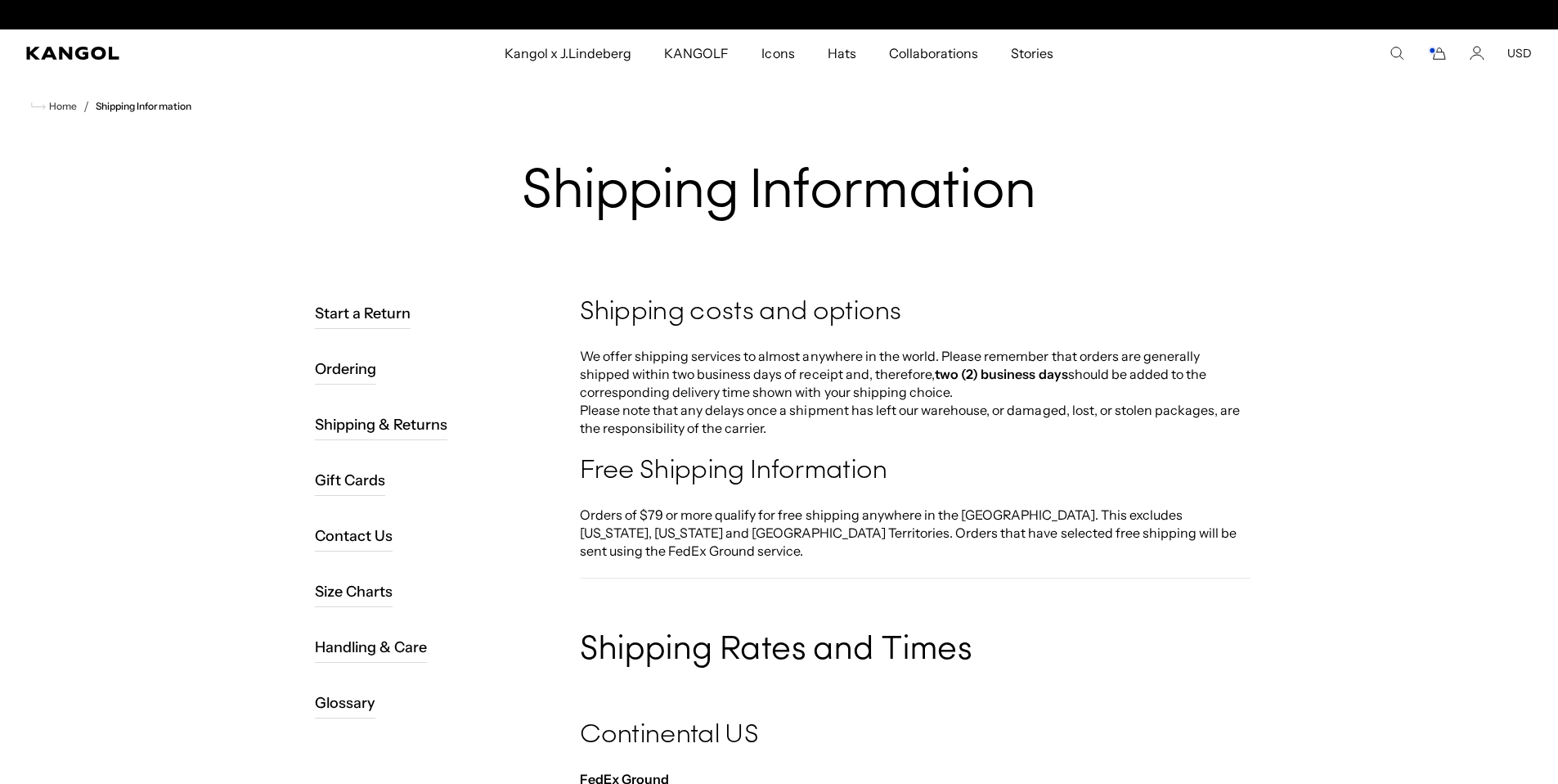
scroll to position [0, 337]
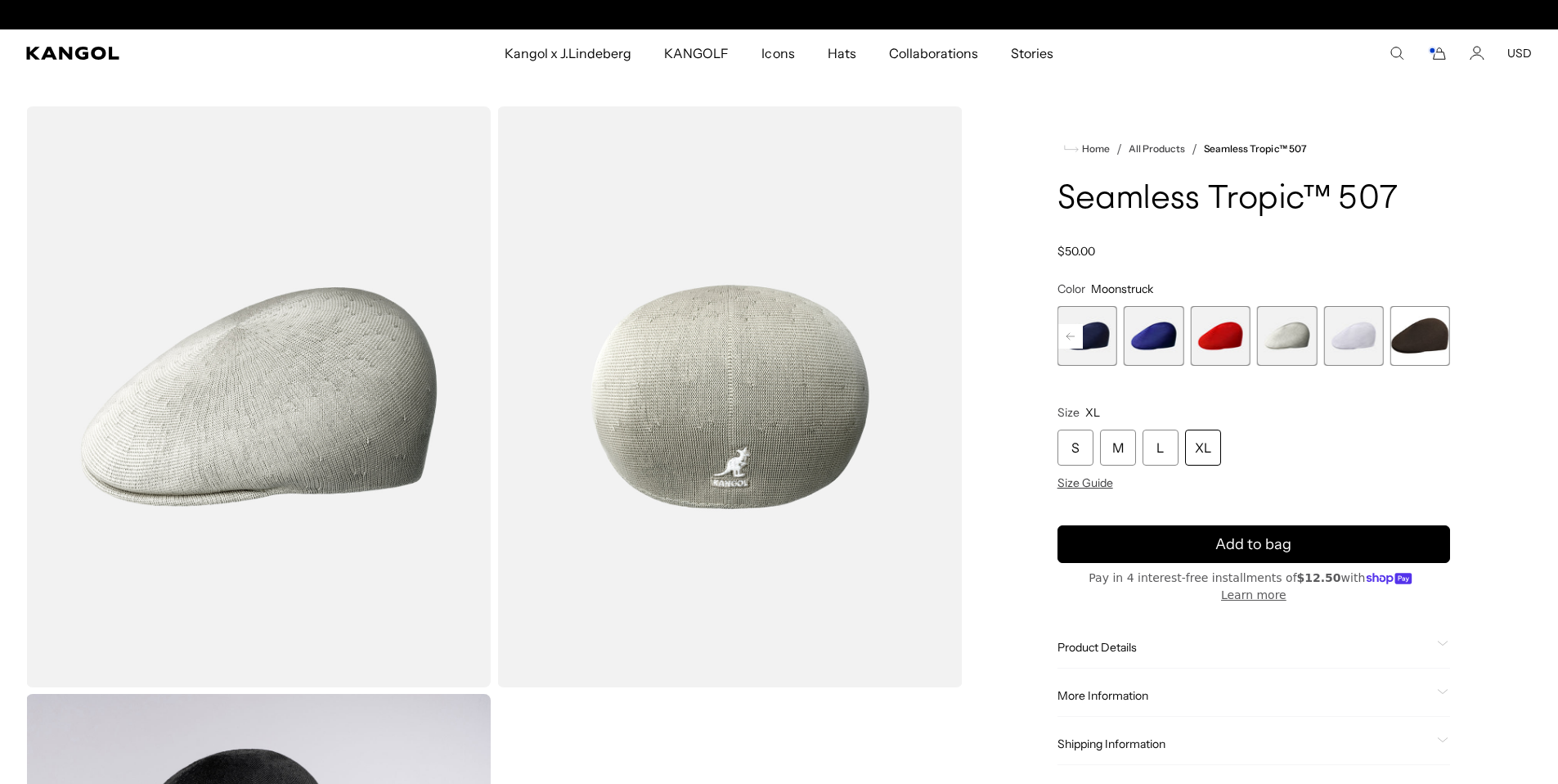
click at [732, 413] on img "Gallery Viewer" at bounding box center [730, 397] width 465 height 581
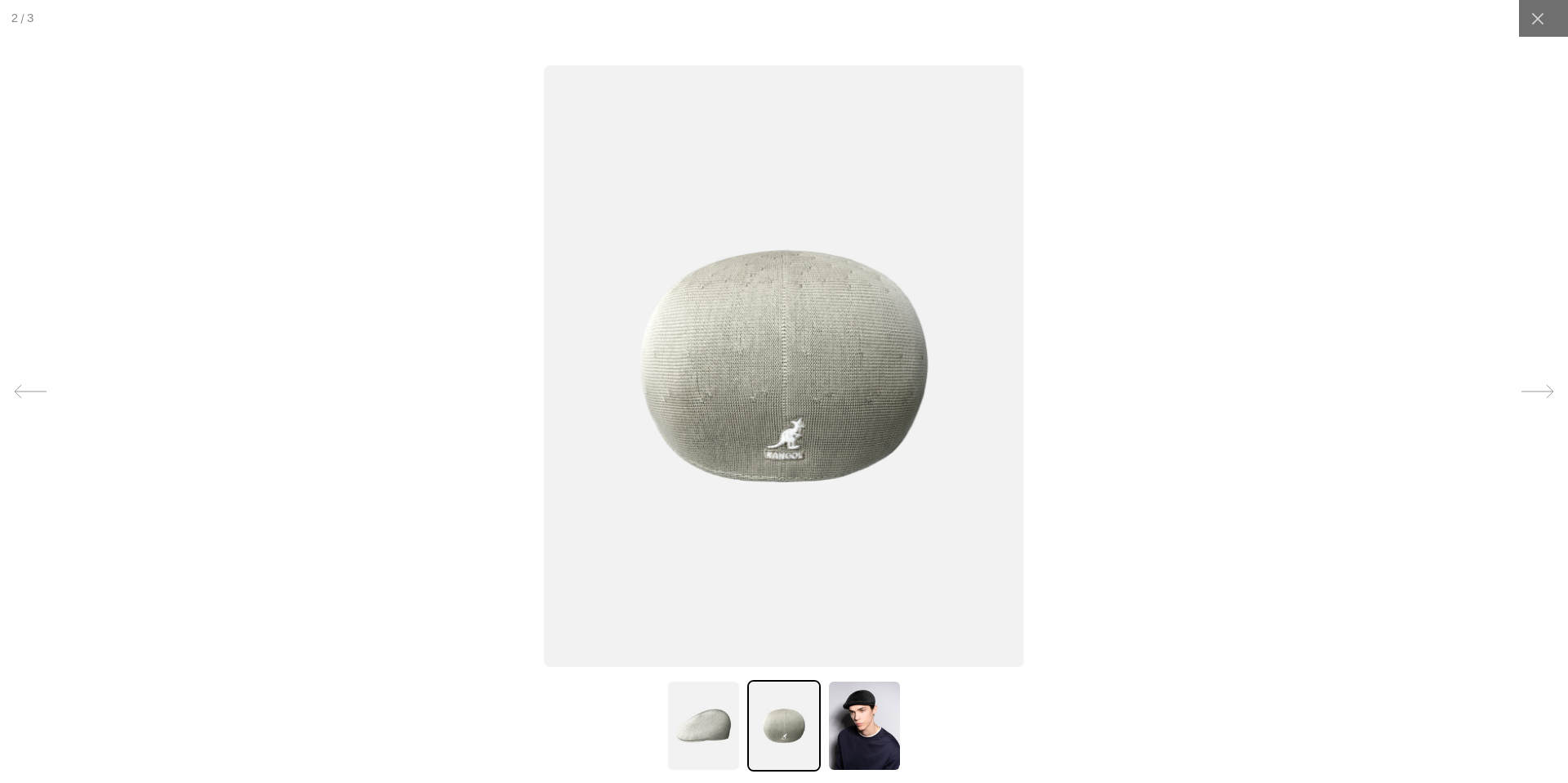
scroll to position [0, 337]
click at [691, 717] on img at bounding box center [703, 725] width 74 height 91
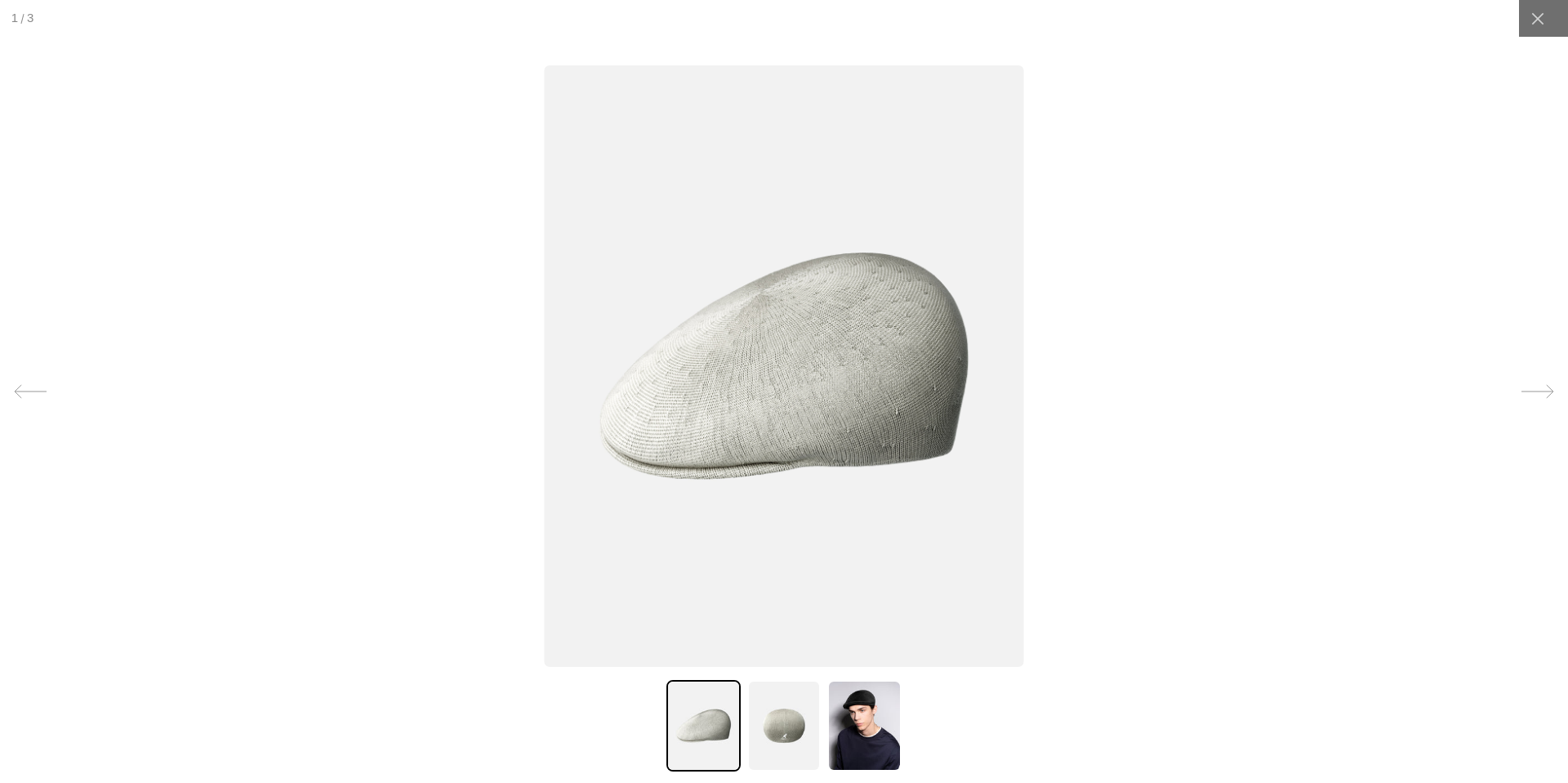
scroll to position [0, 0]
click at [777, 731] on img at bounding box center [784, 725] width 74 height 91
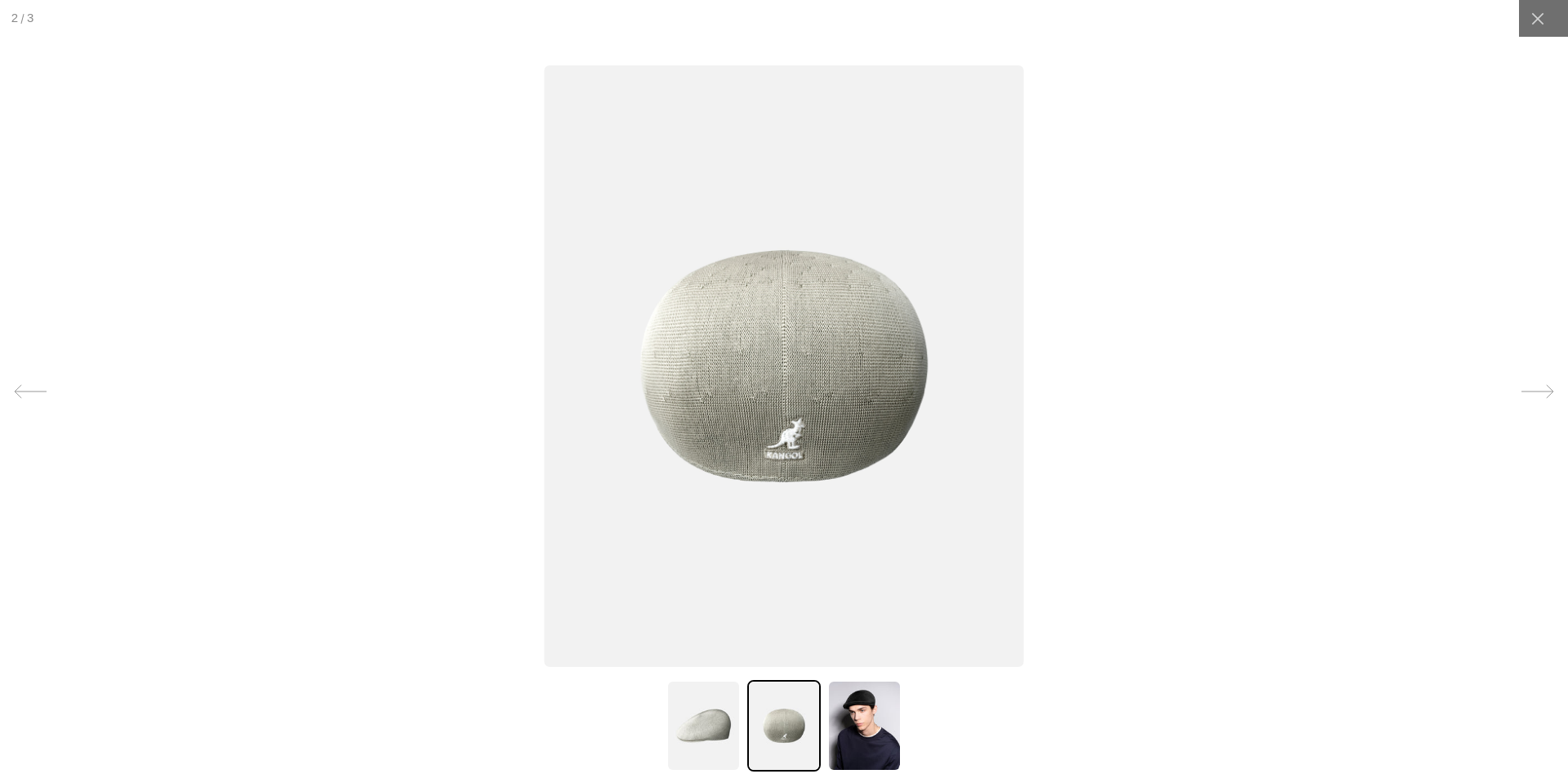
scroll to position [0, 337]
click at [697, 734] on img at bounding box center [703, 725] width 74 height 91
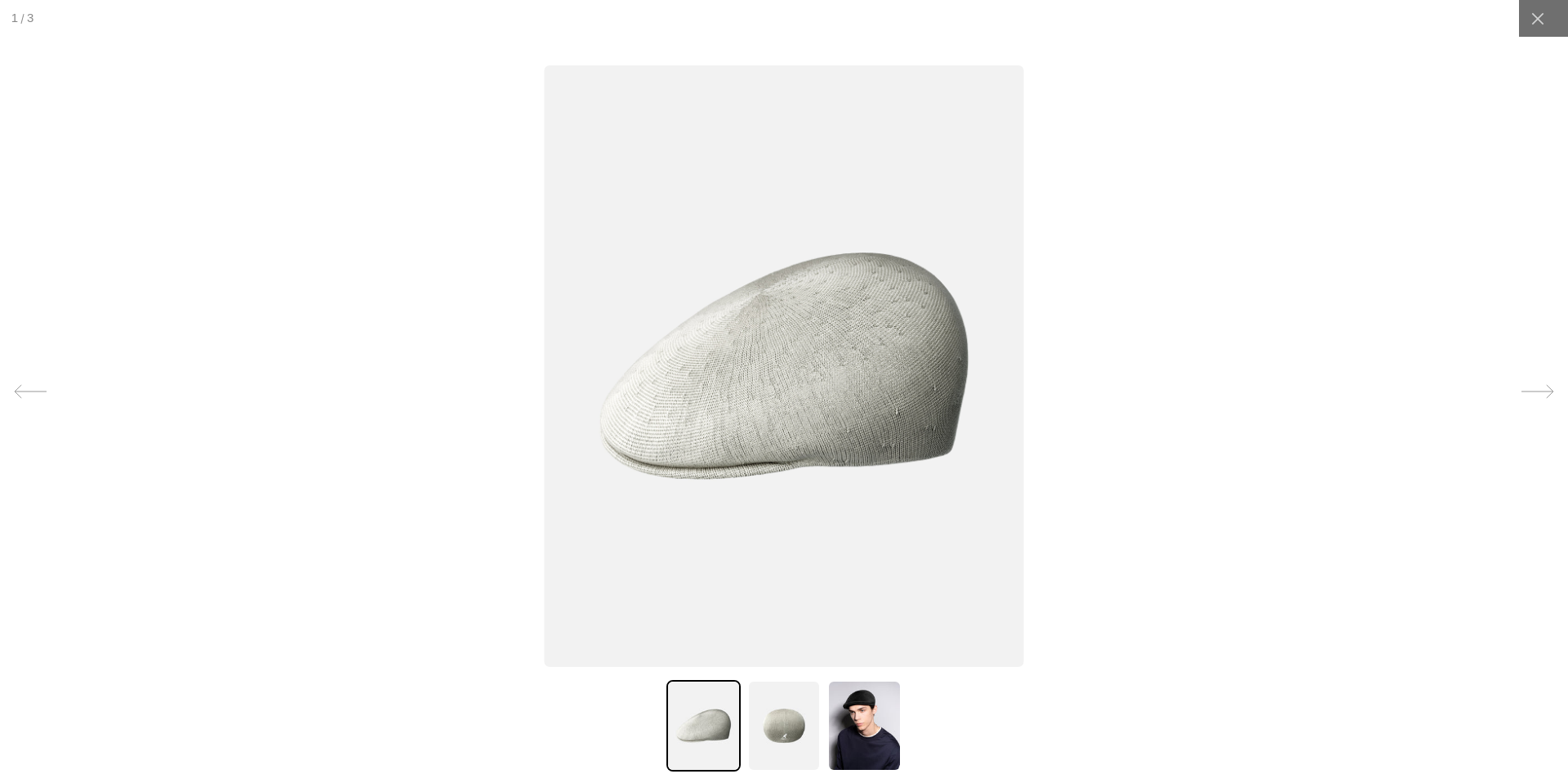
click at [771, 724] on img at bounding box center [784, 725] width 74 height 91
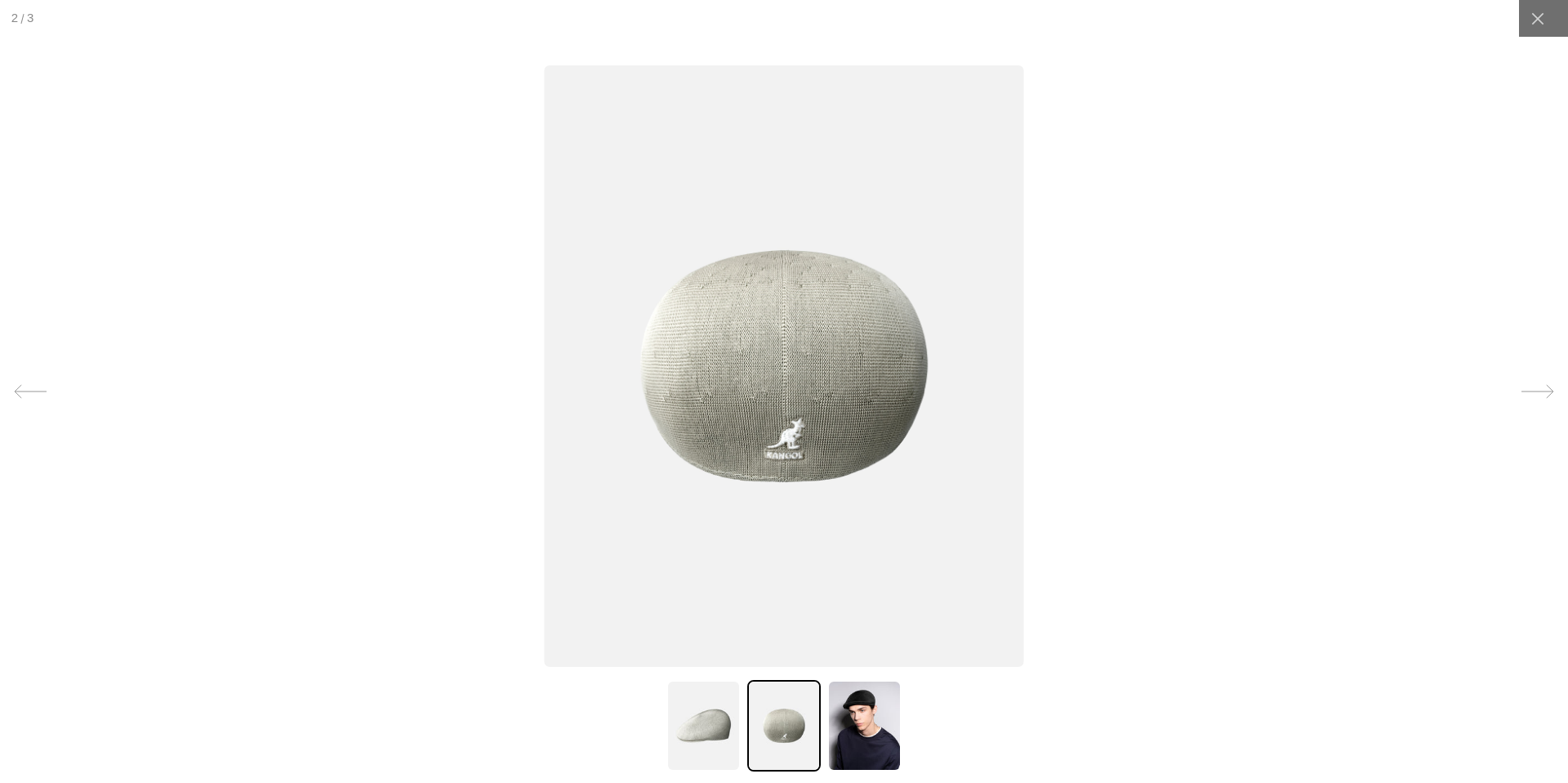
scroll to position [0, 0]
click at [717, 724] on img at bounding box center [703, 725] width 74 height 91
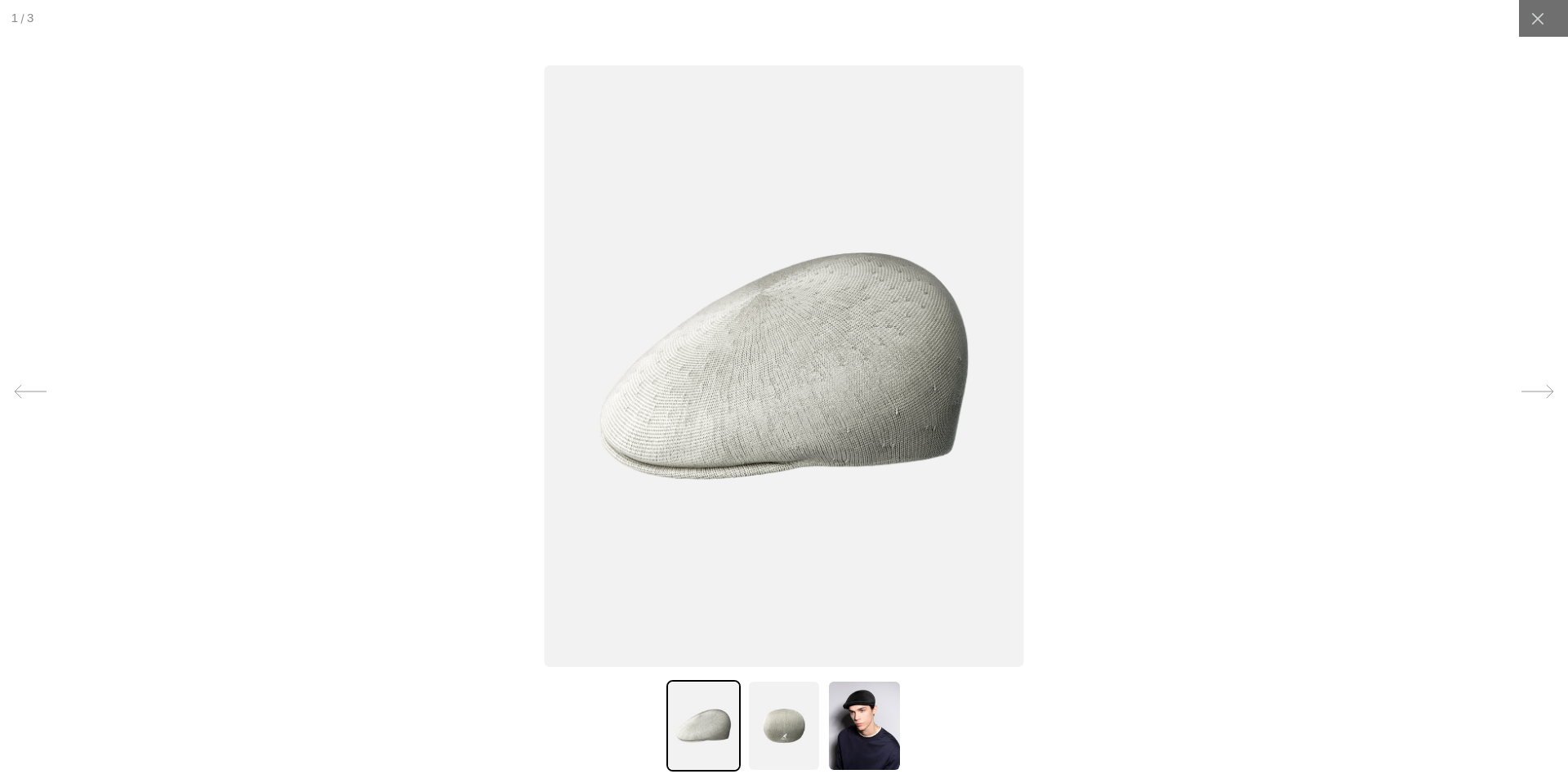
click at [776, 720] on img at bounding box center [784, 725] width 74 height 91
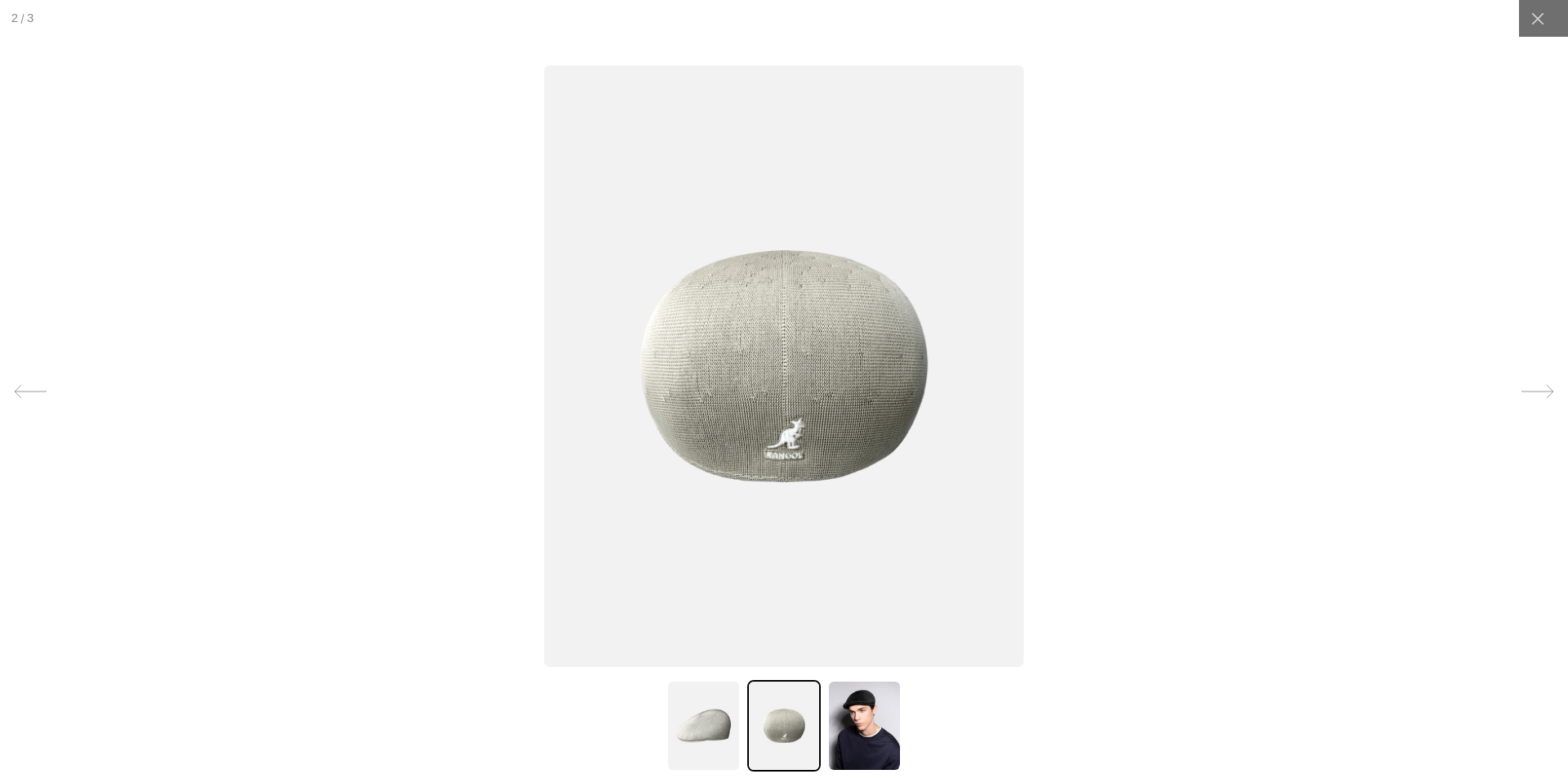
scroll to position [0, 337]
click at [690, 727] on img at bounding box center [703, 725] width 74 height 91
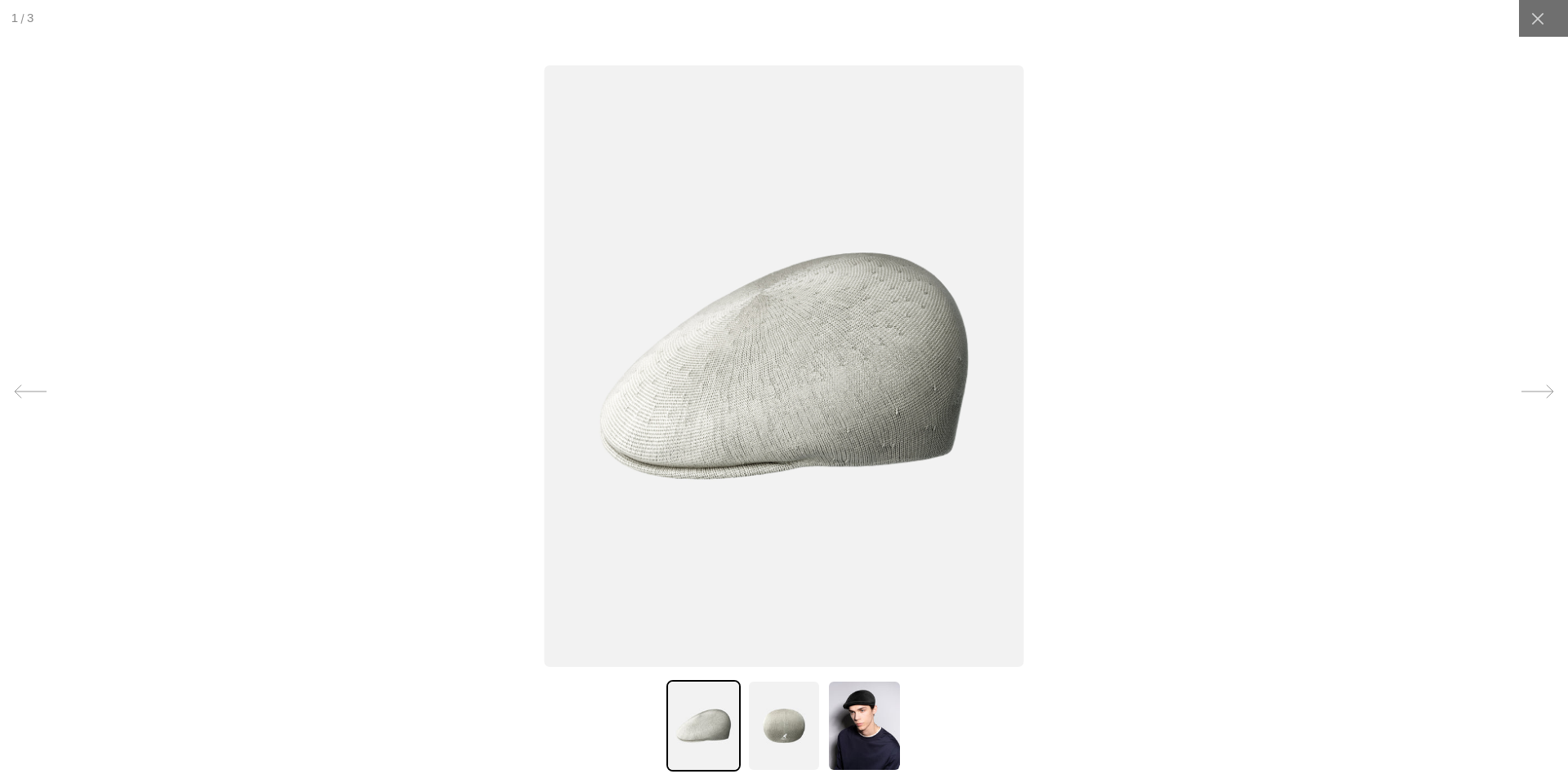
click at [800, 721] on img at bounding box center [784, 725] width 74 height 91
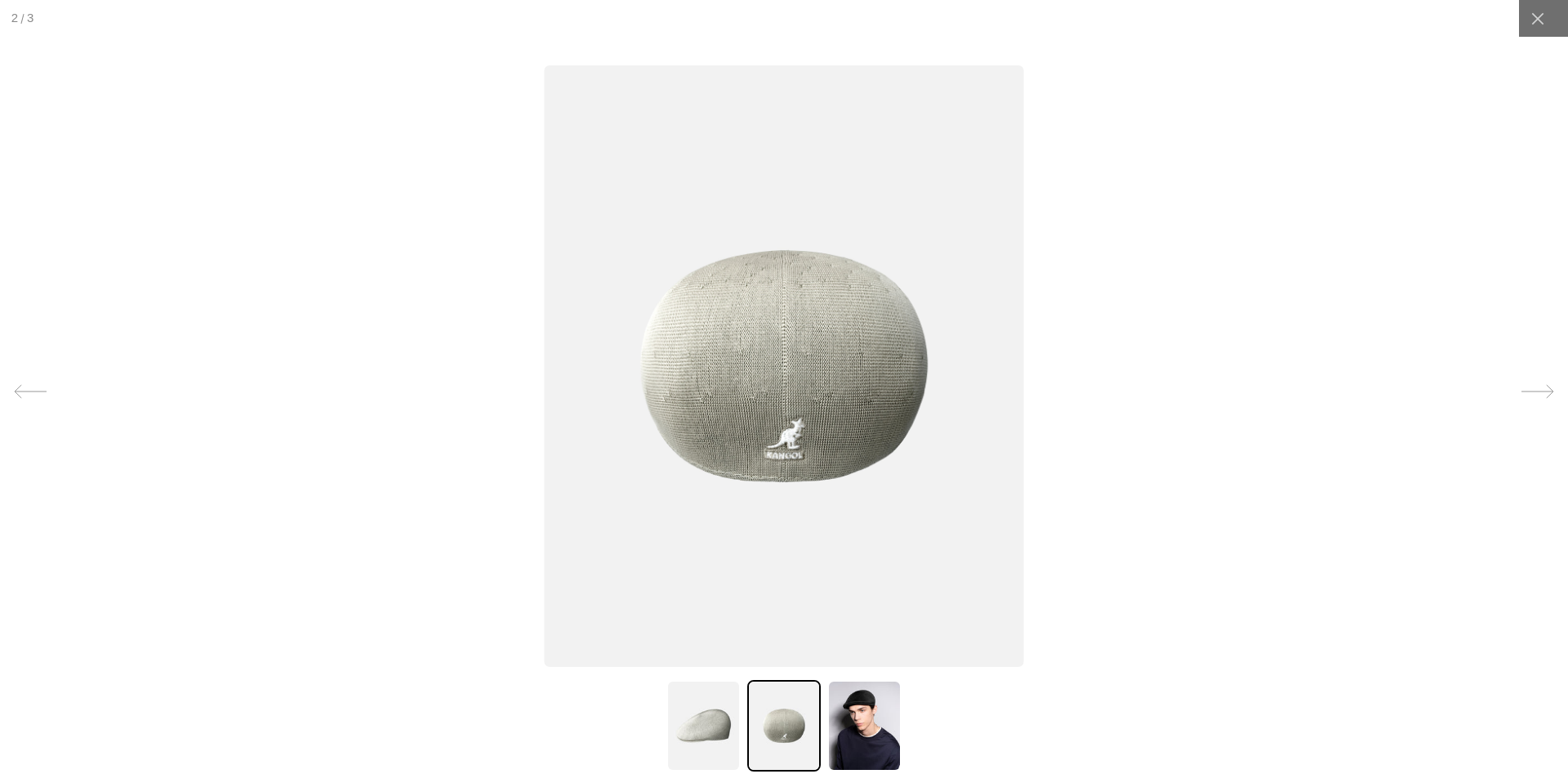
click at [696, 724] on img at bounding box center [703, 725] width 74 height 91
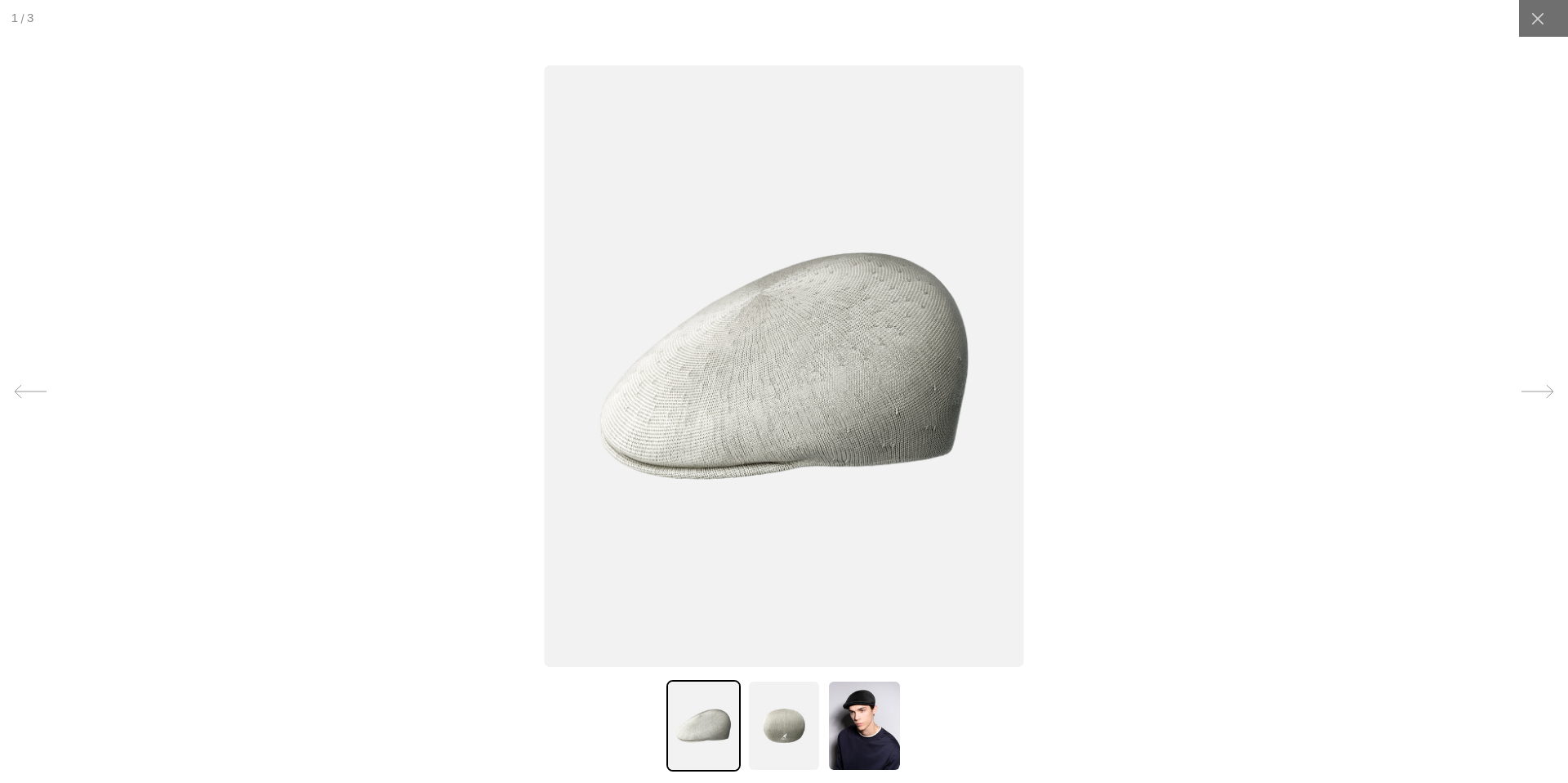
scroll to position [0, 0]
click at [809, 719] on img at bounding box center [784, 725] width 74 height 91
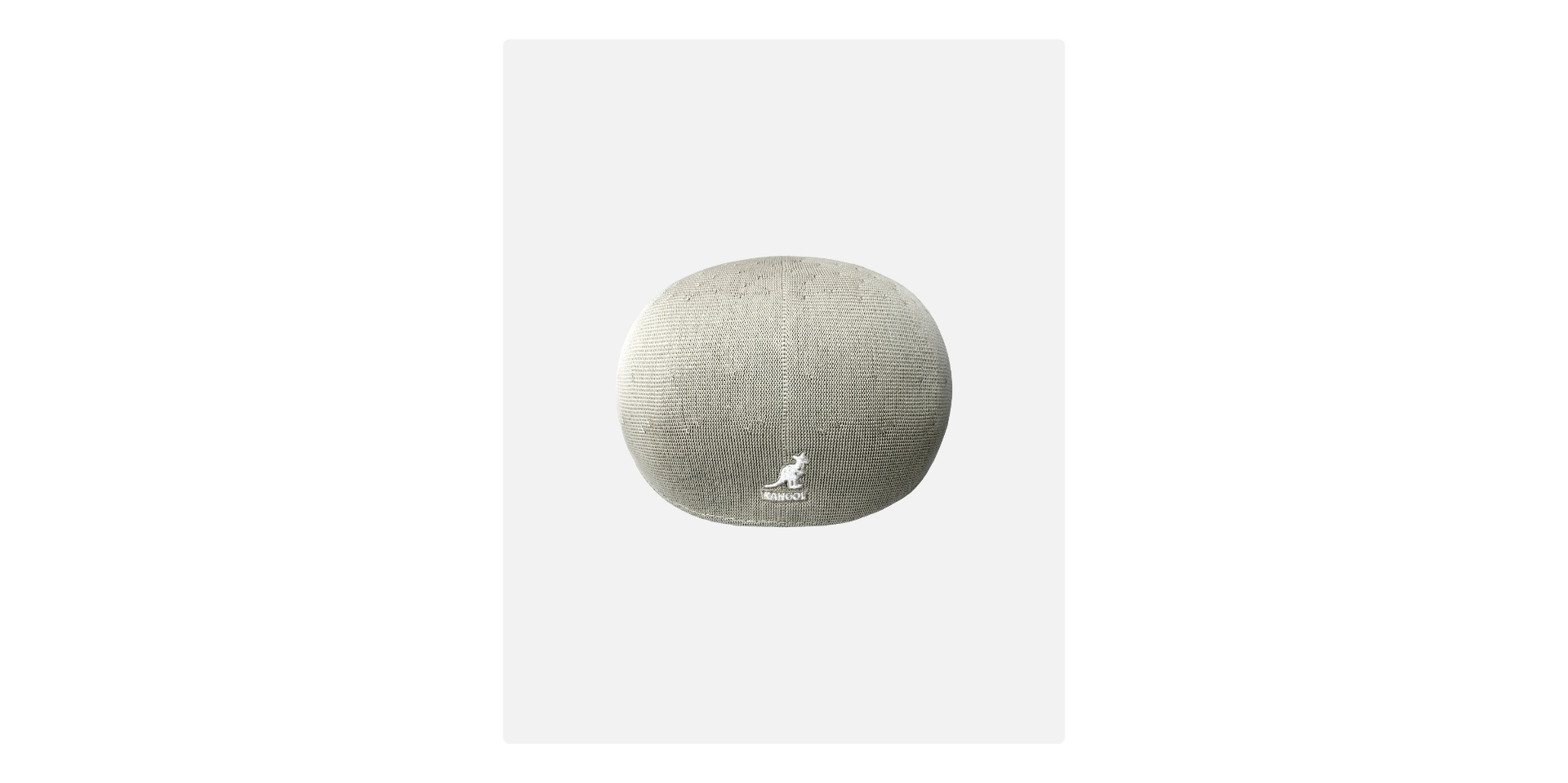
scroll to position [0, 337]
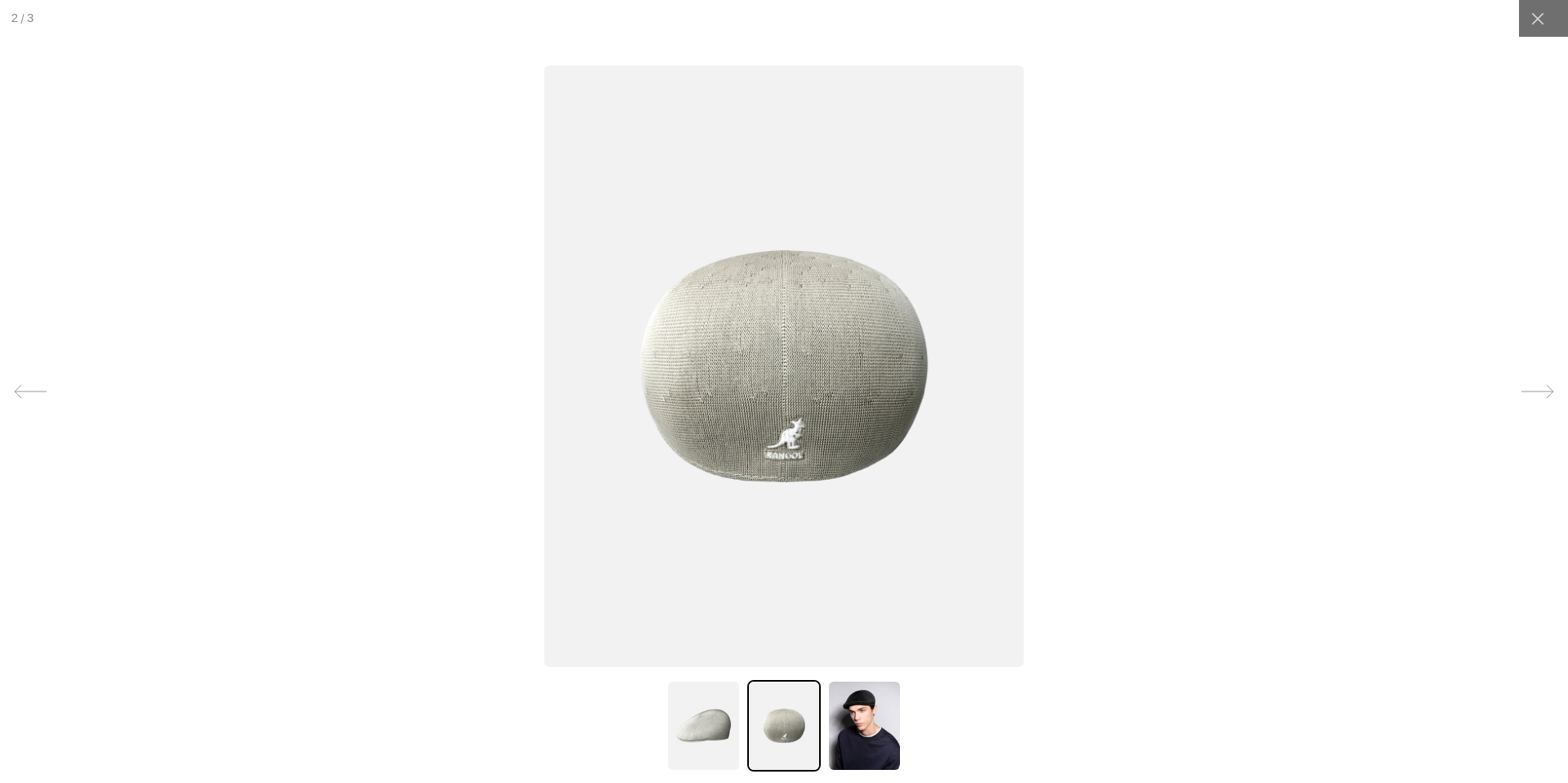
click at [721, 726] on img at bounding box center [703, 725] width 74 height 91
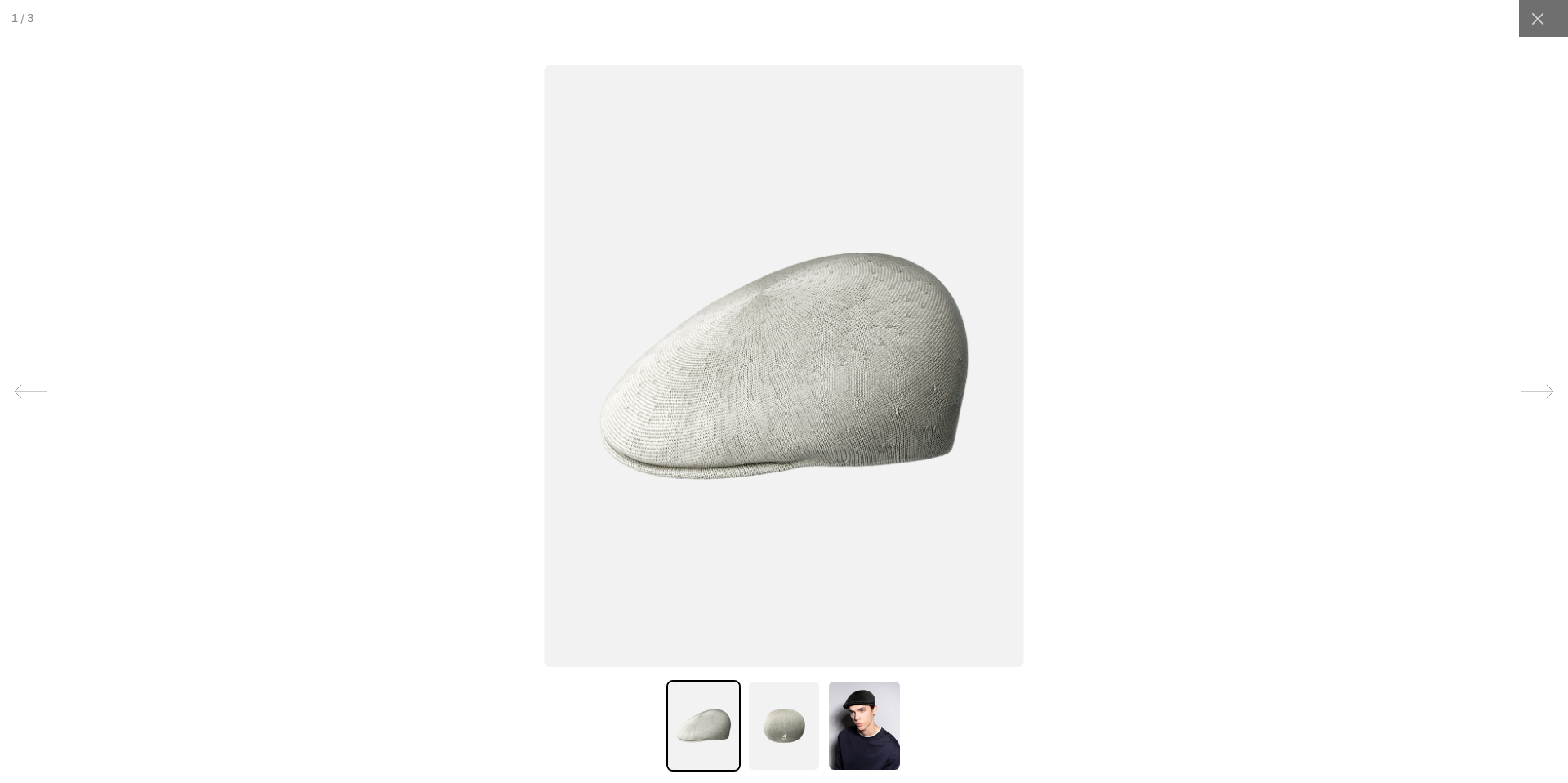
scroll to position [0, 0]
click at [837, 720] on img at bounding box center [864, 725] width 74 height 91
